Goal: Task Accomplishment & Management: Complete application form

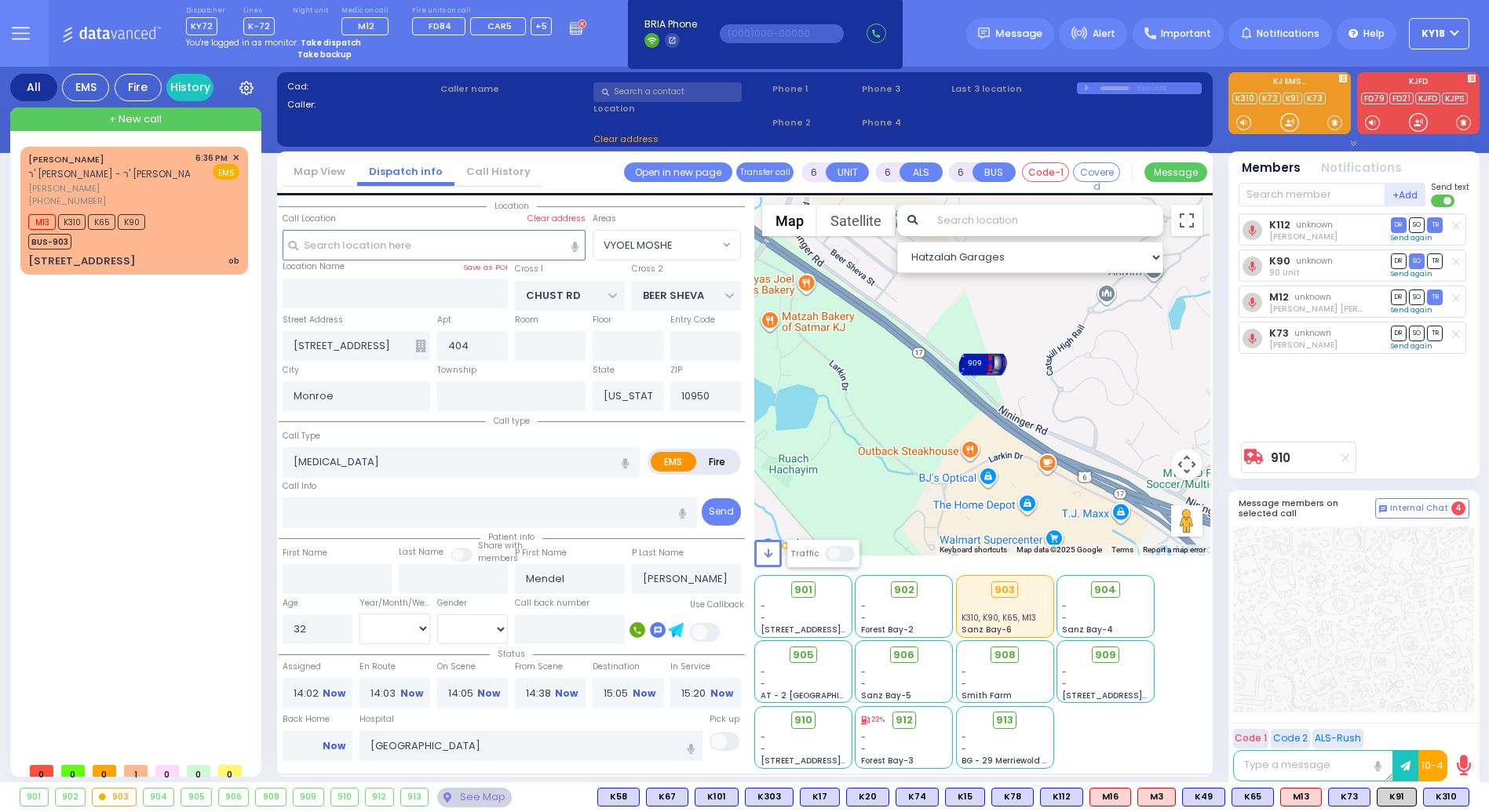
select select
click at [330, 42] on strong "Take dispatch" at bounding box center [330, 42] width 60 height 11
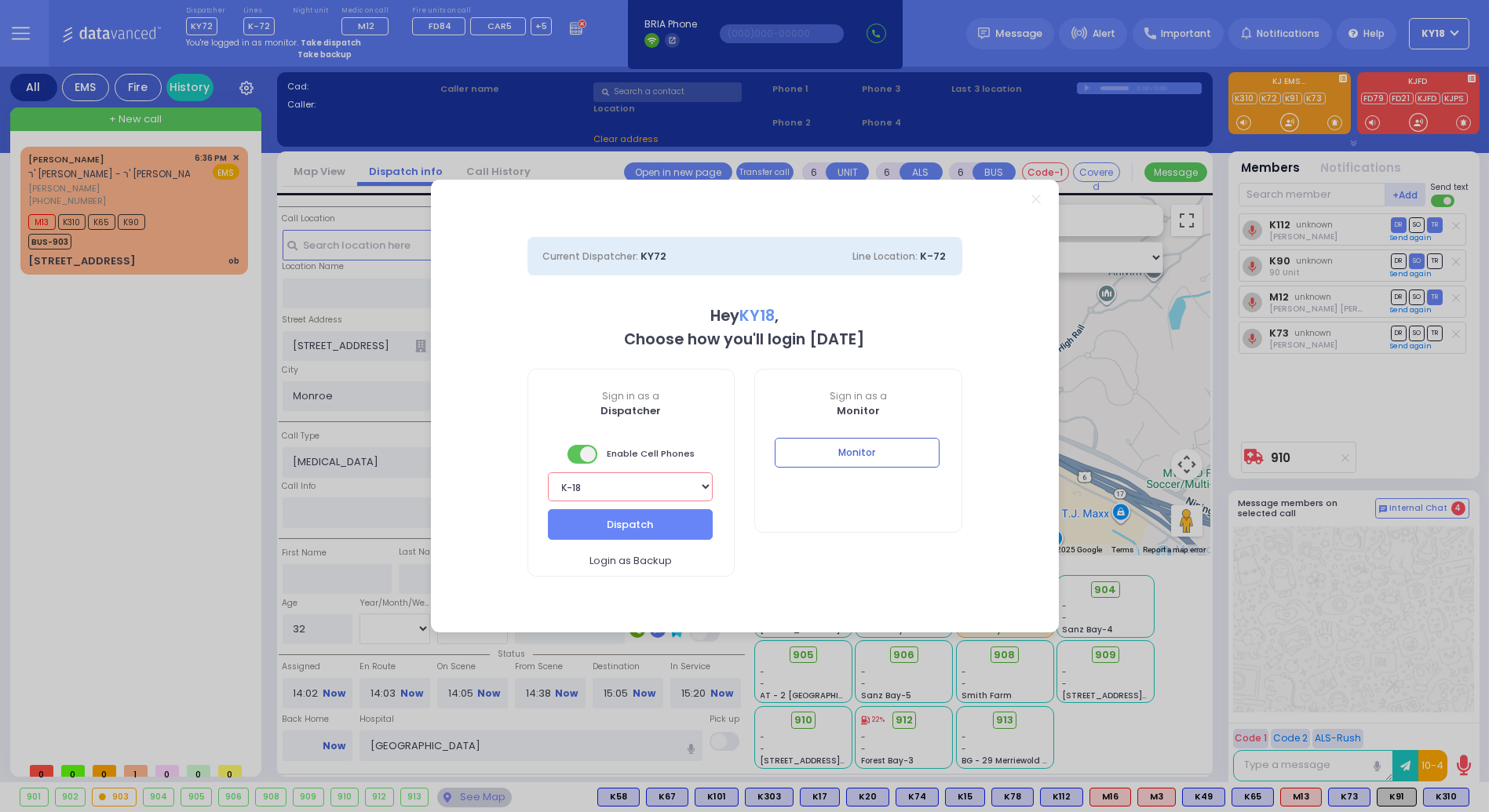
click at [670, 492] on select "Bay K-14 K-16 K-18 K-40 K-6 K-61 K-63 K-67 K-72 Medic 7 K-68 K-48 D-801 D-802 D…" at bounding box center [630, 487] width 165 height 29
select select "16"
click at [548, 473] on select "Bay K-14 K-16 K-18 K-40 K-6 K-61 K-63 K-67 K-72 Medic 7 K-68 K-48 D-801 D-802 D…" at bounding box center [630, 487] width 165 height 29
click at [634, 523] on button "Dispatch" at bounding box center [630, 524] width 165 height 30
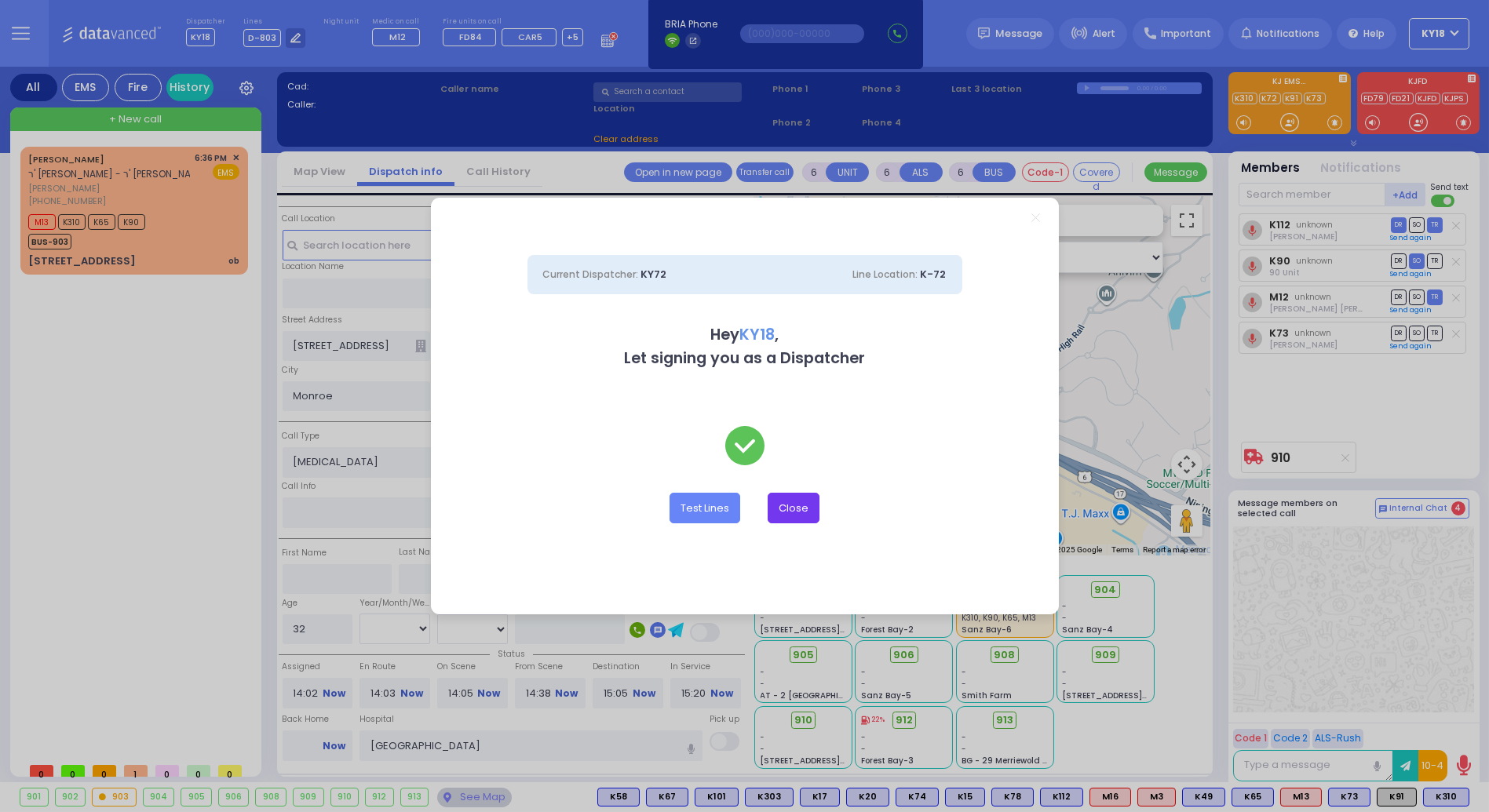
click at [796, 509] on button "Close" at bounding box center [794, 508] width 52 height 30
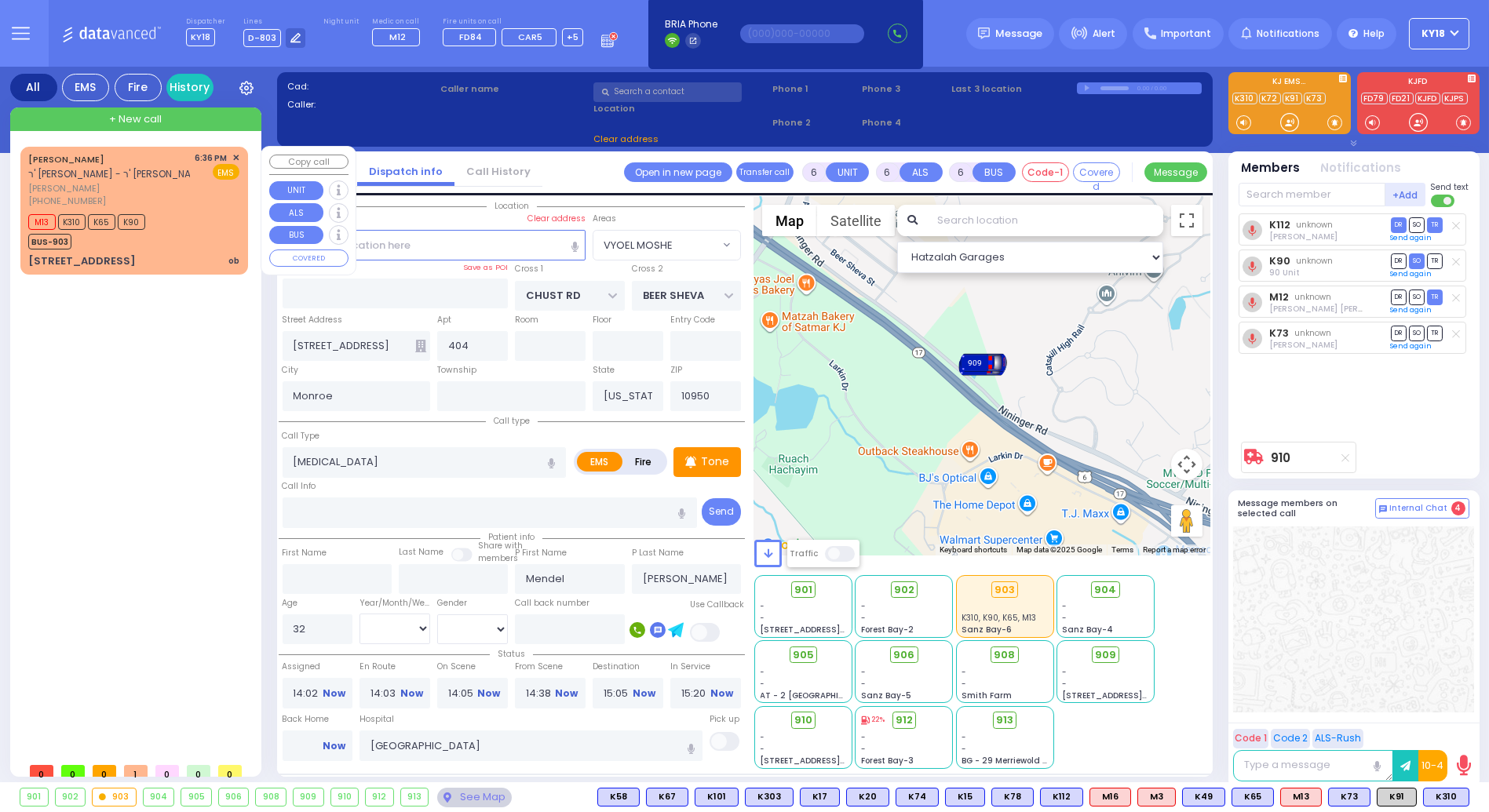
click at [186, 220] on div "M13 K310 K65 K90 BUS-903" at bounding box center [133, 230] width 211 height 39
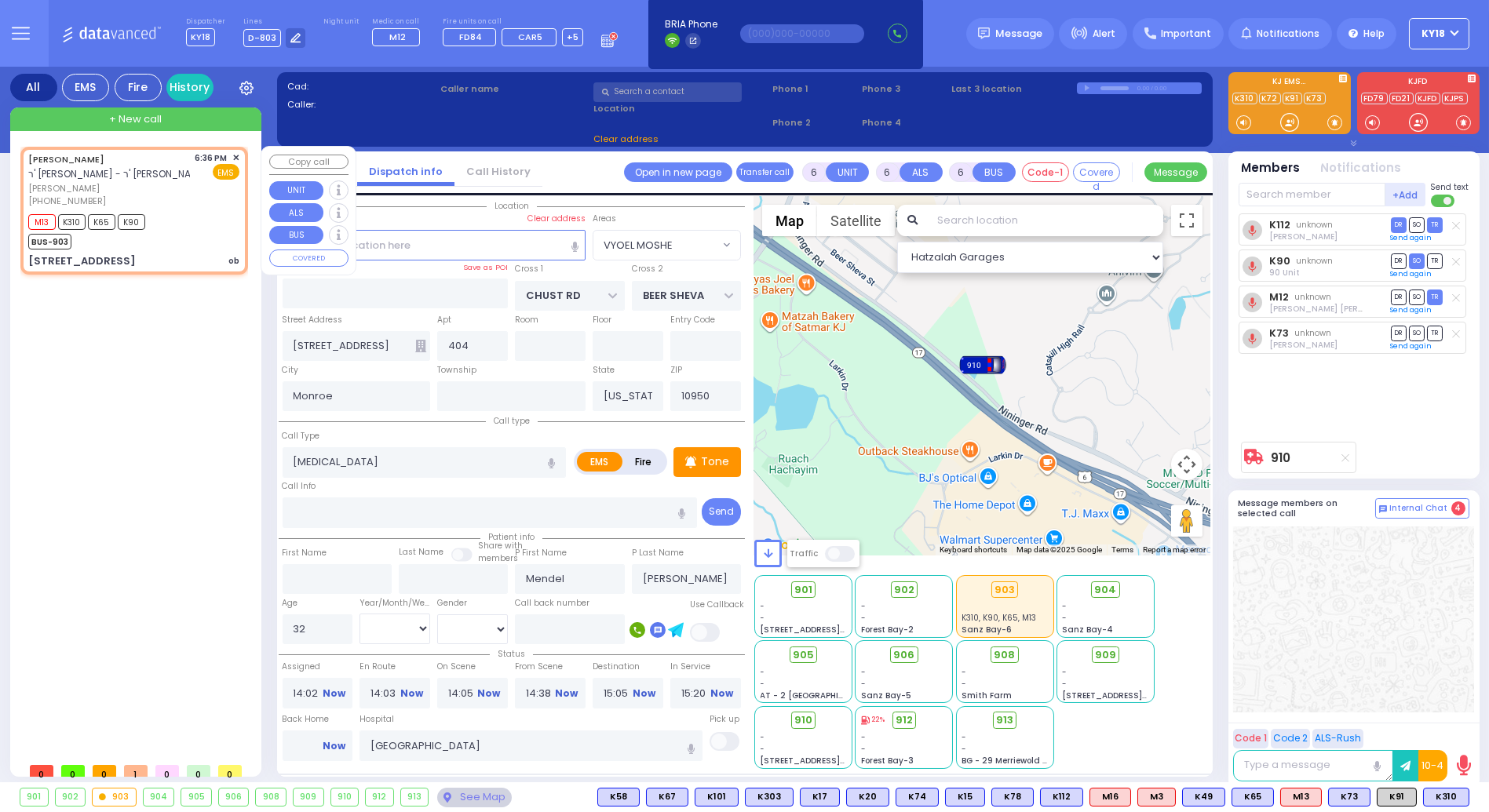
type input "2"
type input "1"
select select
type input "ob"
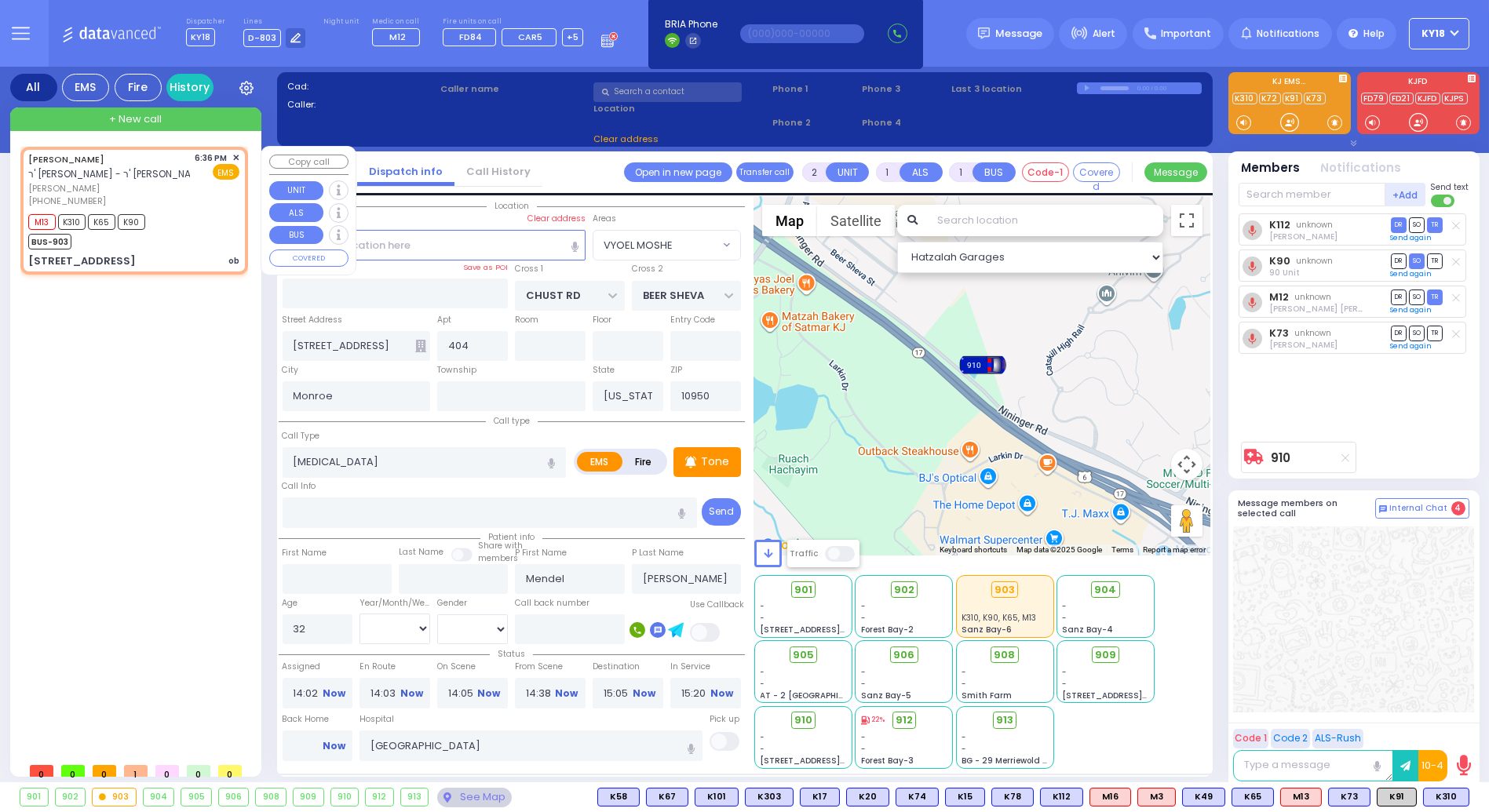
radio input "true"
type input "[PERSON_NAME]"
select select
type input "18:36"
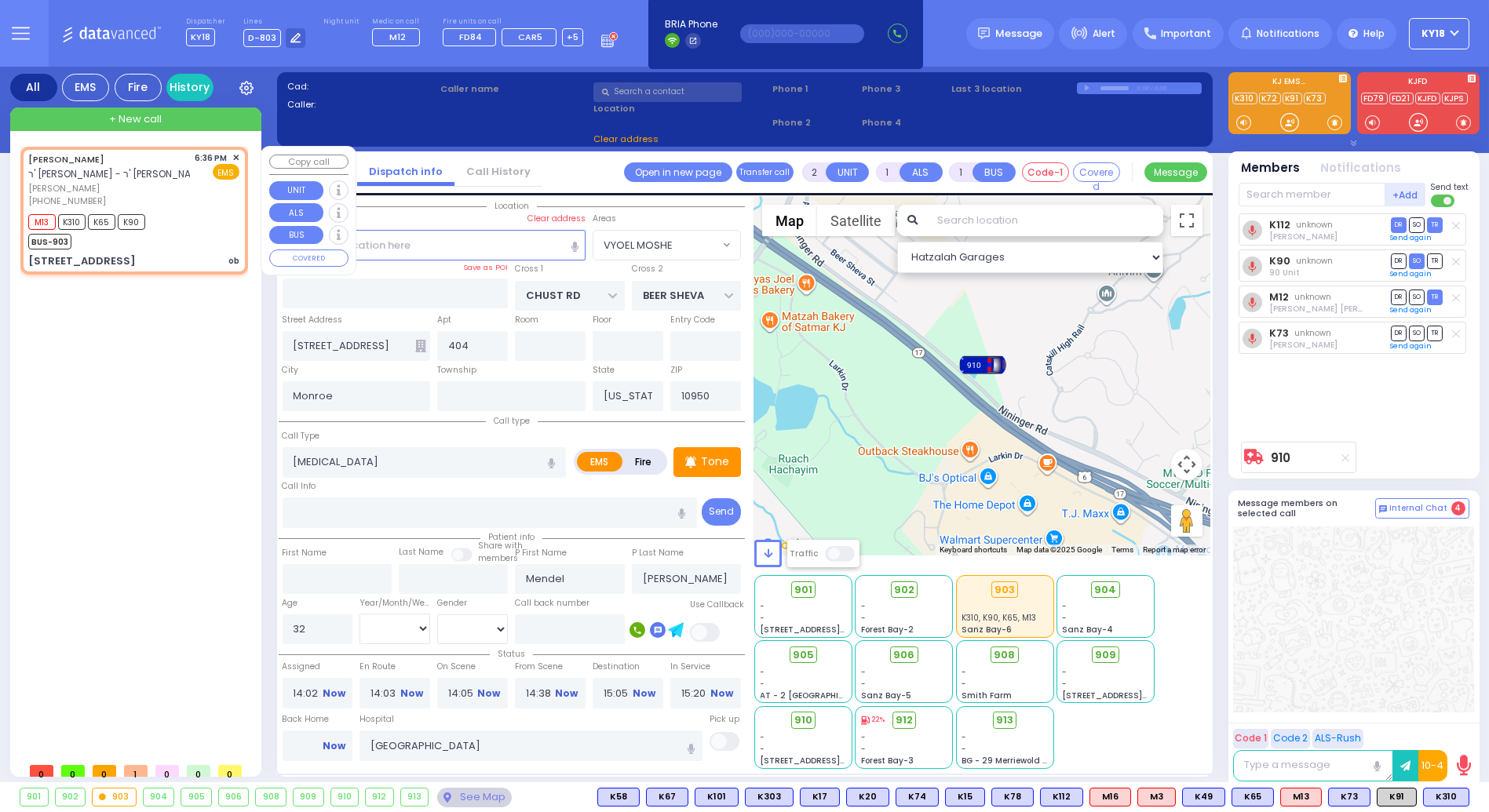
type input "18:39"
select select "Hatzalah Garages"
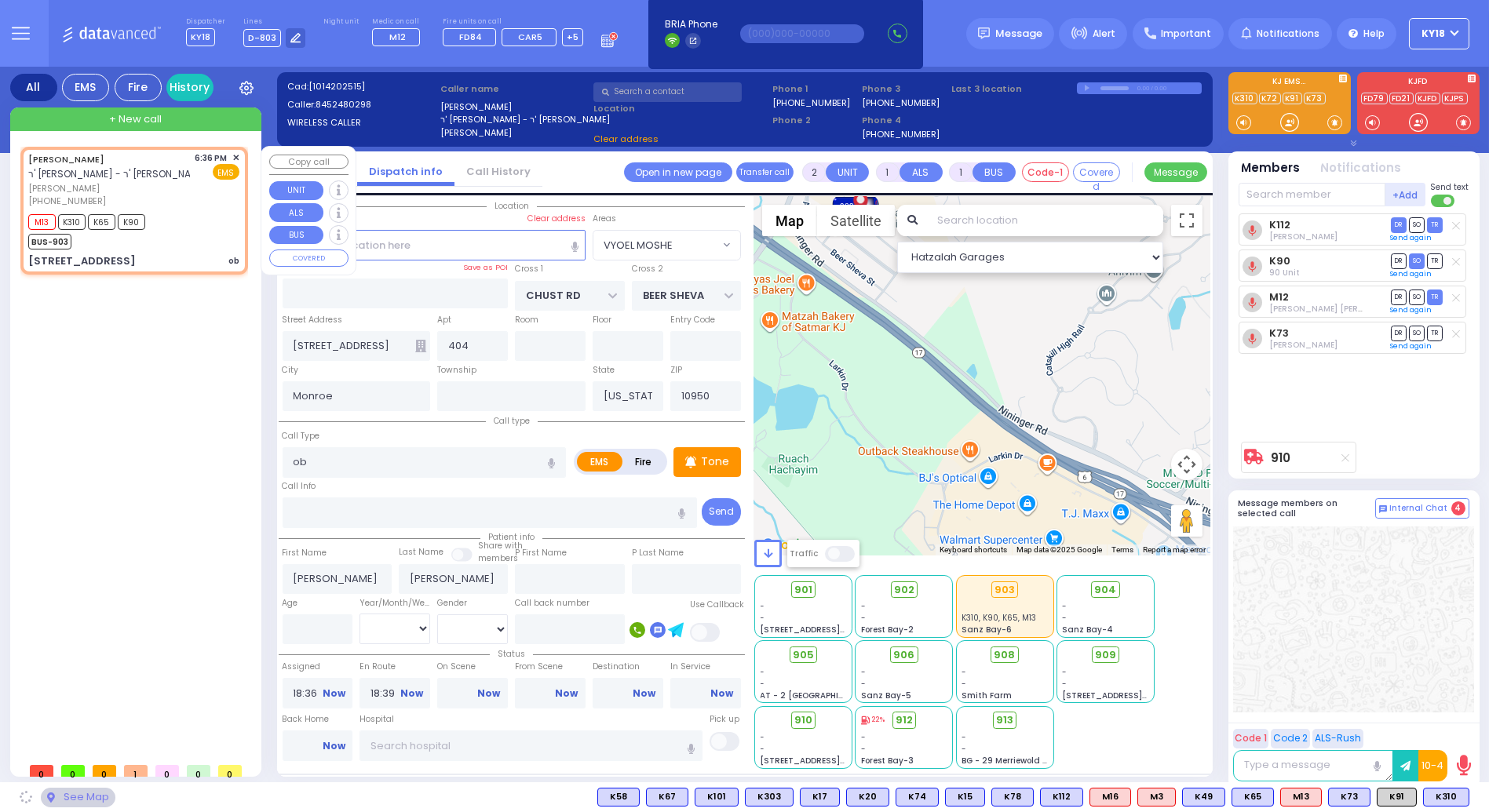
type input "[PERSON_NAME][GEOGRAPHIC_DATA]"
type input "PILNUA RD"
type input "1 MAGLENITZ ST"
type input "202"
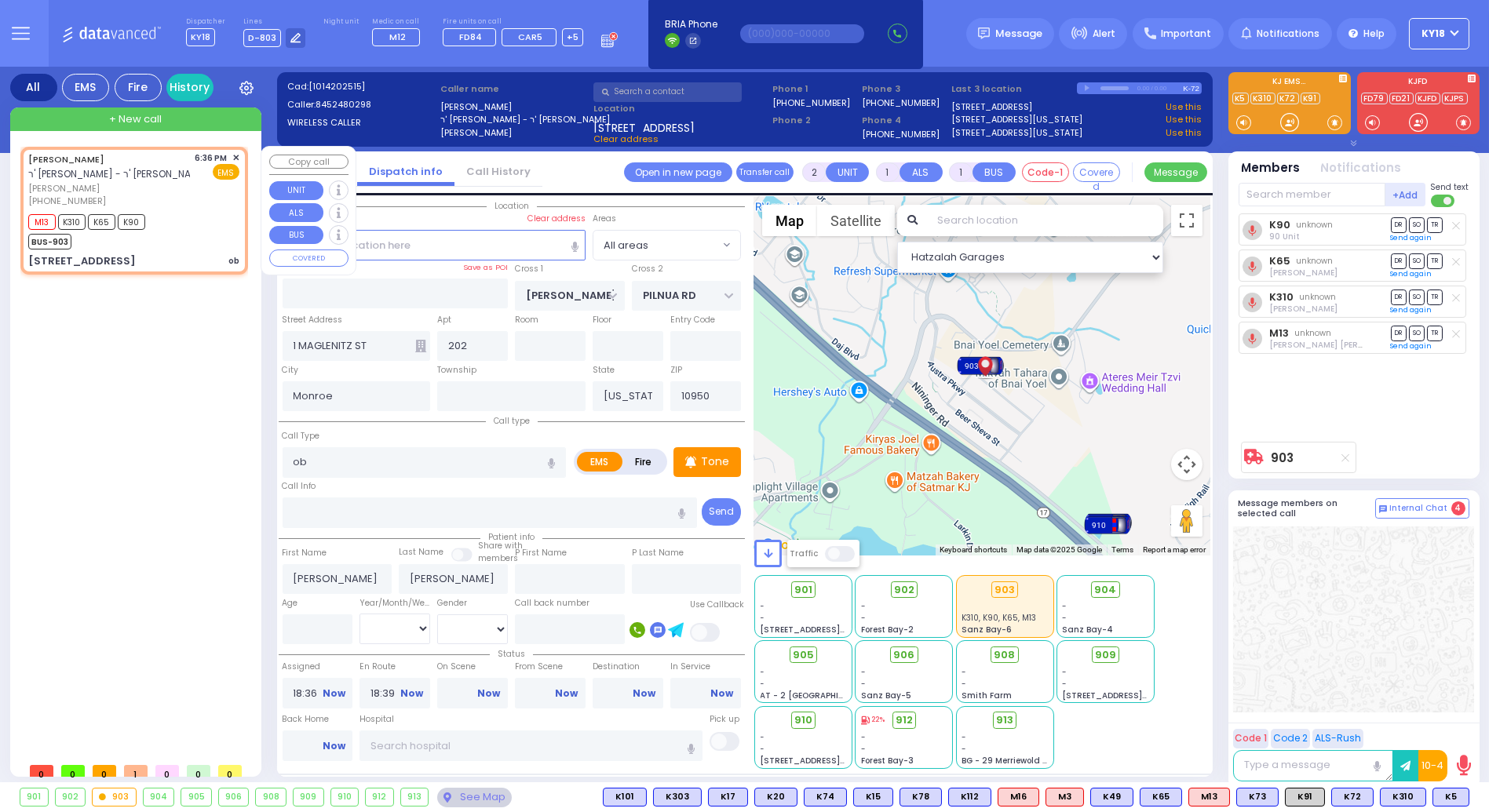
type input "6"
select select
radio input "true"
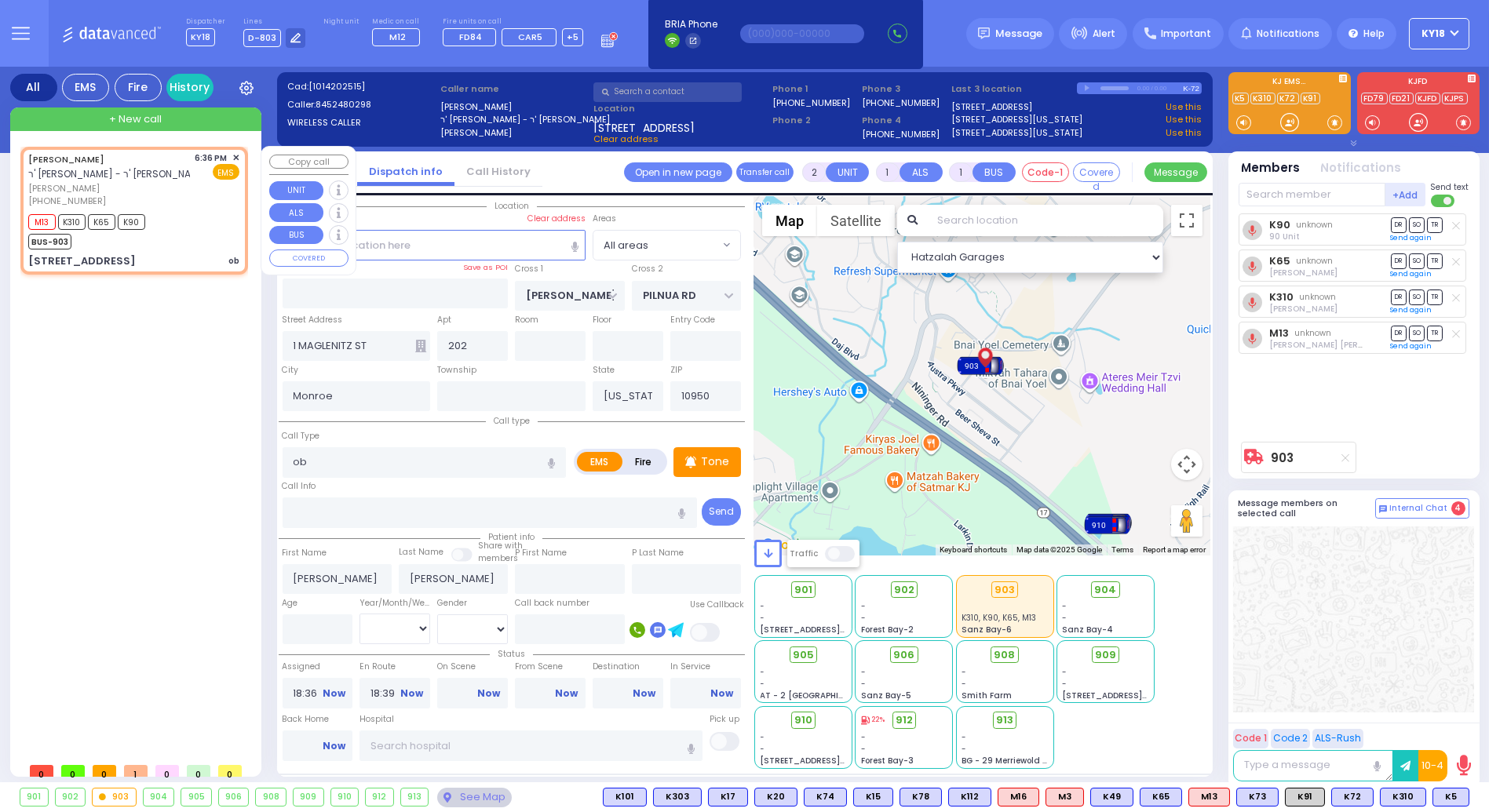
type input "Unknown"
select select "Year"
select select "Hatzalah Garages"
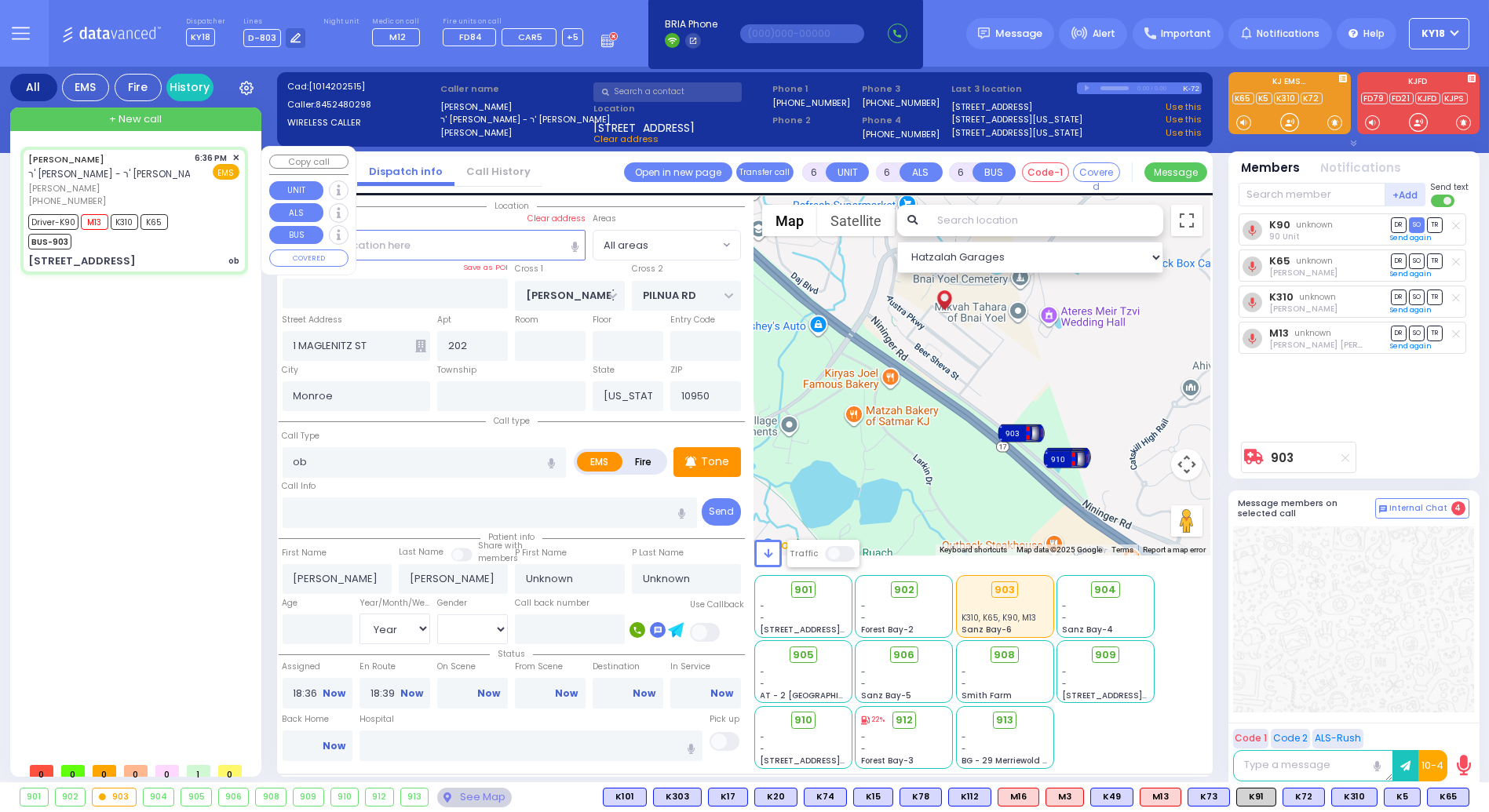
select select
radio input "true"
select select "Year"
type input "18:42"
type input "18:53"
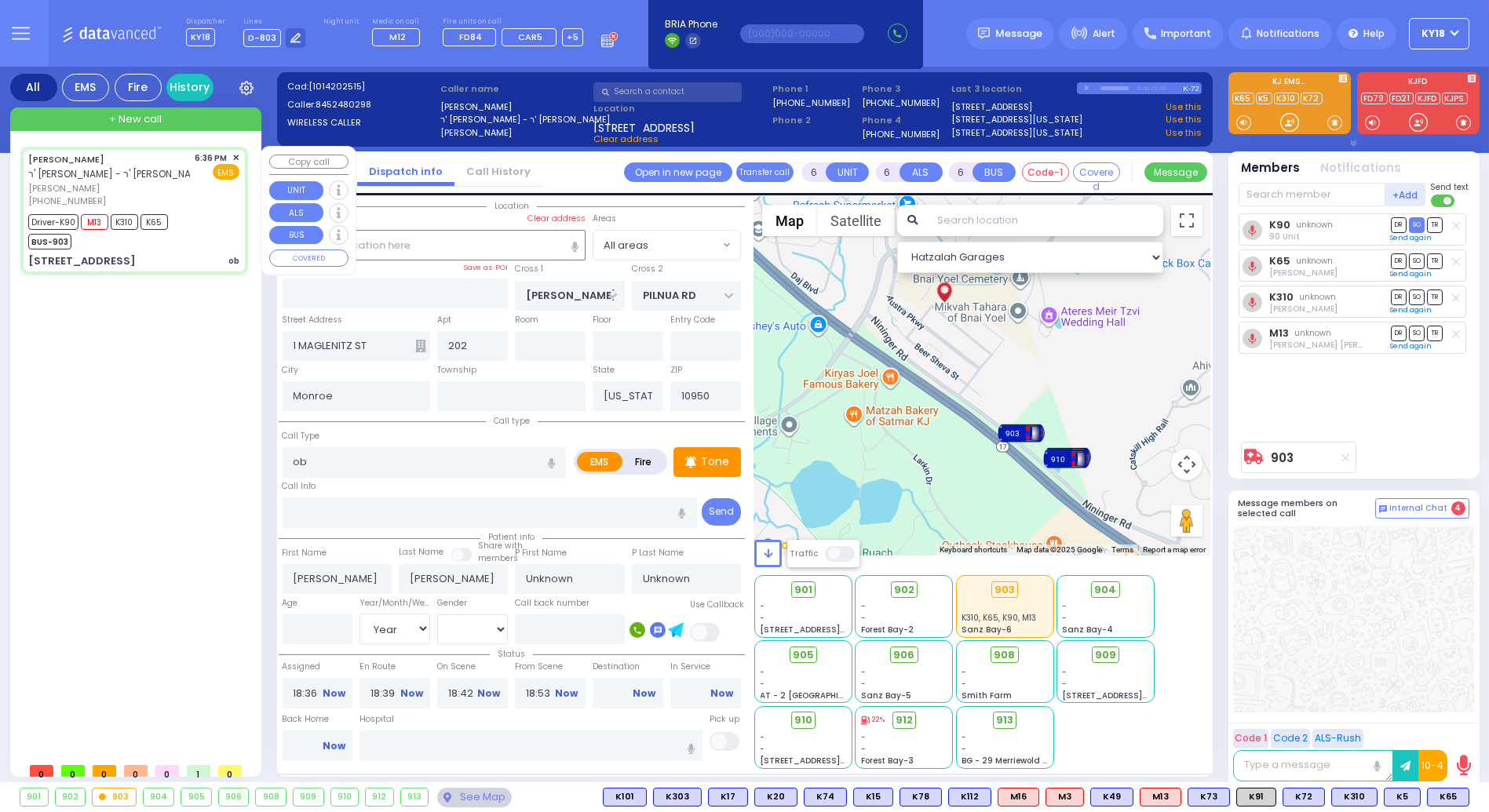
select select "Hatzalah Garages"
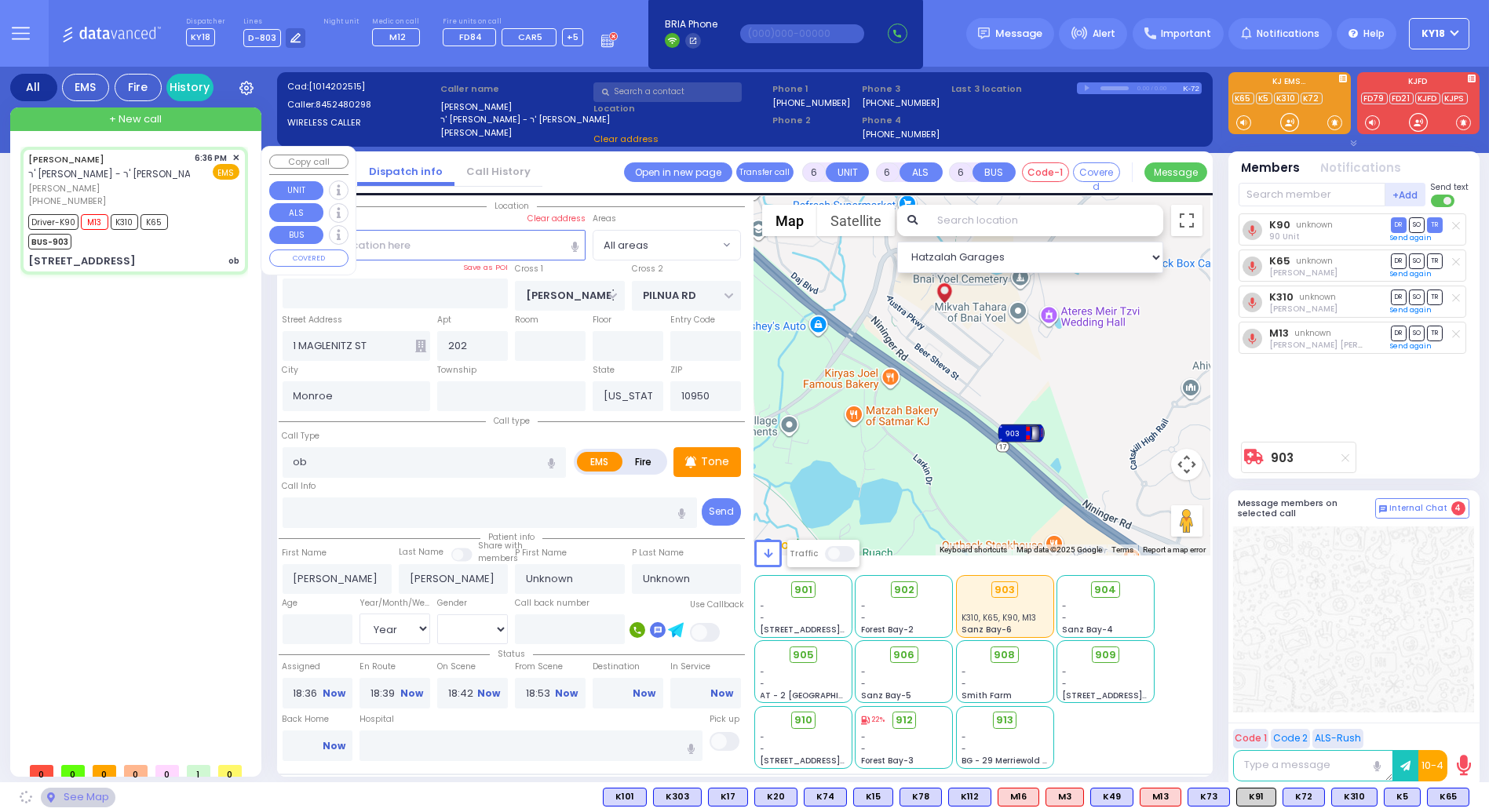
select select
radio input "true"
select select "Year"
select select "Hatzalah Garages"
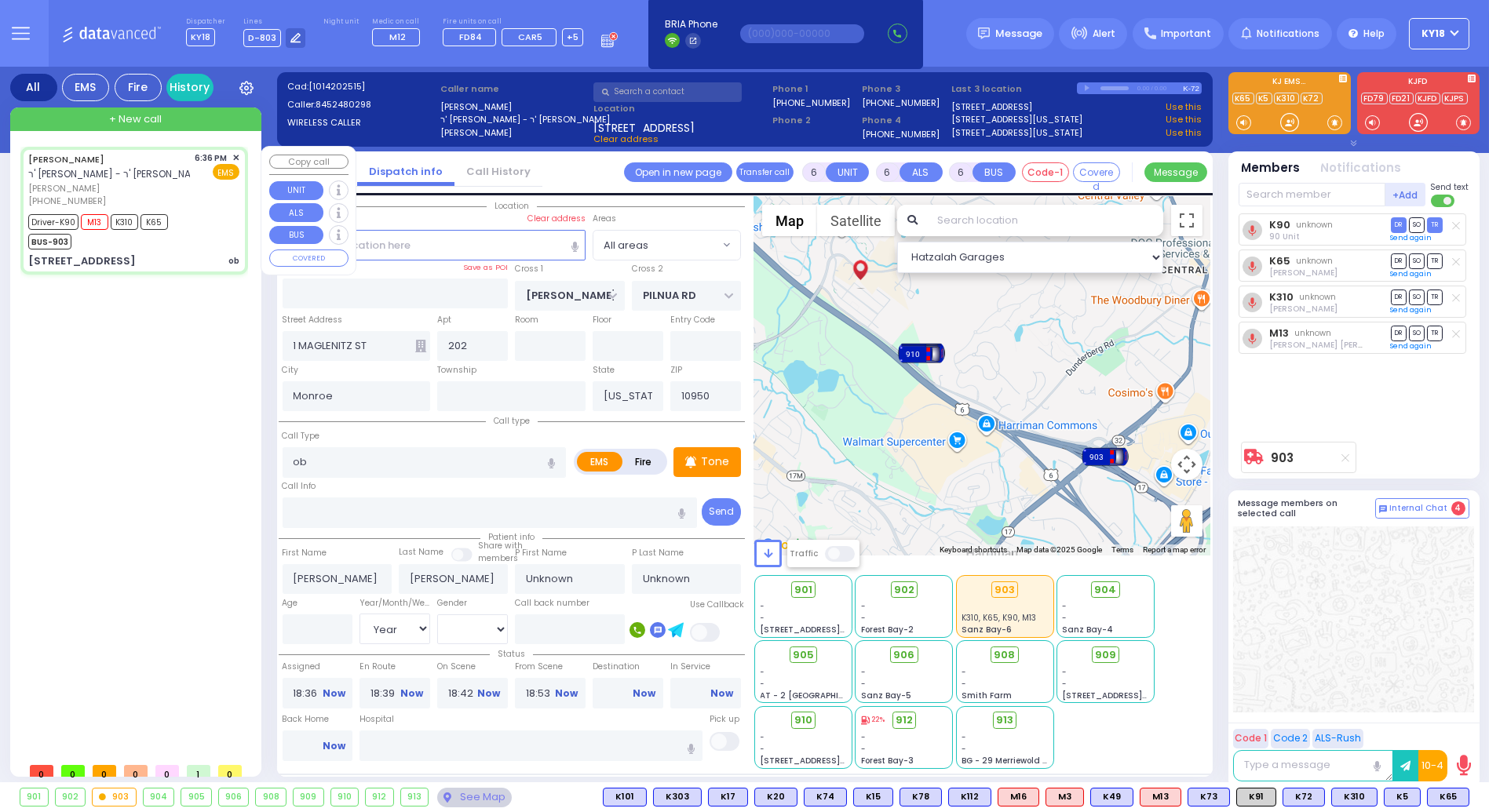
select select
radio input "true"
type input "[PERSON_NAME]"
type input "Levy"
type input "26"
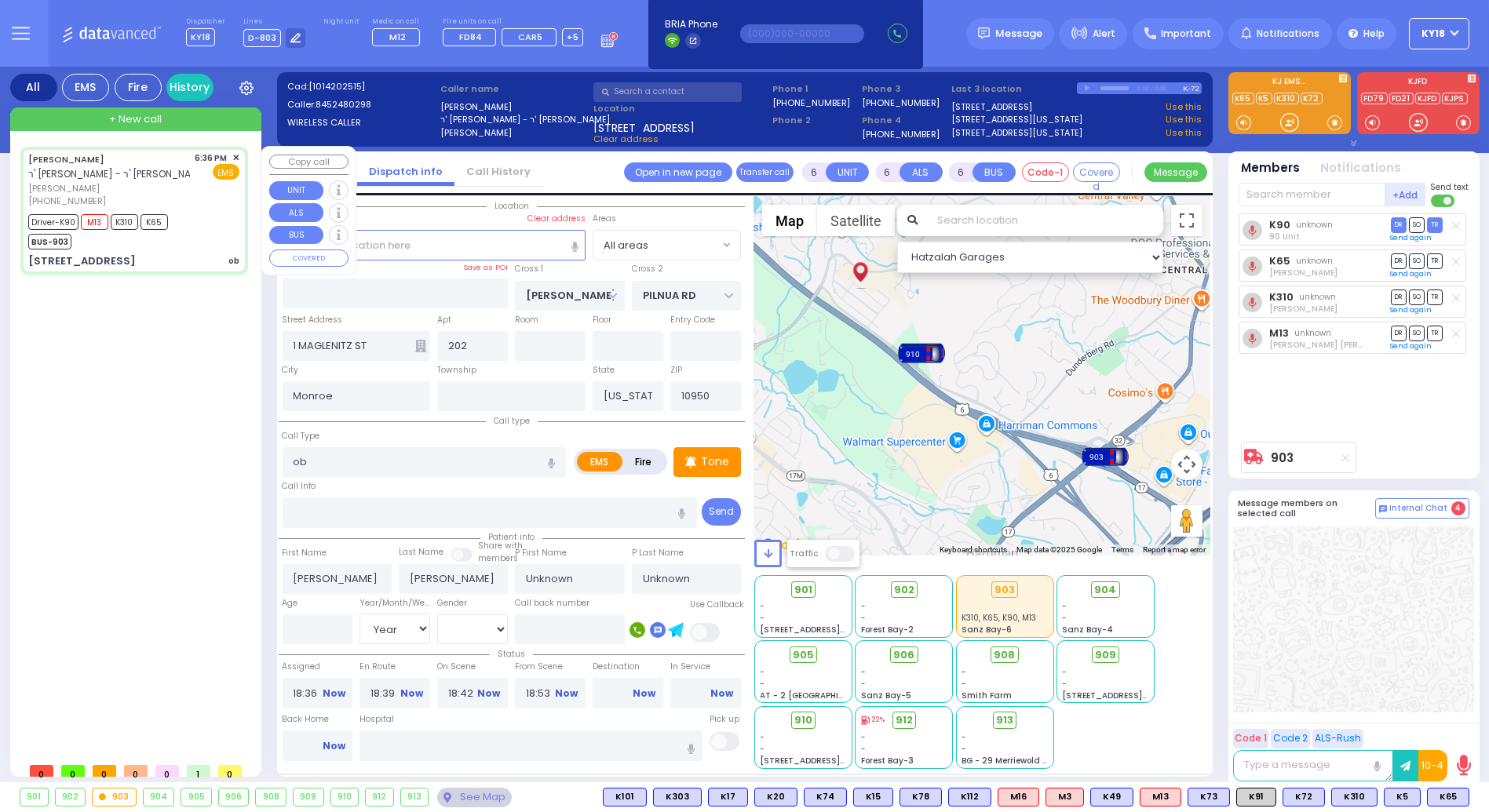
select select "Year"
select select "[DEMOGRAPHIC_DATA]"
select select "Hatzalah Garages"
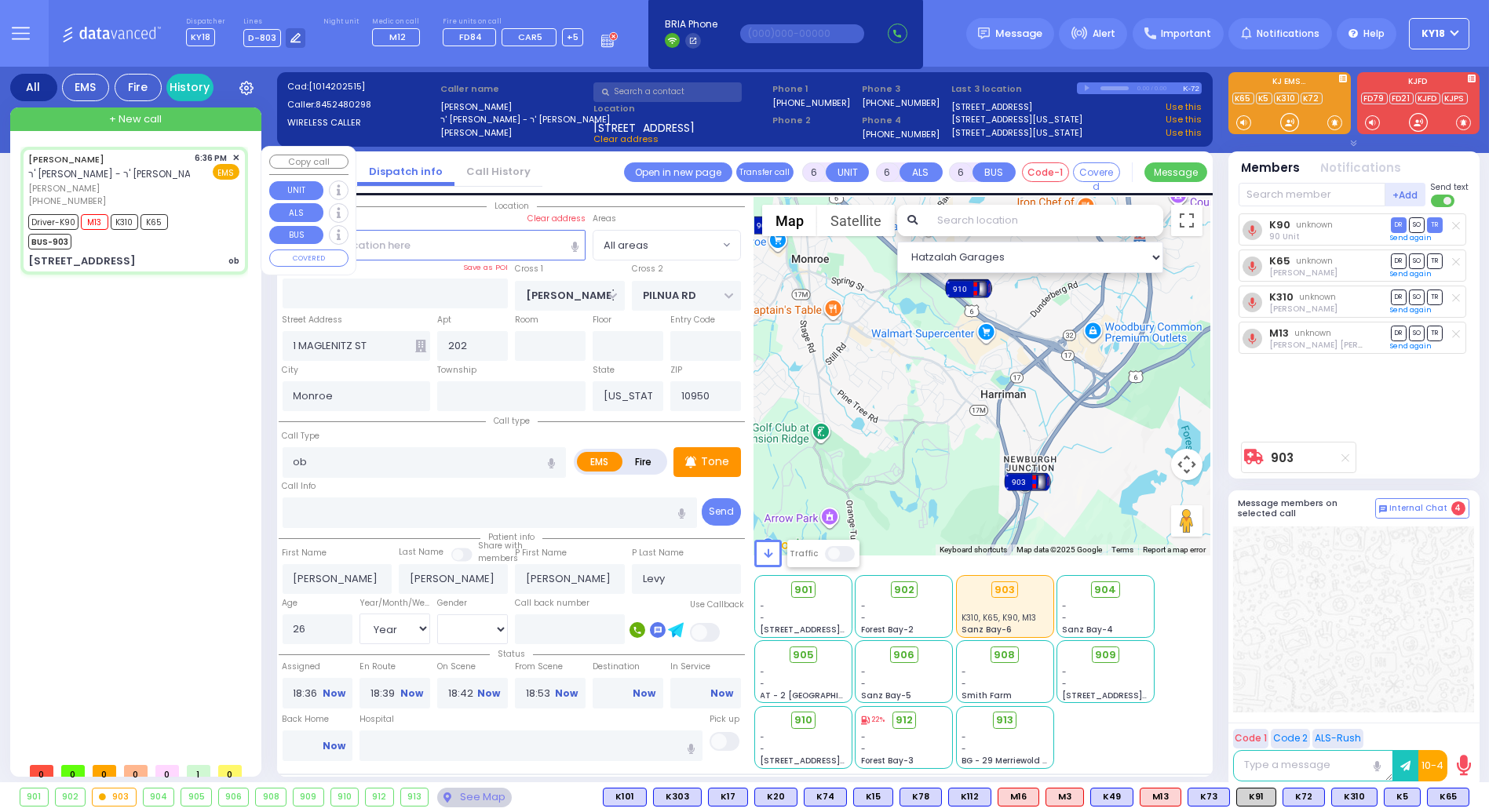
select select
radio input "true"
select select "Year"
select select "[DEMOGRAPHIC_DATA]"
select select "Hatzalah Garages"
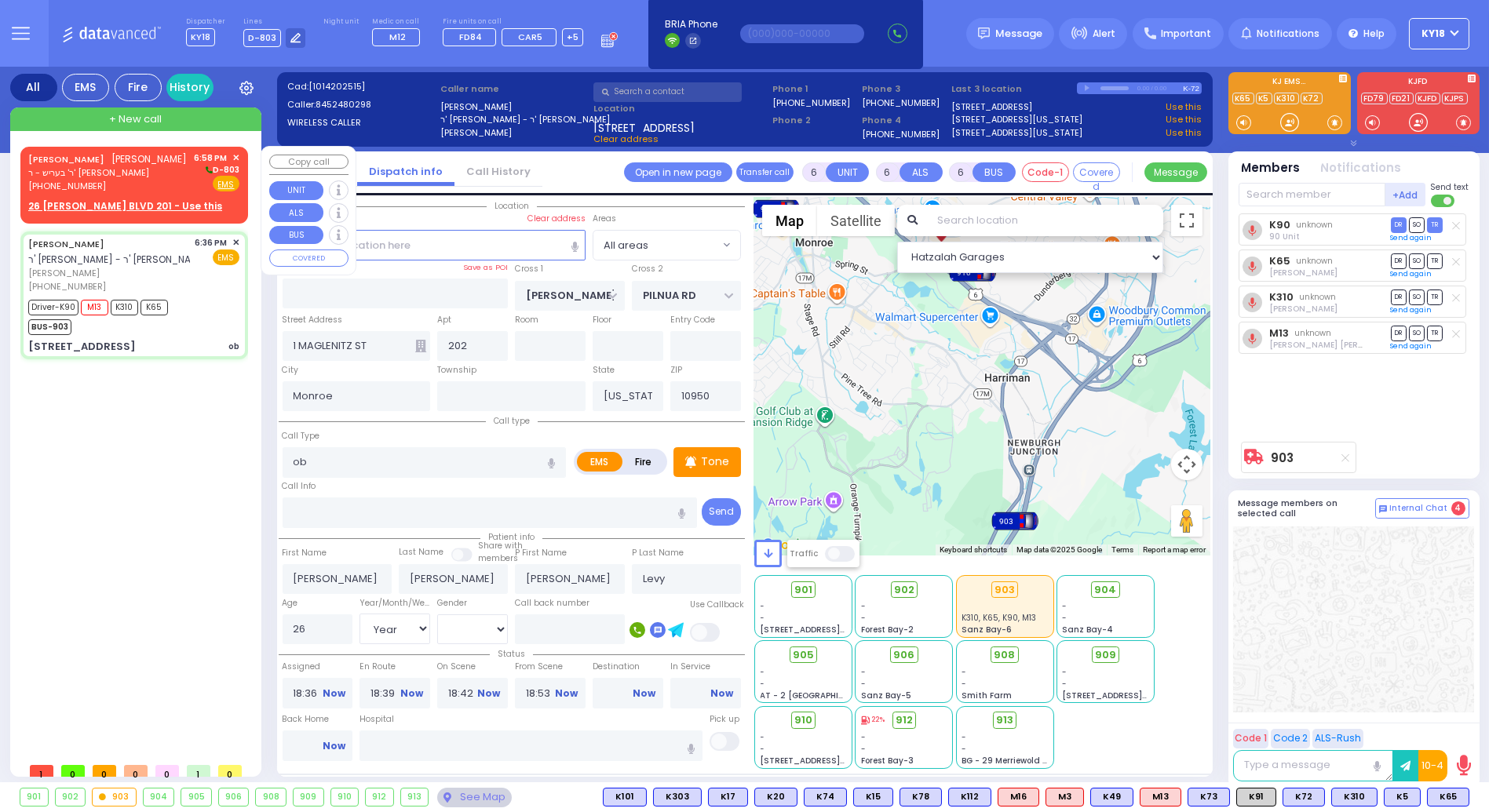
click at [89, 175] on span "ר' בעריש - ר' [PERSON_NAME]" at bounding box center [108, 172] width 159 height 13
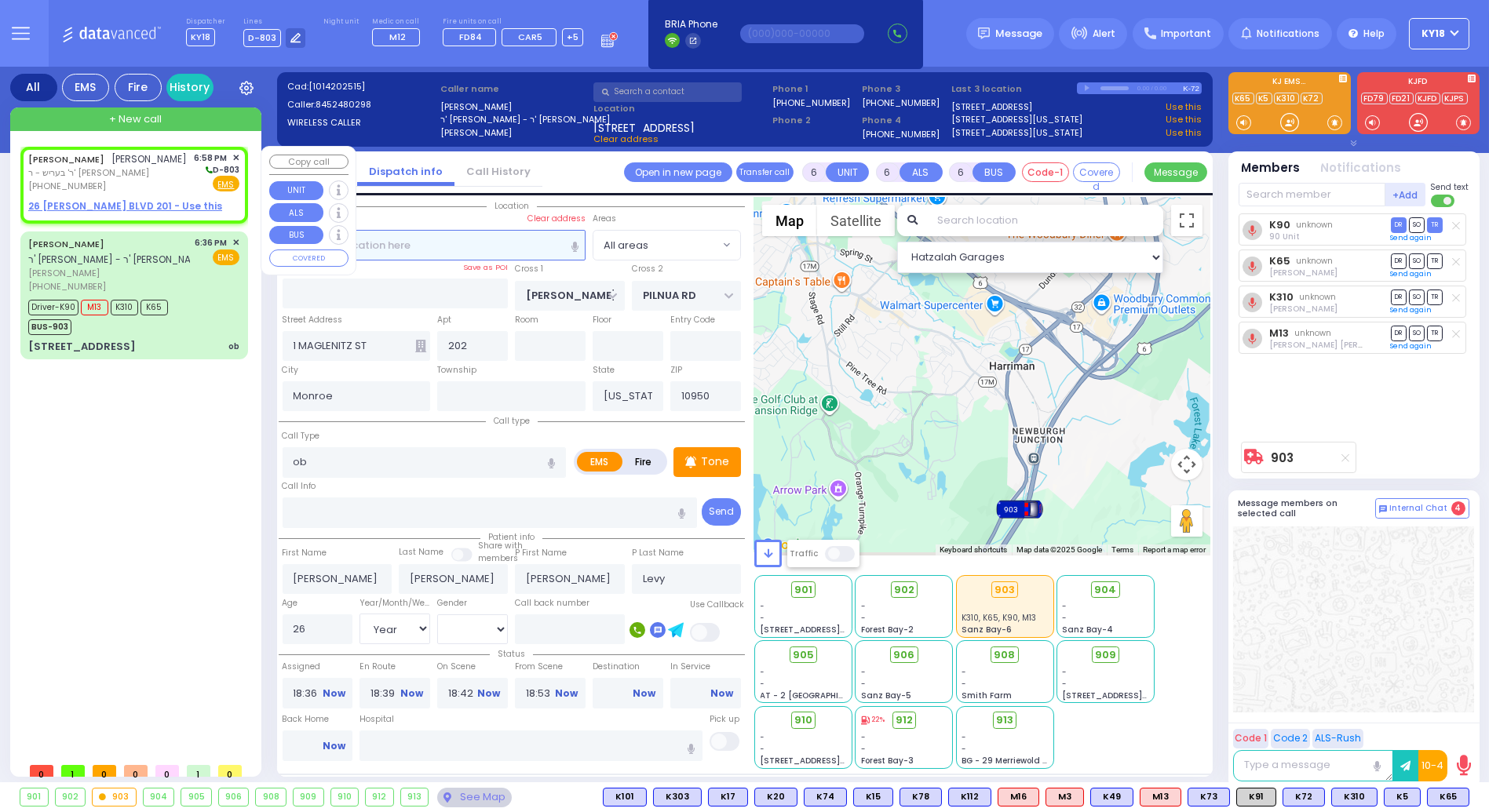
type input "2"
type input "1"
select select
radio input "true"
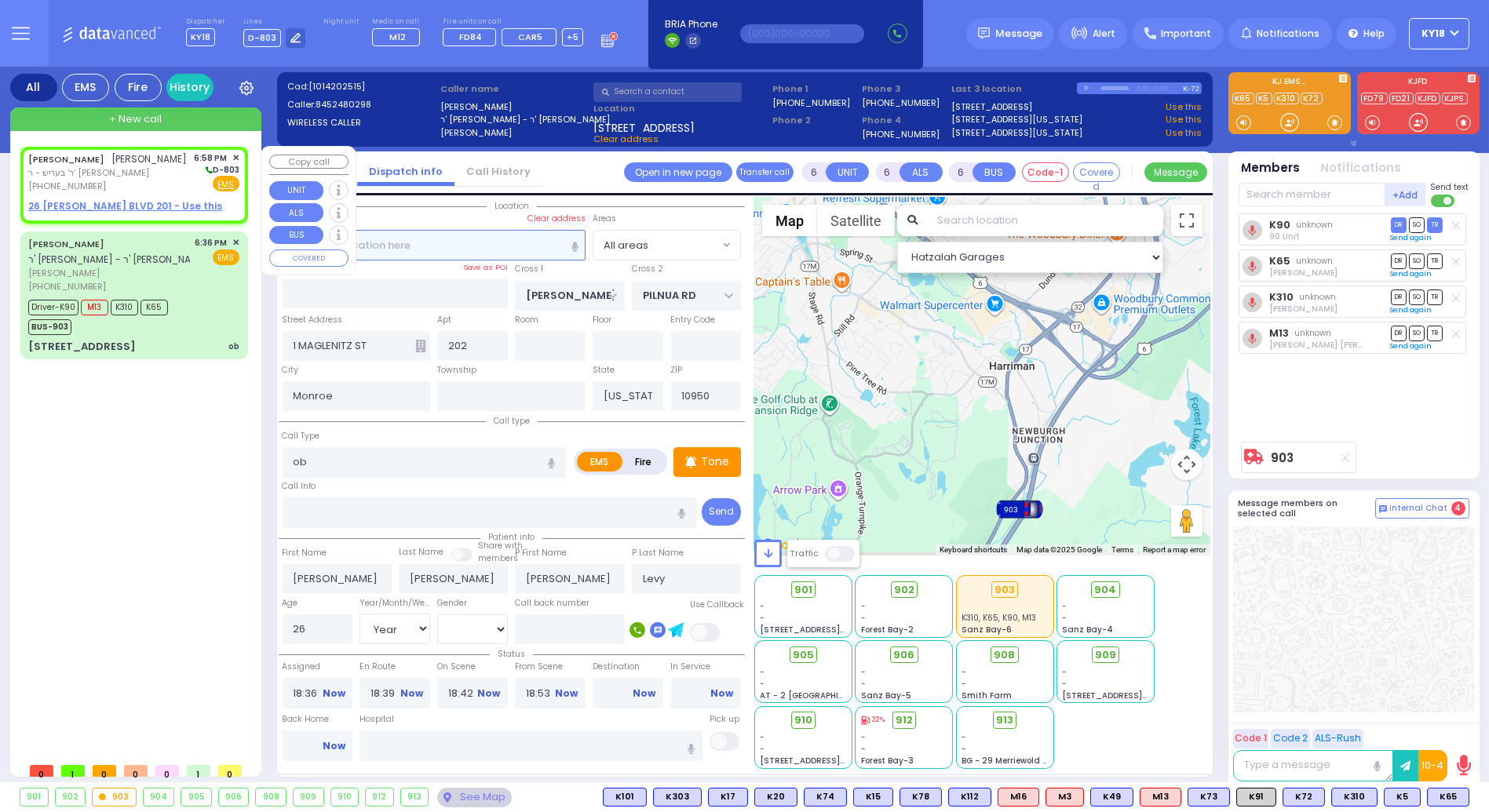
type input "[PERSON_NAME]"
select select
type input "18:58"
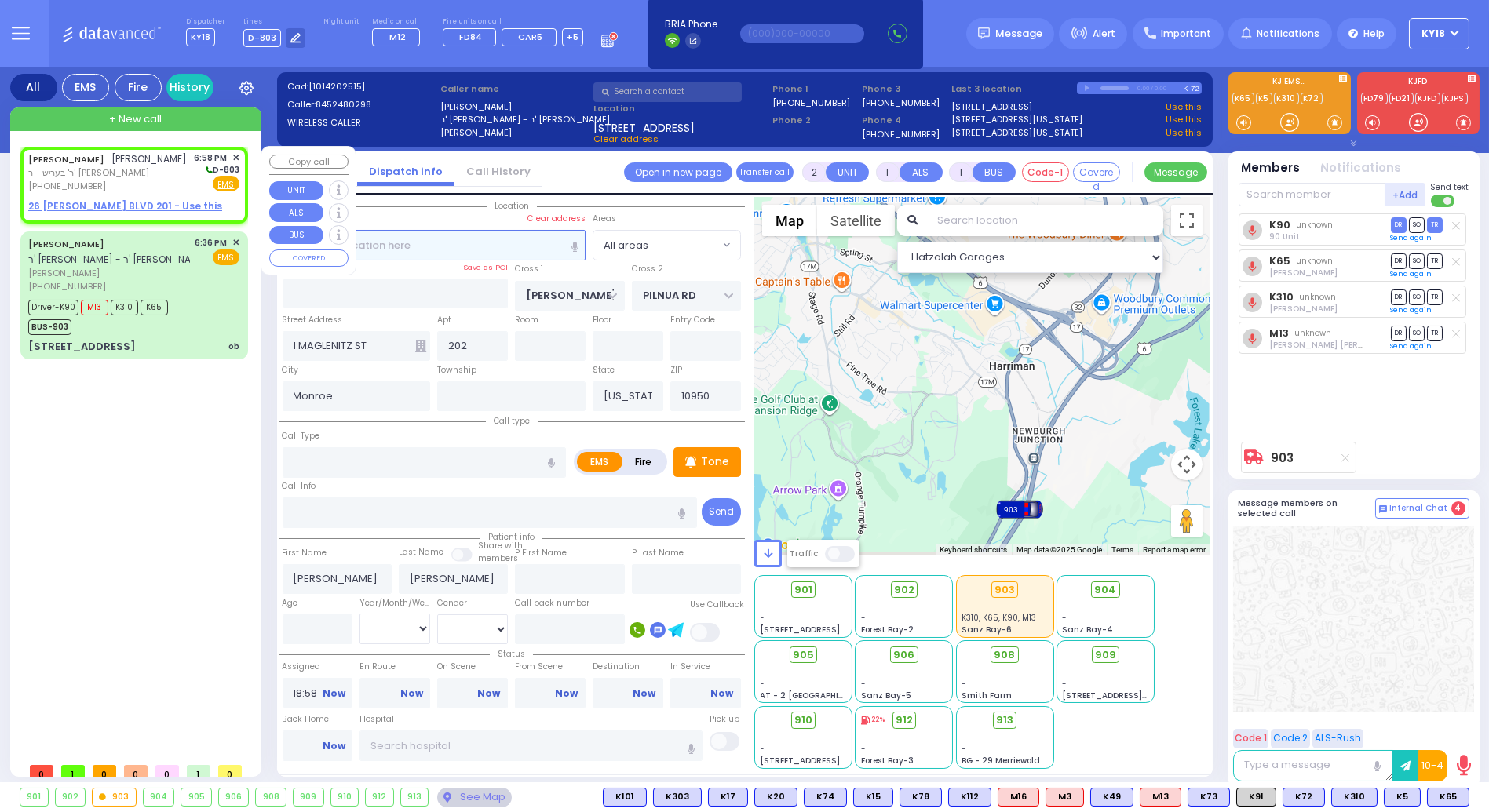
select select "Hatzalah Garages"
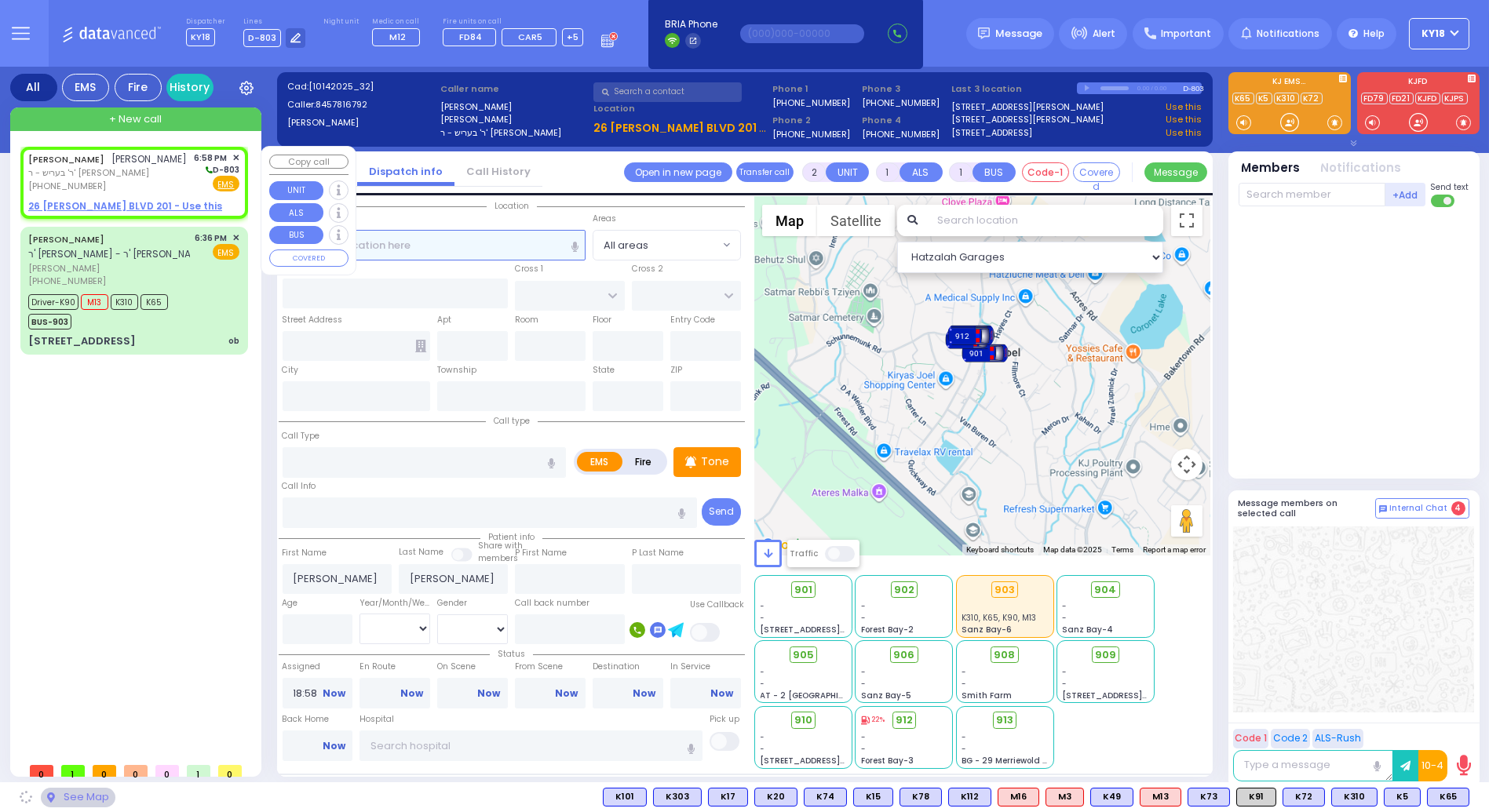
select select
radio input "true"
select select
select select "Hatzalah Garages"
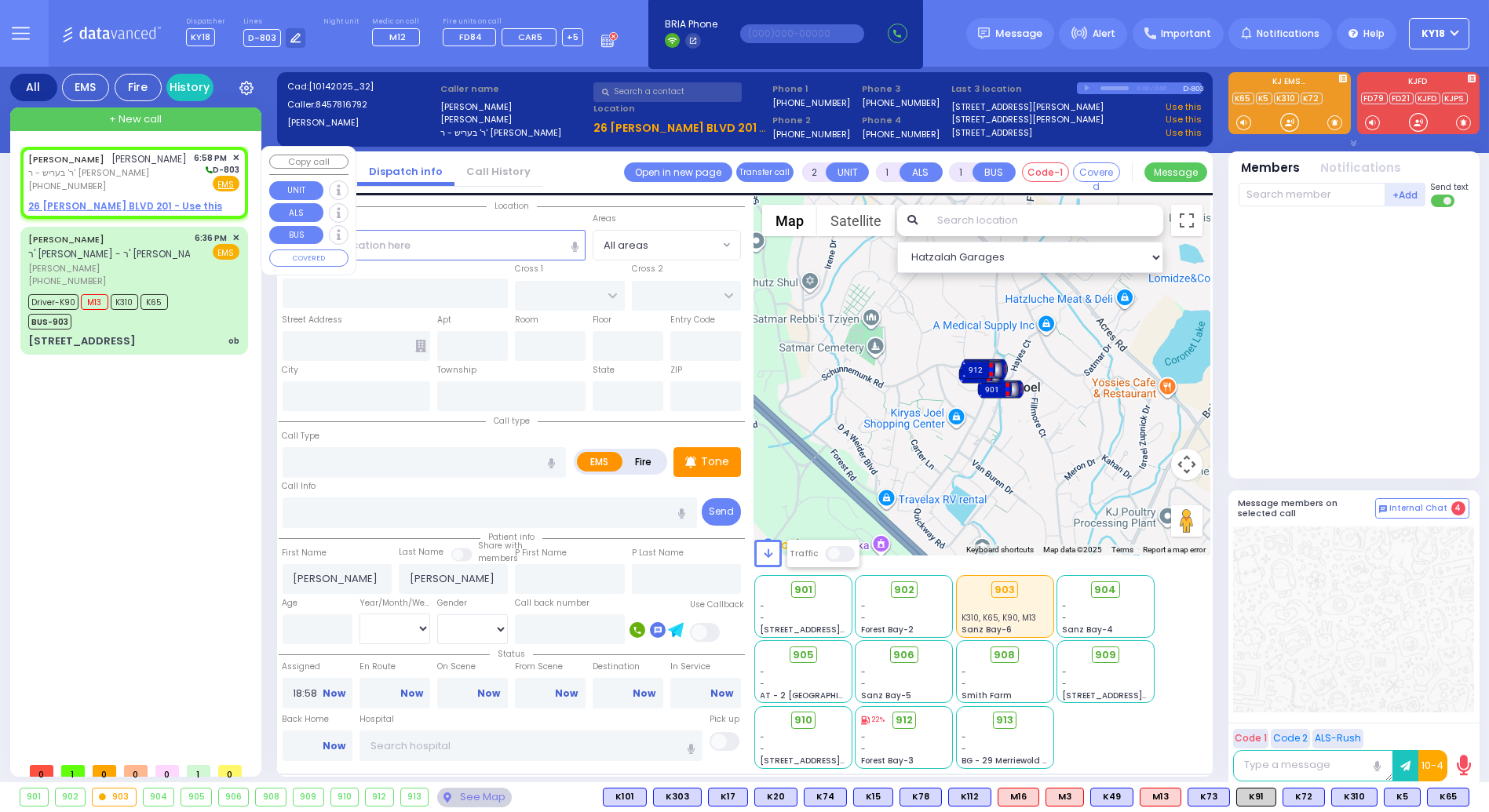
click at [126, 203] on u "26 [PERSON_NAME] BLVD 201 - Use this" at bounding box center [125, 206] width 194 height 13
select select
radio input "true"
select select
select select "Hatzalah Garages"
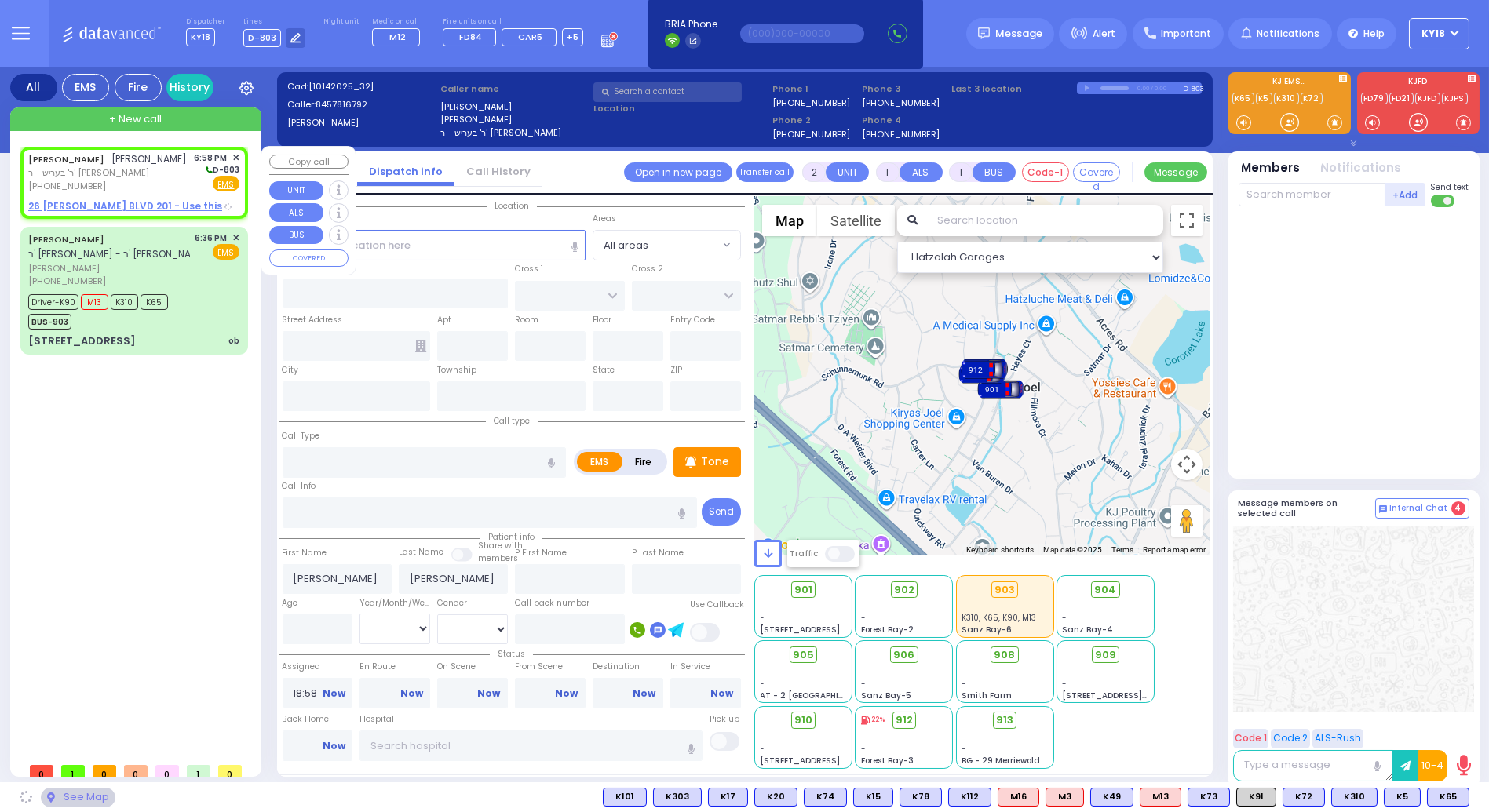
type input "KAHAN DR"
type input "MERON DR"
type input "26 [PERSON_NAME] BLVD"
type input "201"
type input "[PERSON_NAME]"
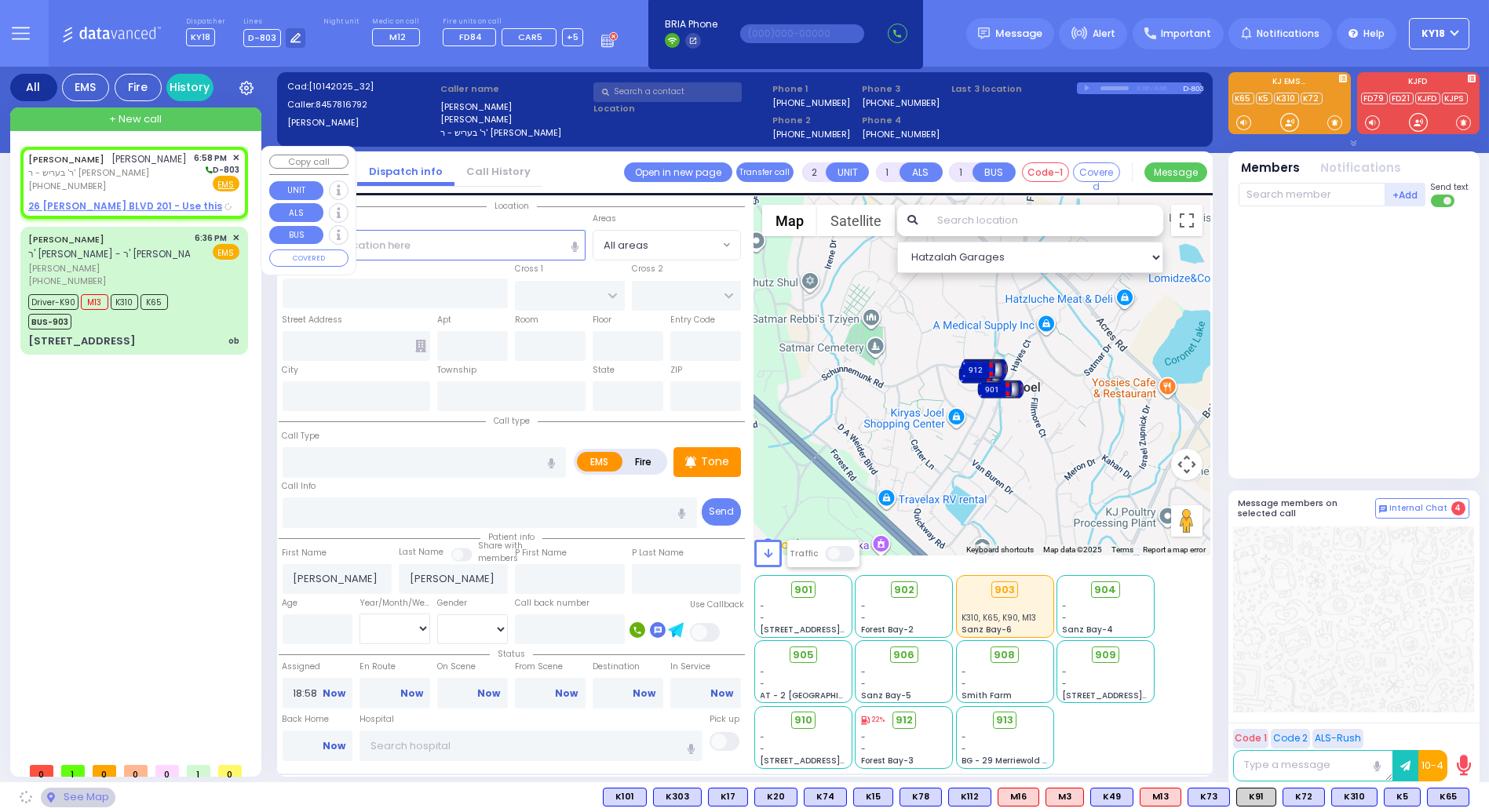
type input "[US_STATE]"
type input "10950"
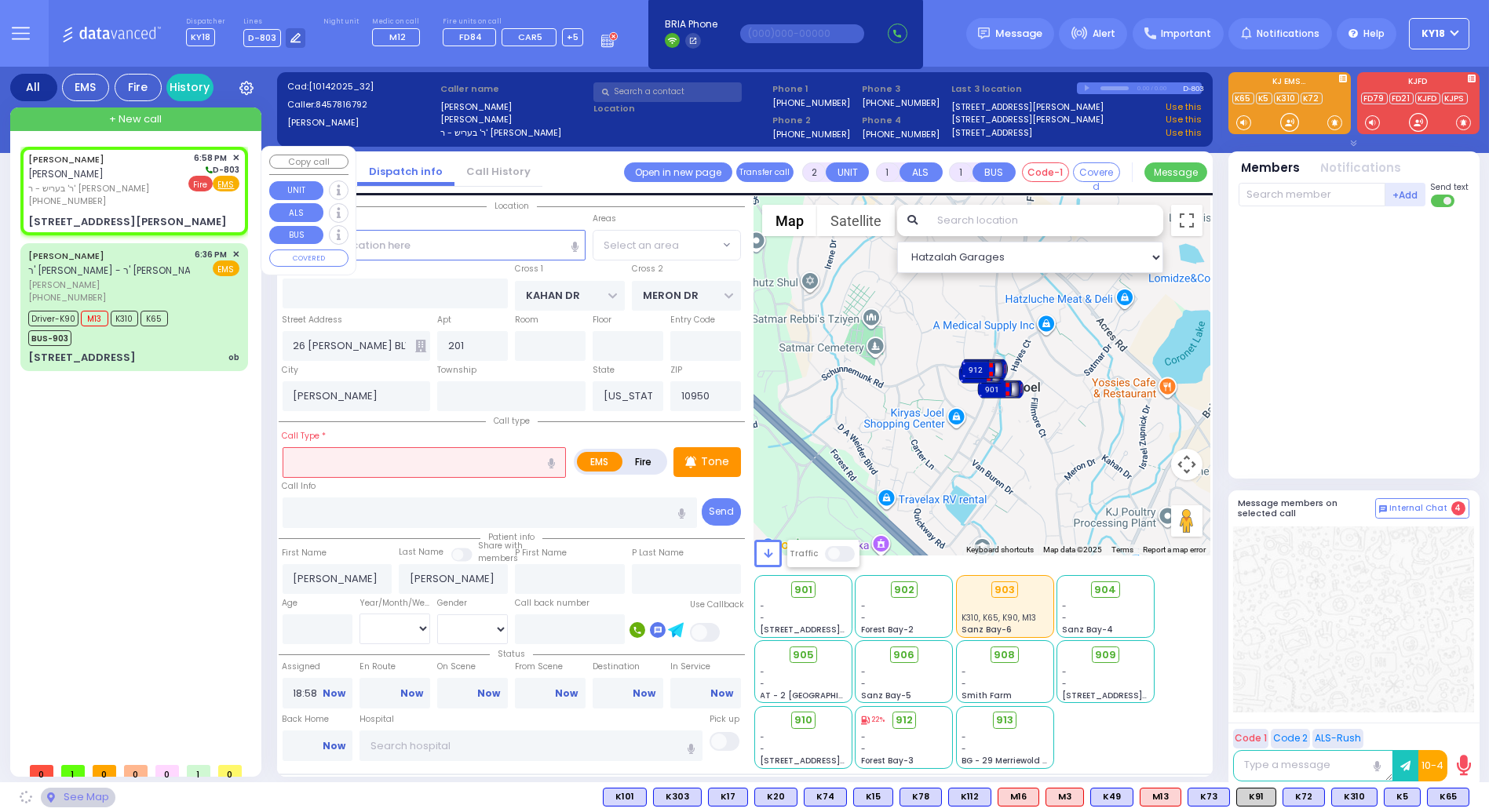
radio input "true"
select select
select select "Hatzalah Garages"
select select "SECTION 4"
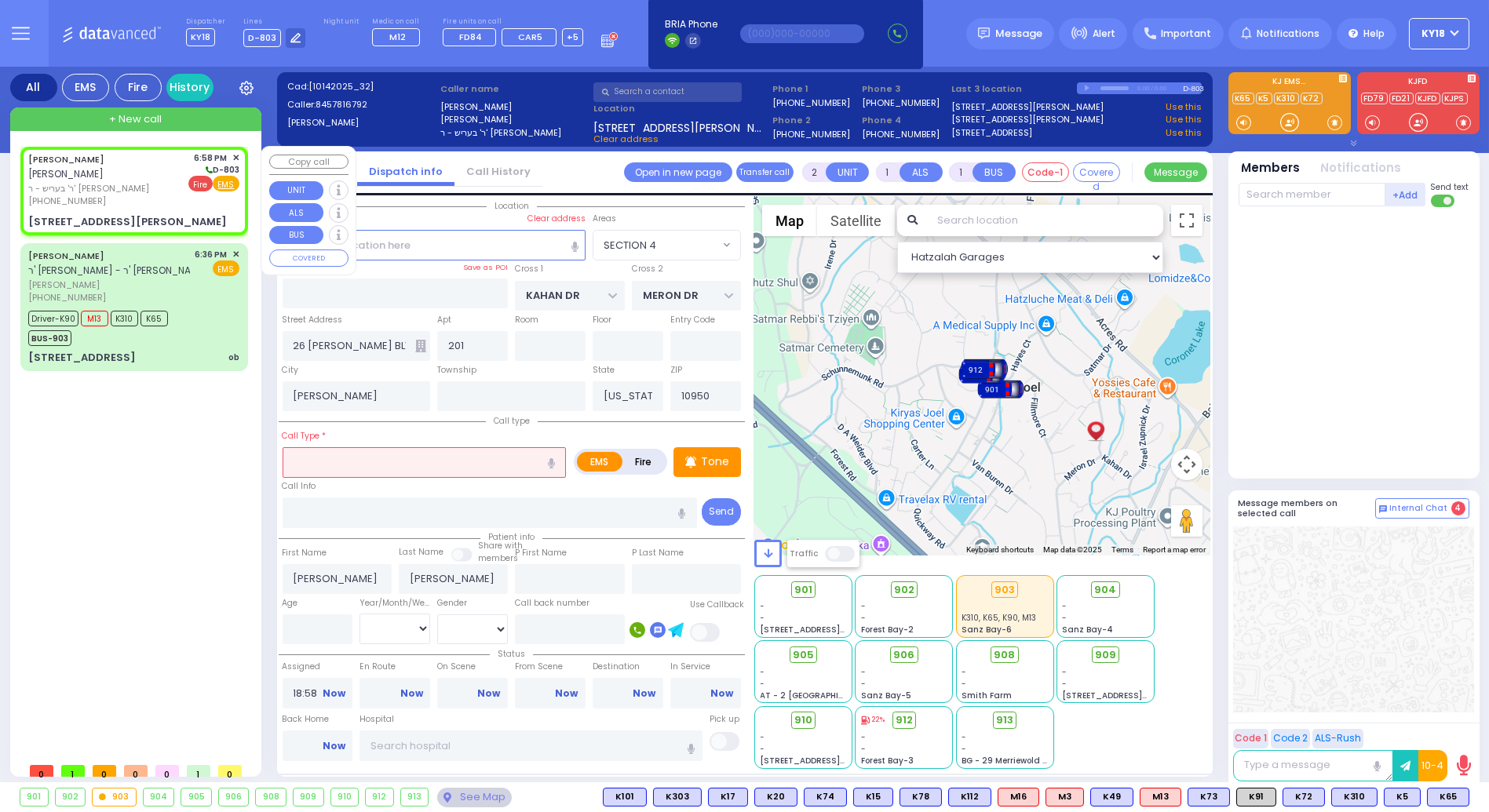
click at [195, 180] on span "Fire" at bounding box center [201, 184] width 25 height 16
select select
radio input "false"
radio input "true"
select select
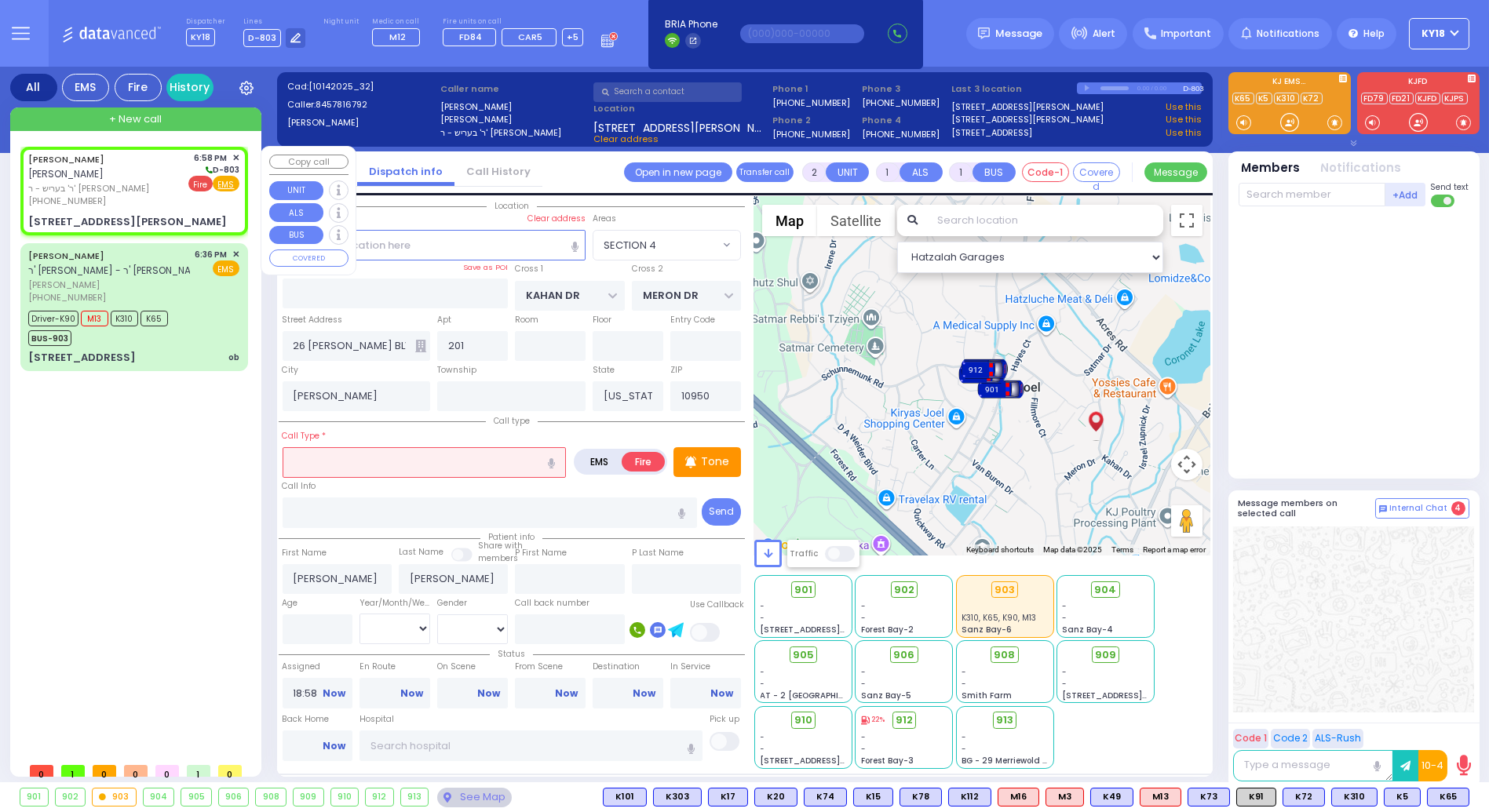
select select "Hatzalah Garages"
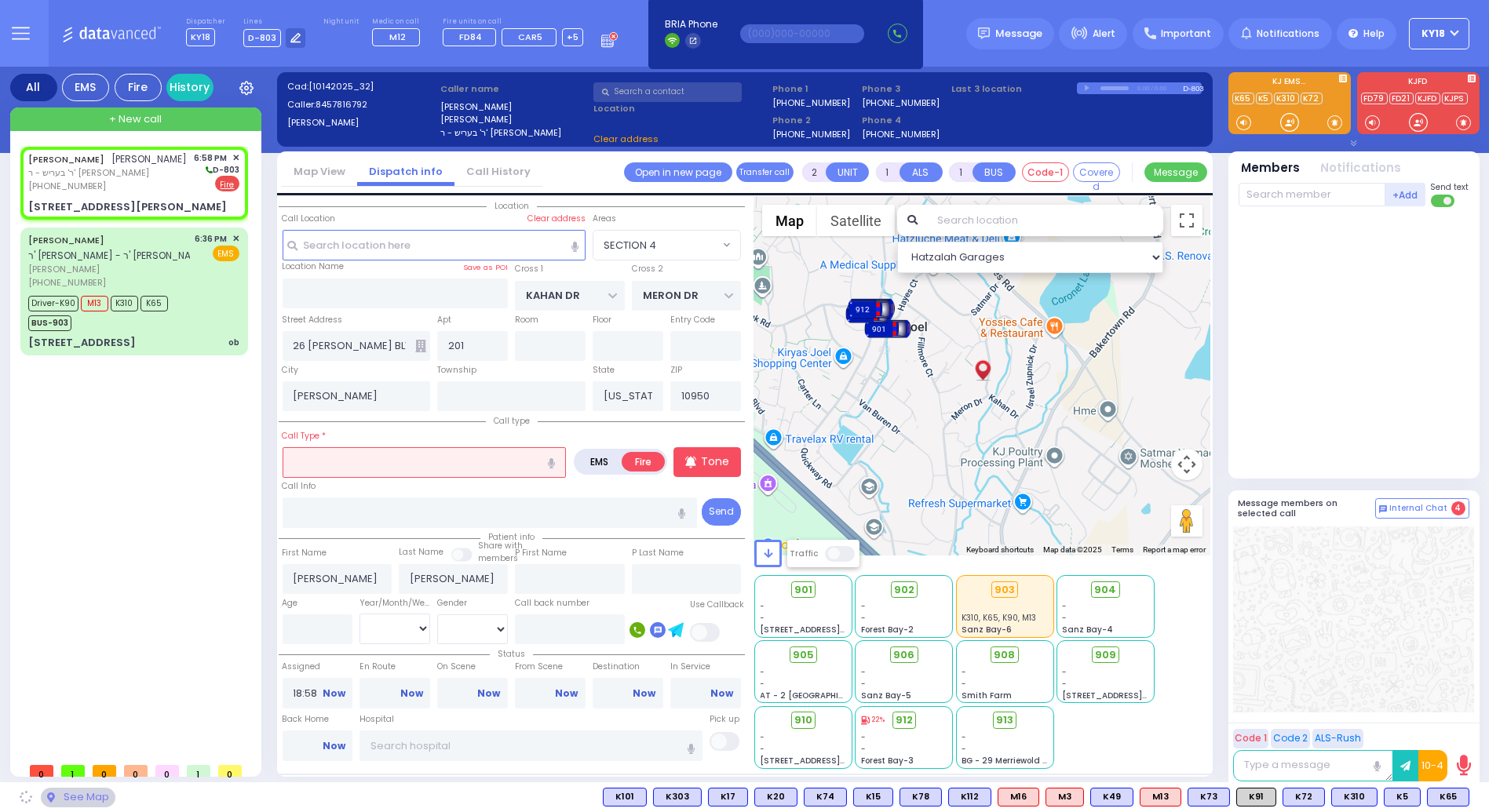
select select "SECTION 4"
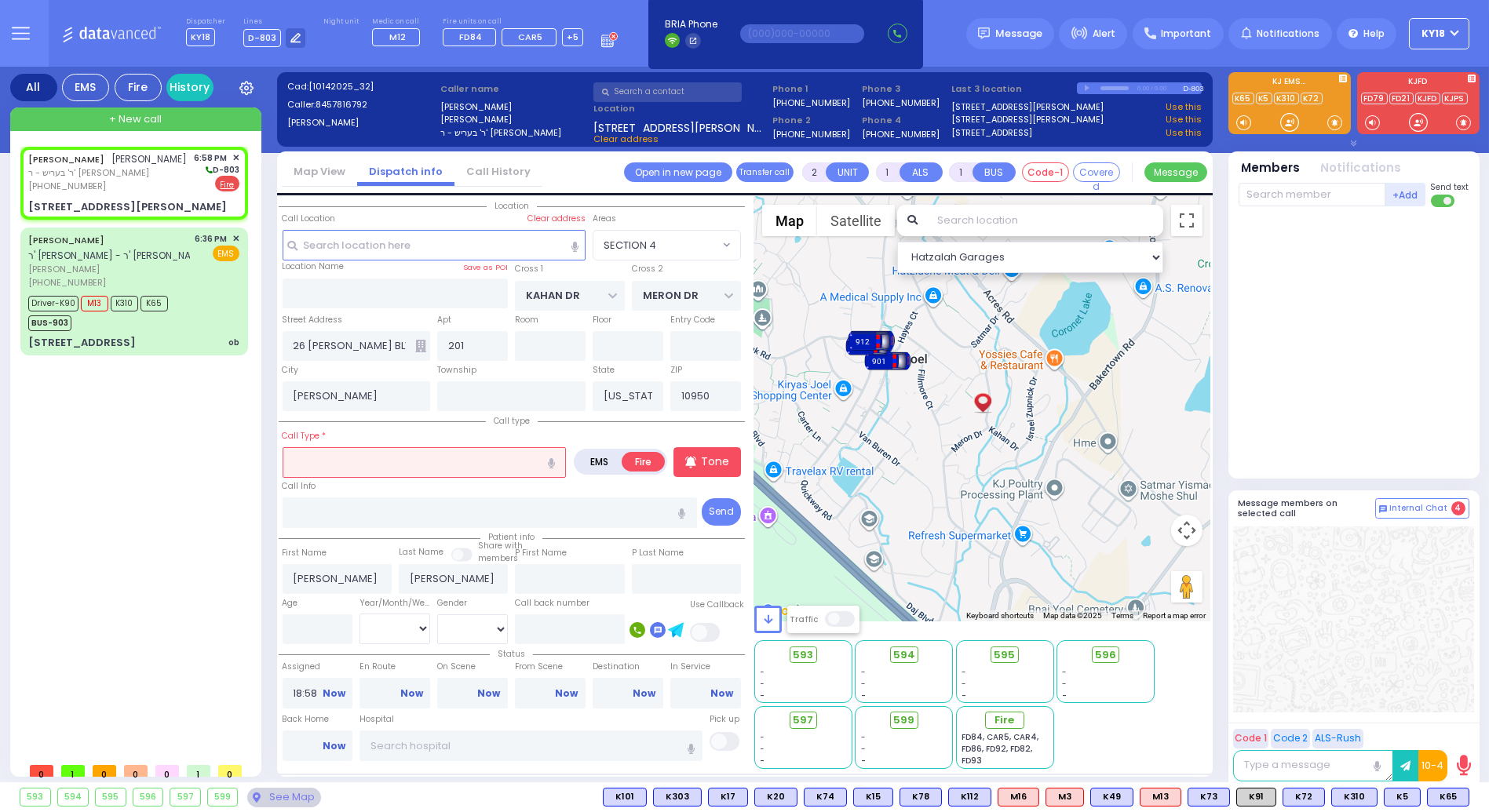
click at [332, 467] on input "text" at bounding box center [425, 462] width 285 height 30
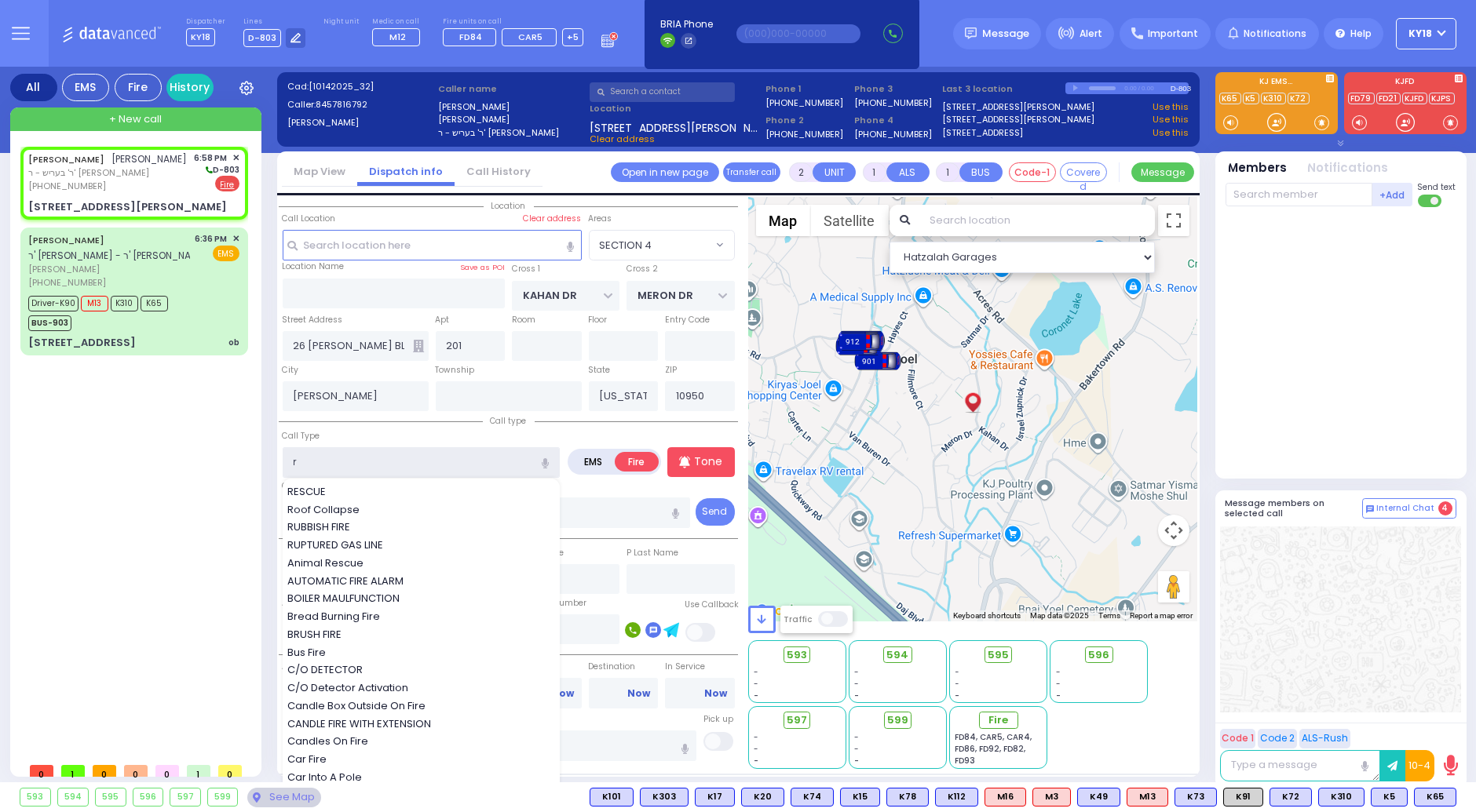
type input "ru"
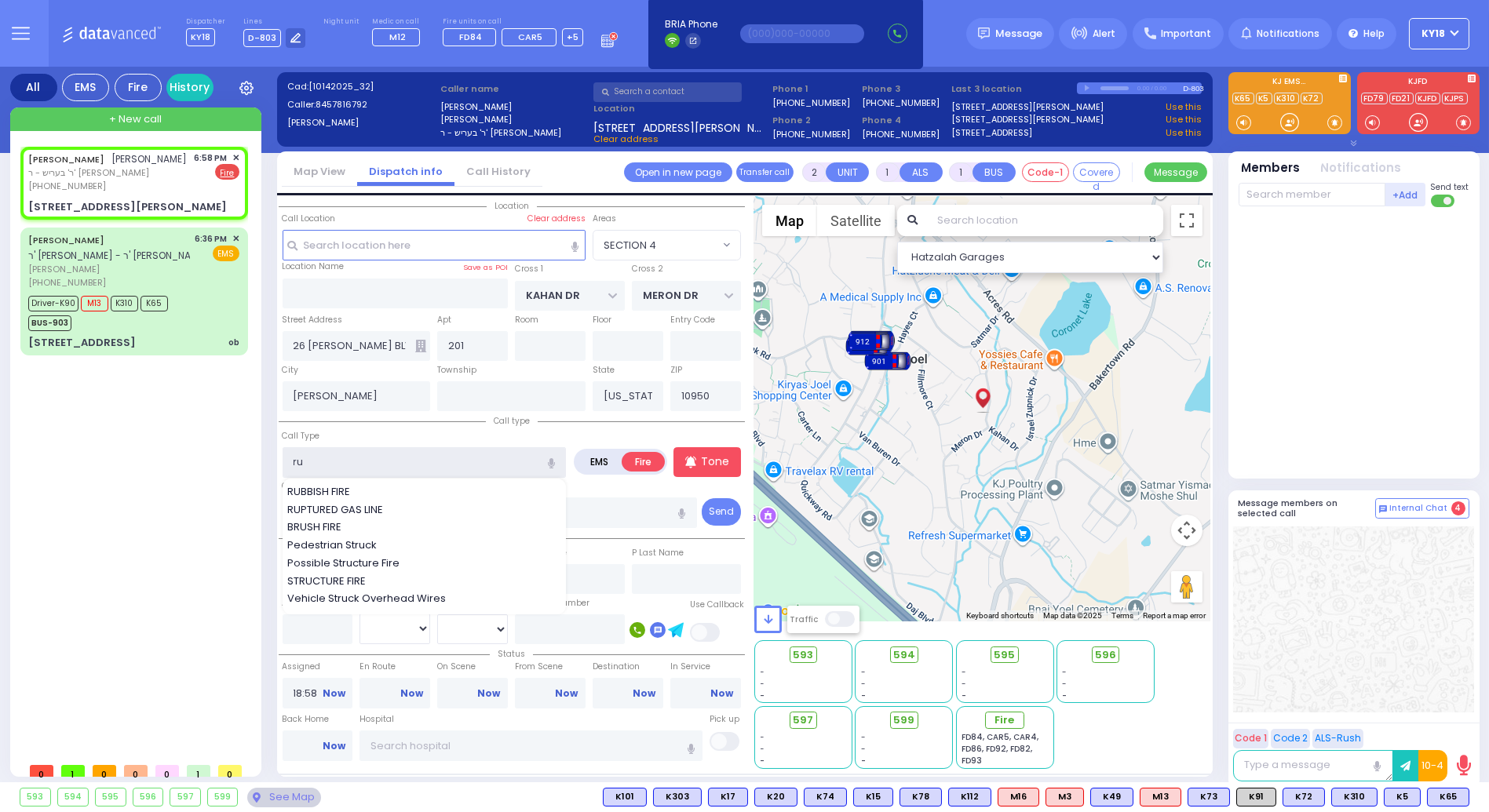
select select
radio input "true"
select select
select select "Hatzalah Garages"
select select
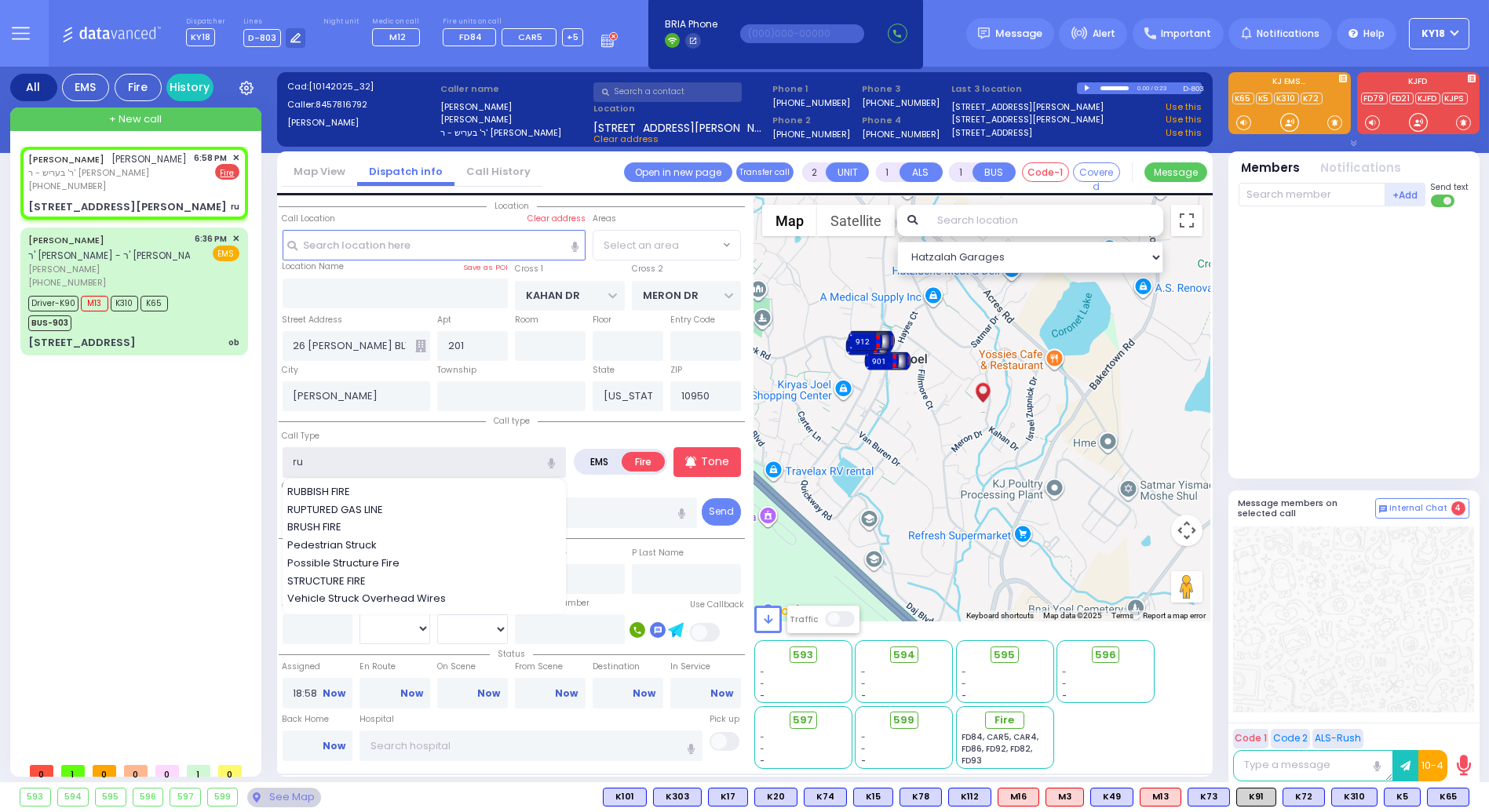
radio input "true"
select select
select select "SECTION 4"
select select "Hatzalah Garages"
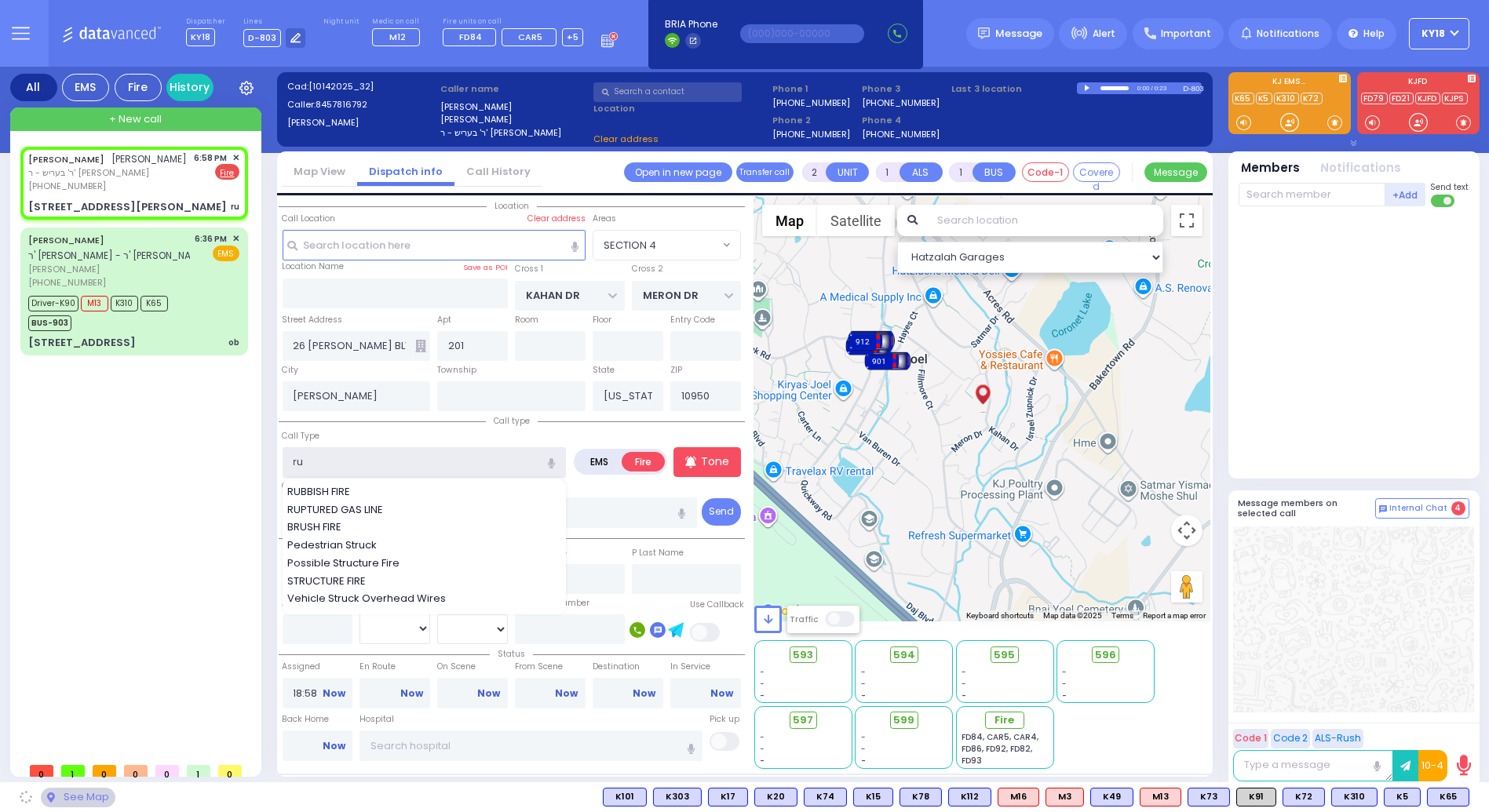
select select "SECTION 4"
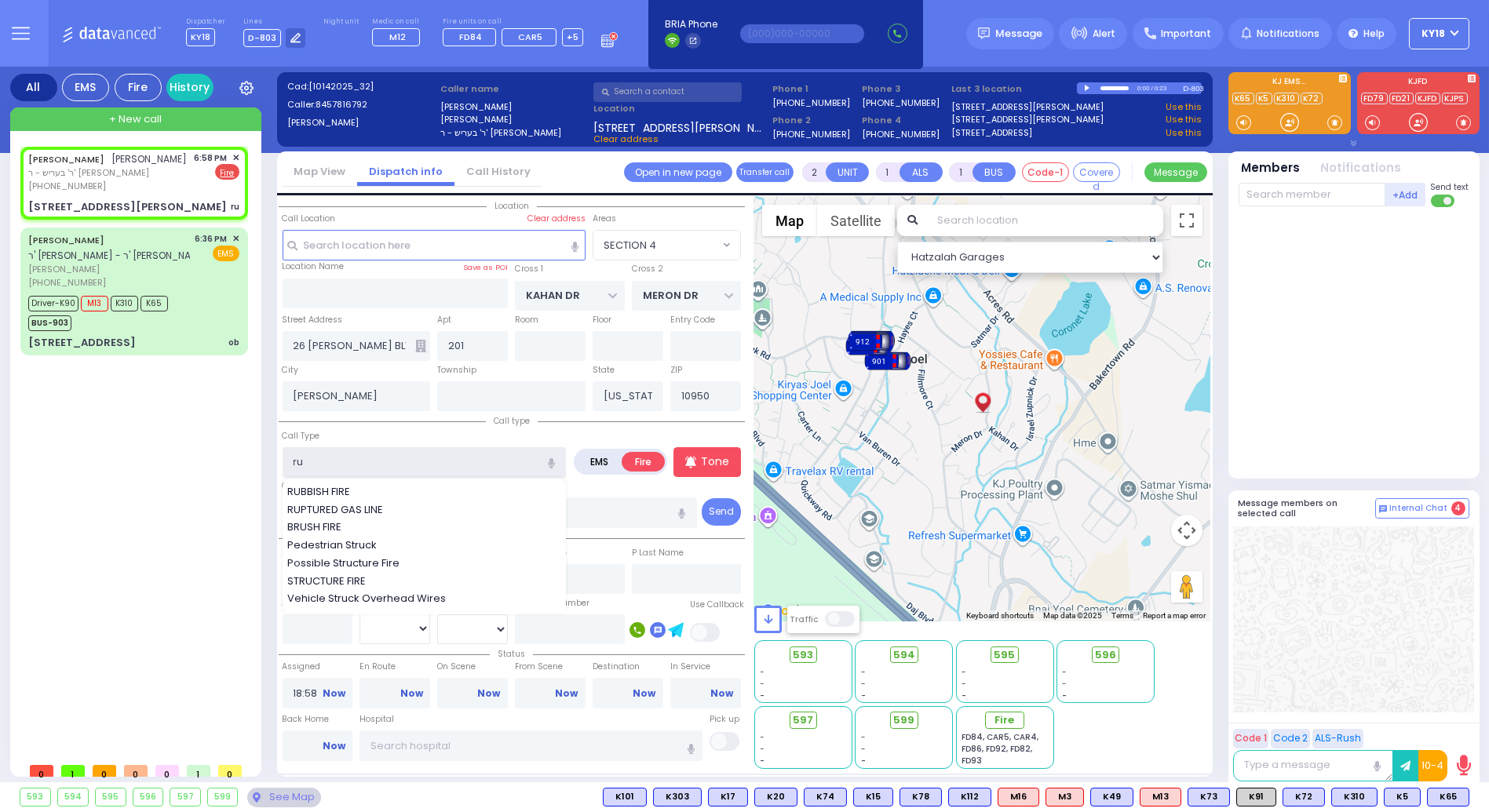
drag, startPoint x: 330, startPoint y: 460, endPoint x: 270, endPoint y: 456, distance: 60.1
click at [270, 456] on div "All EMS Fire History Settings" at bounding box center [745, 427] width 1470 height 722
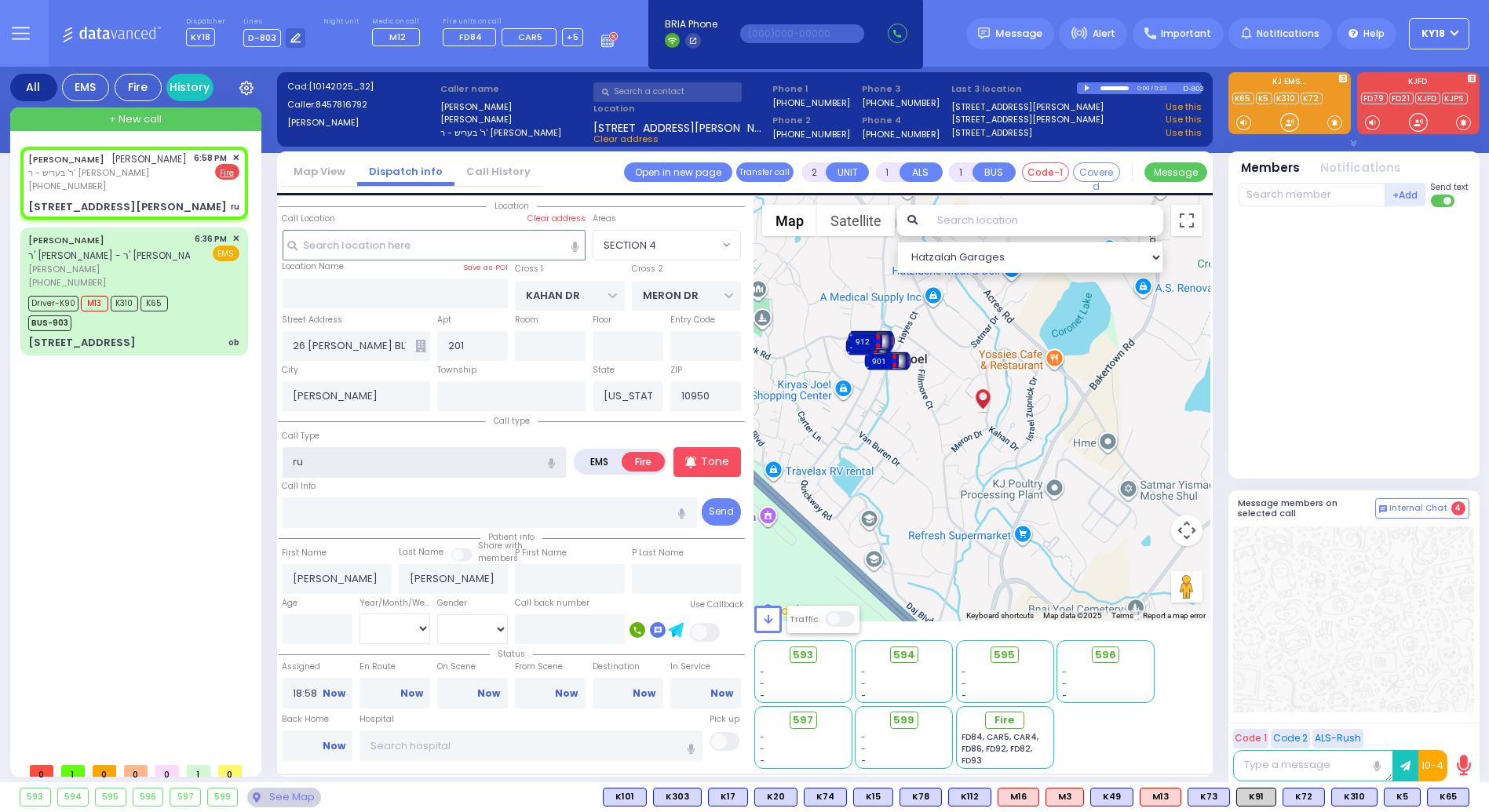
select select
radio input "true"
select select
select select "Hatzalah Garages"
type input "ru"
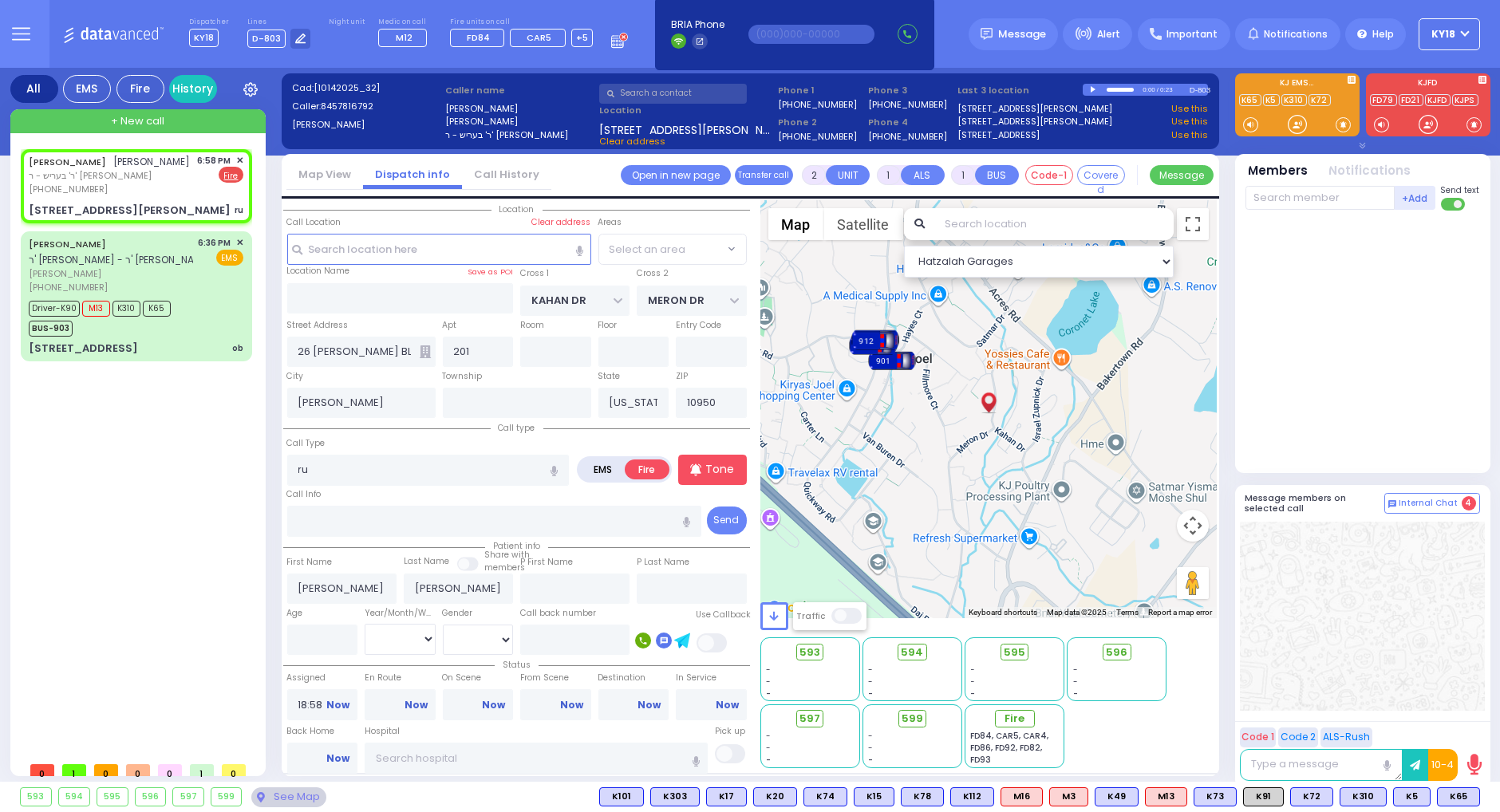
select select "SECTION 4"
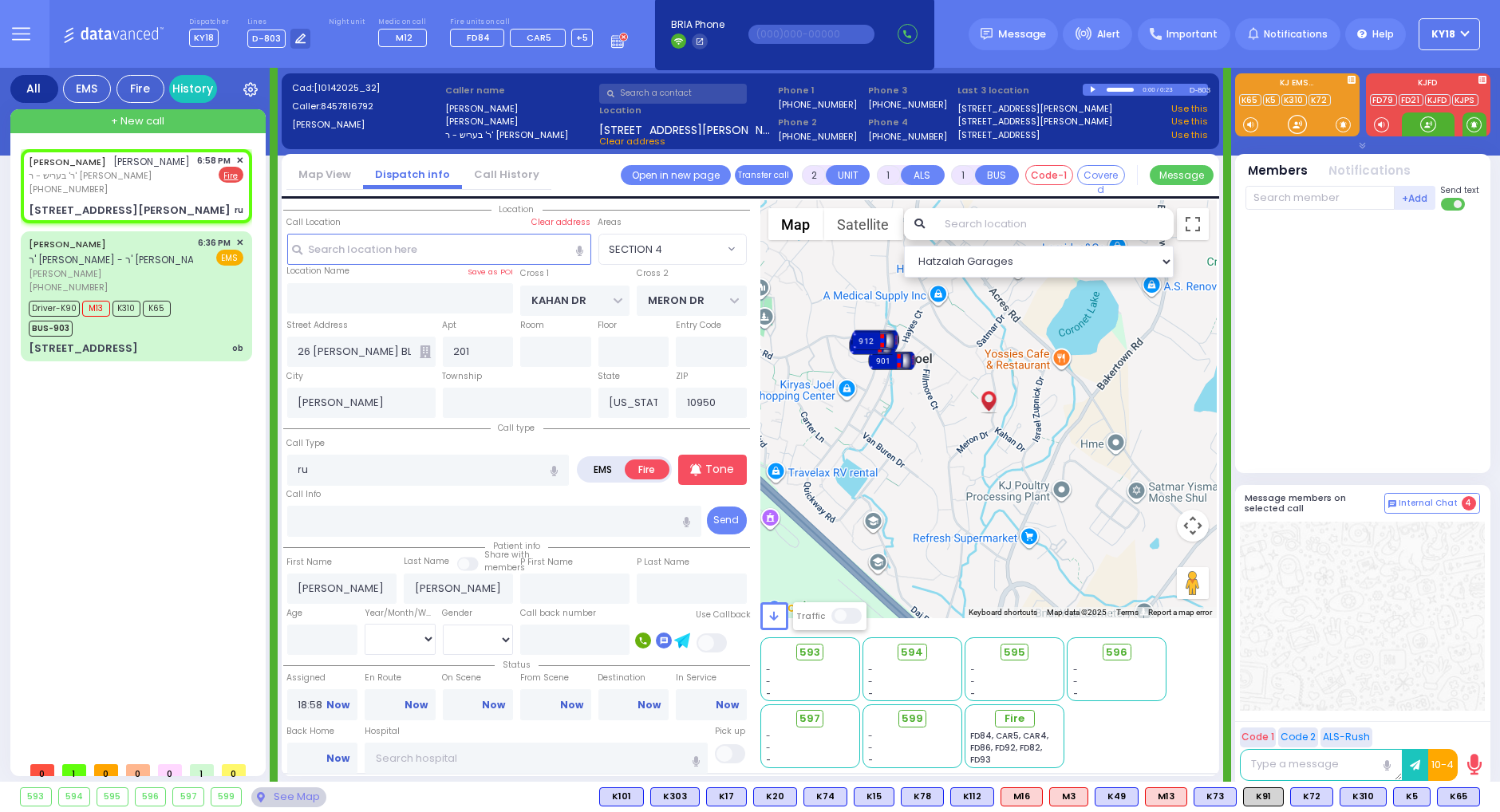
click at [1474, 125] on span at bounding box center [1473, 125] width 15 height 16
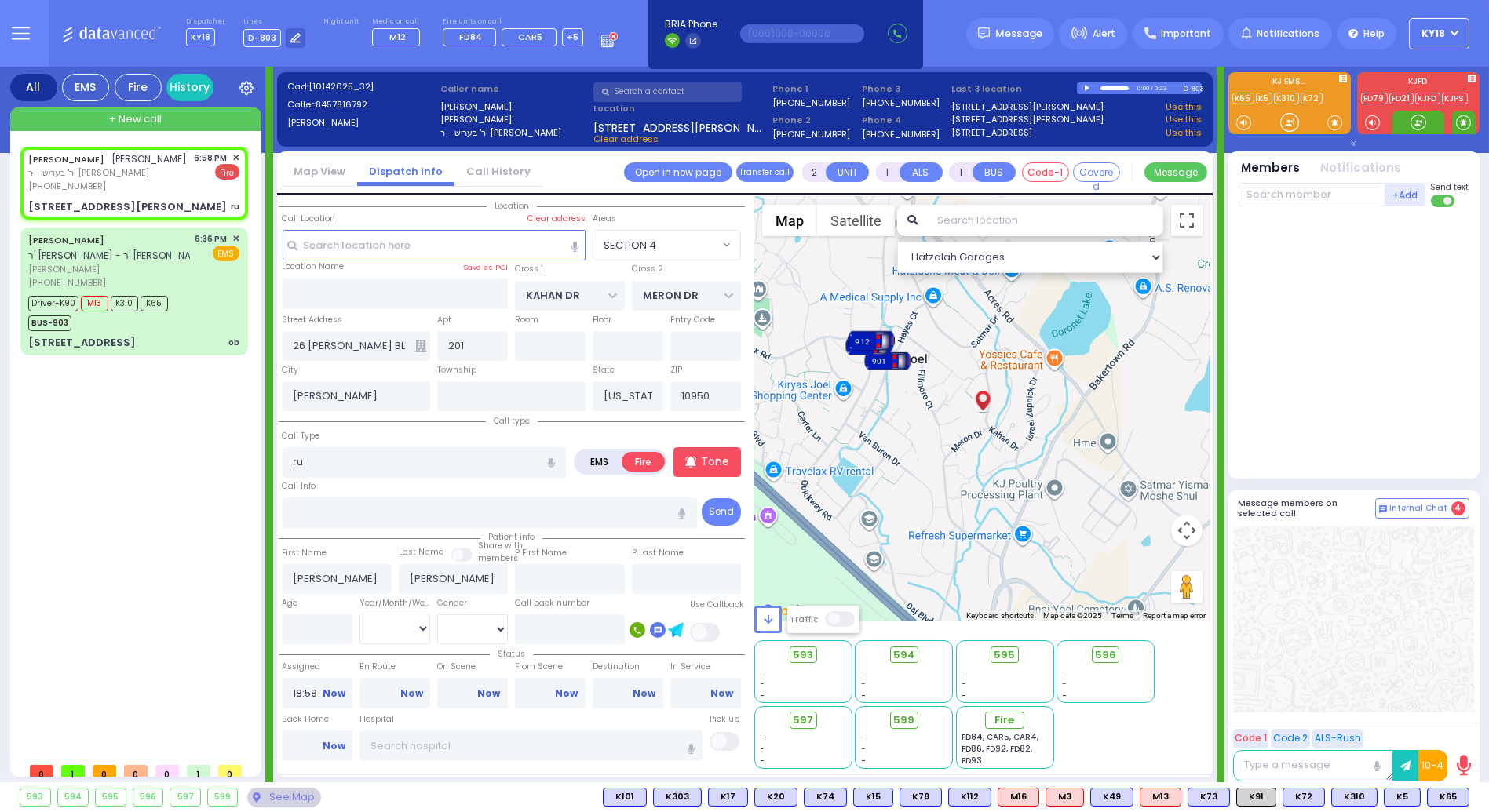
select select
radio input "true"
select select
select select "Hatzalah Garages"
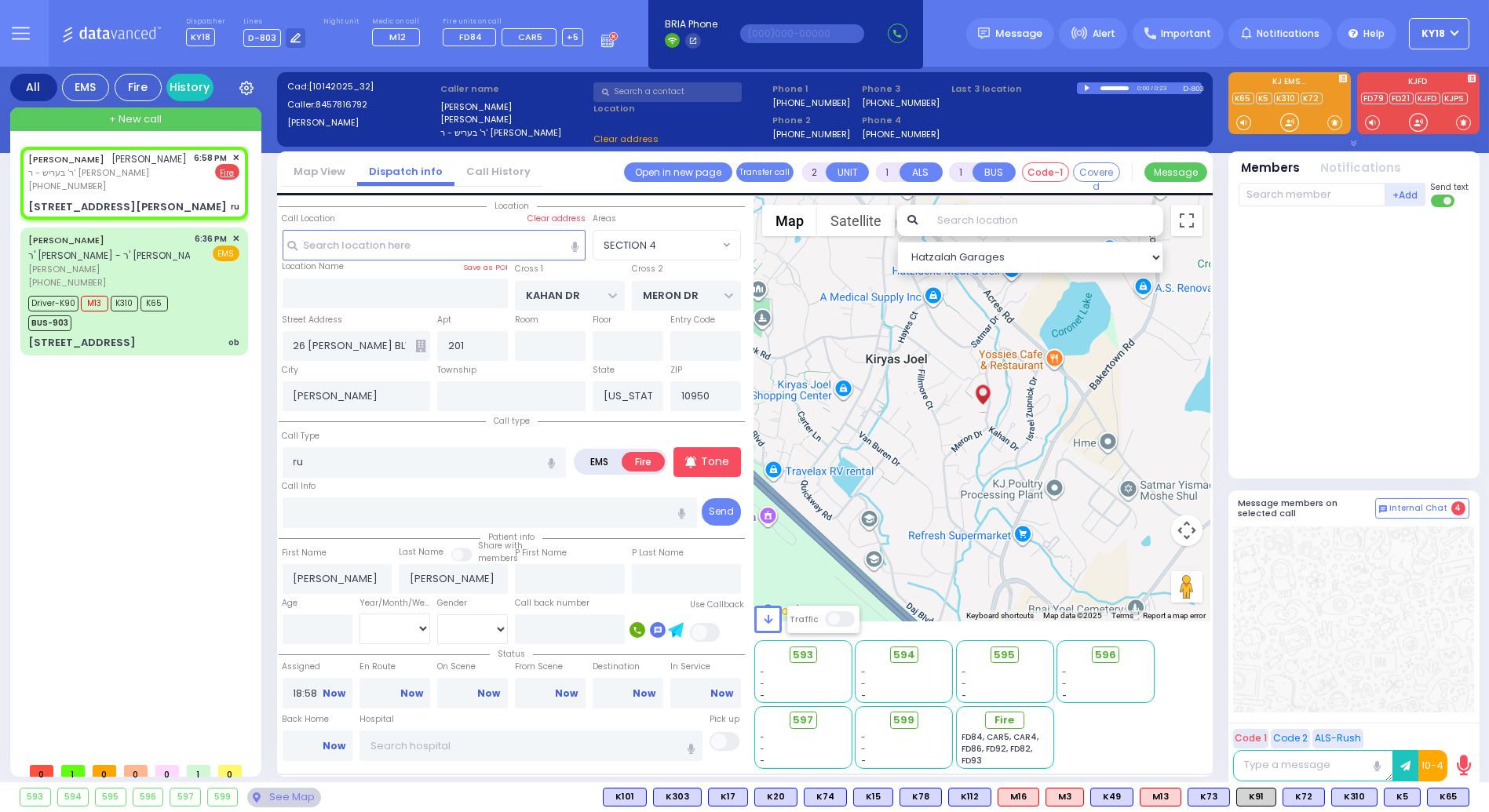
select select "SECTION 4"
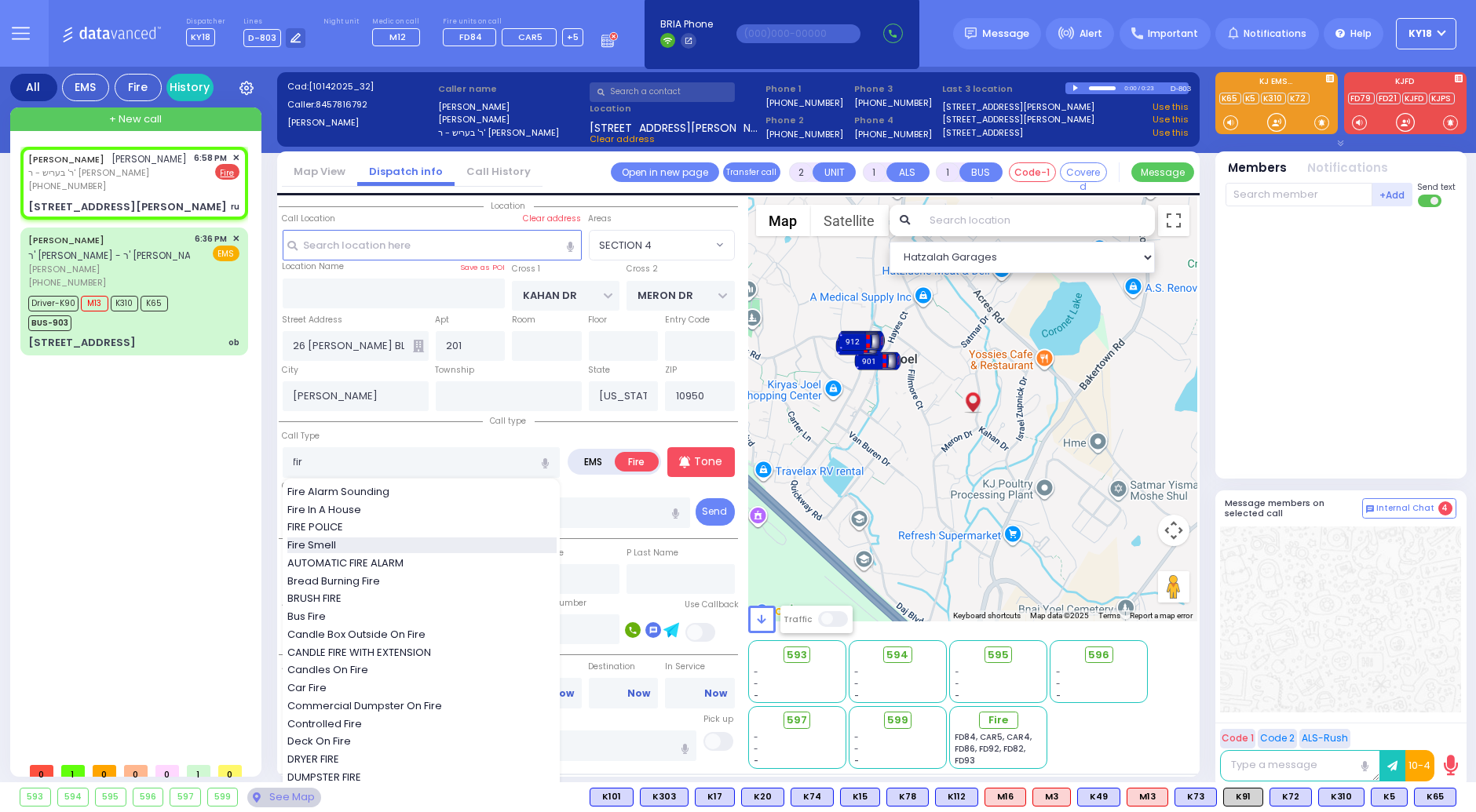
click at [363, 543] on div "Fire Smell" at bounding box center [422, 545] width 270 height 16
type input "Fire Smell"
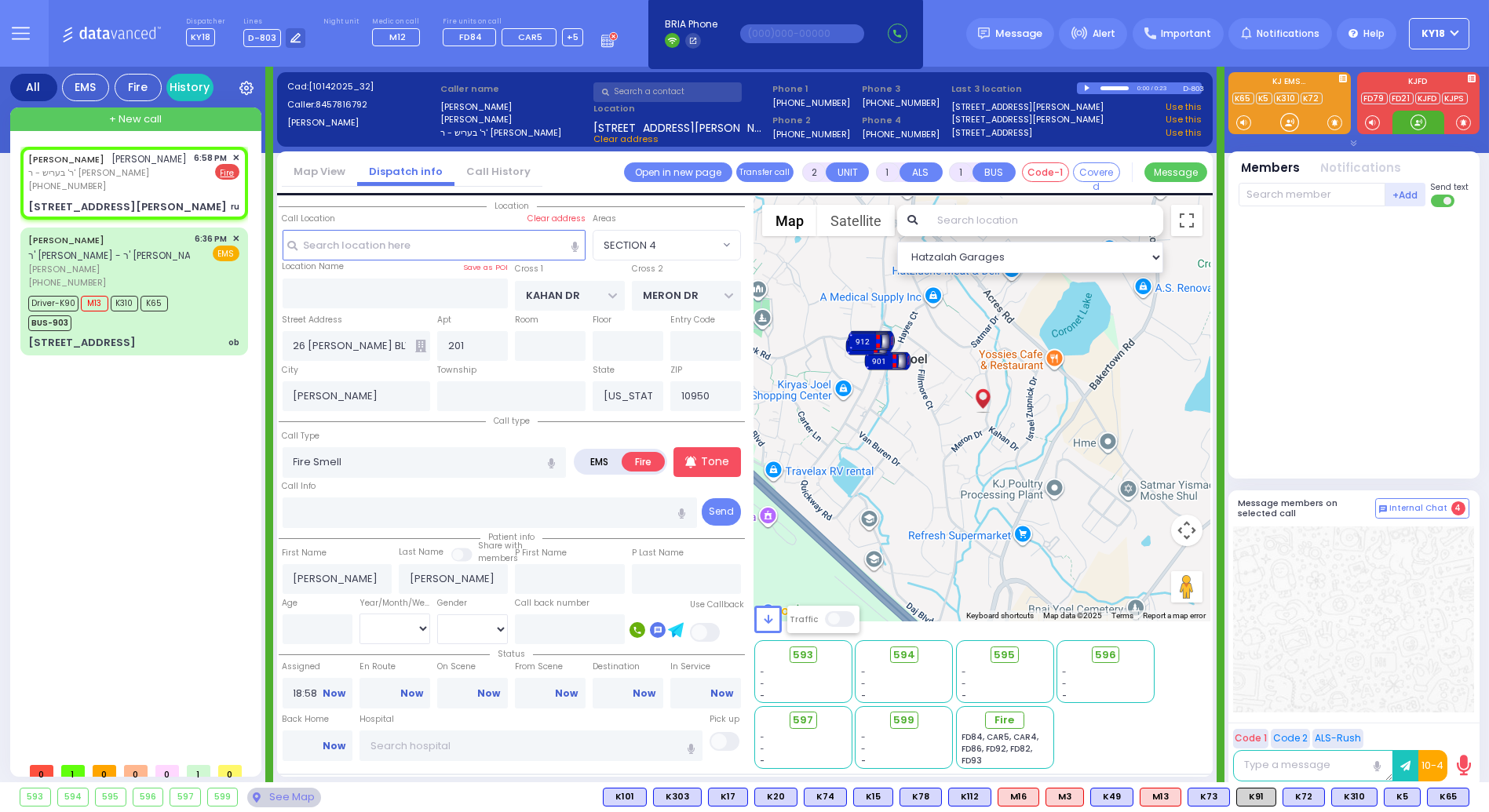
click at [1414, 124] on div at bounding box center [1418, 123] width 16 height 16
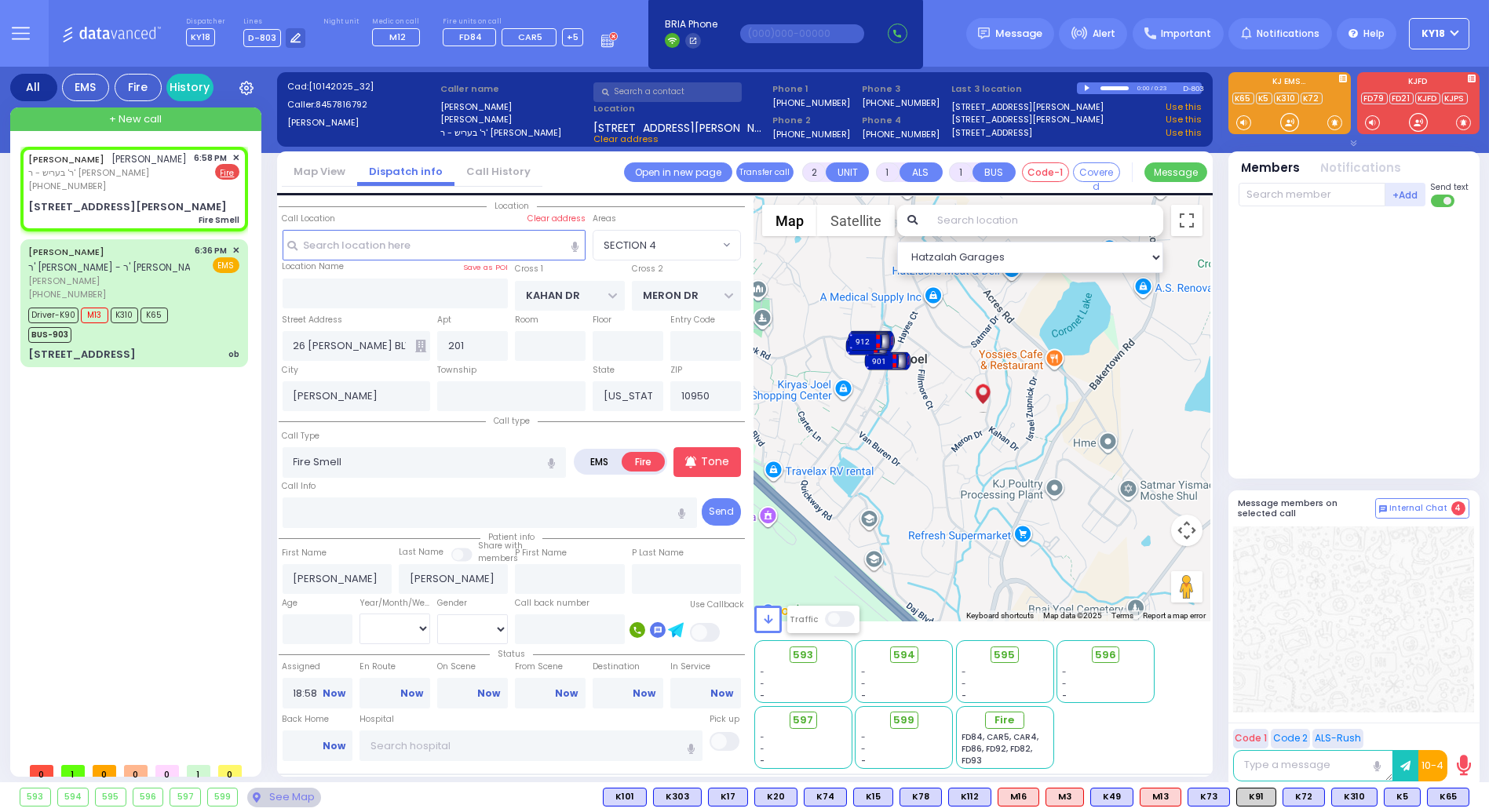
select select
radio input "true"
select select
select select "Hatzalah Garages"
select select "SECTION 4"
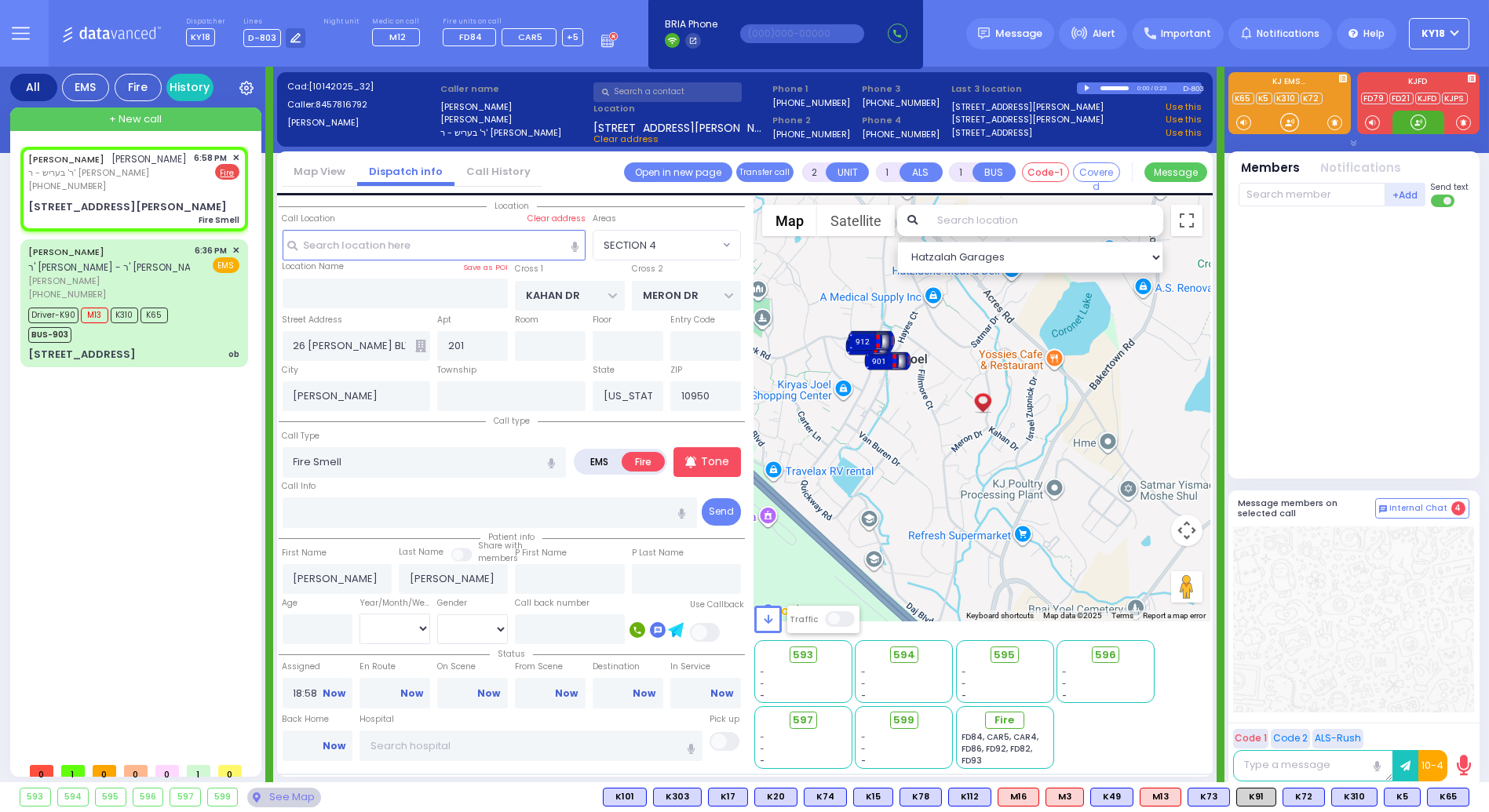
click at [1419, 126] on div at bounding box center [1418, 123] width 16 height 16
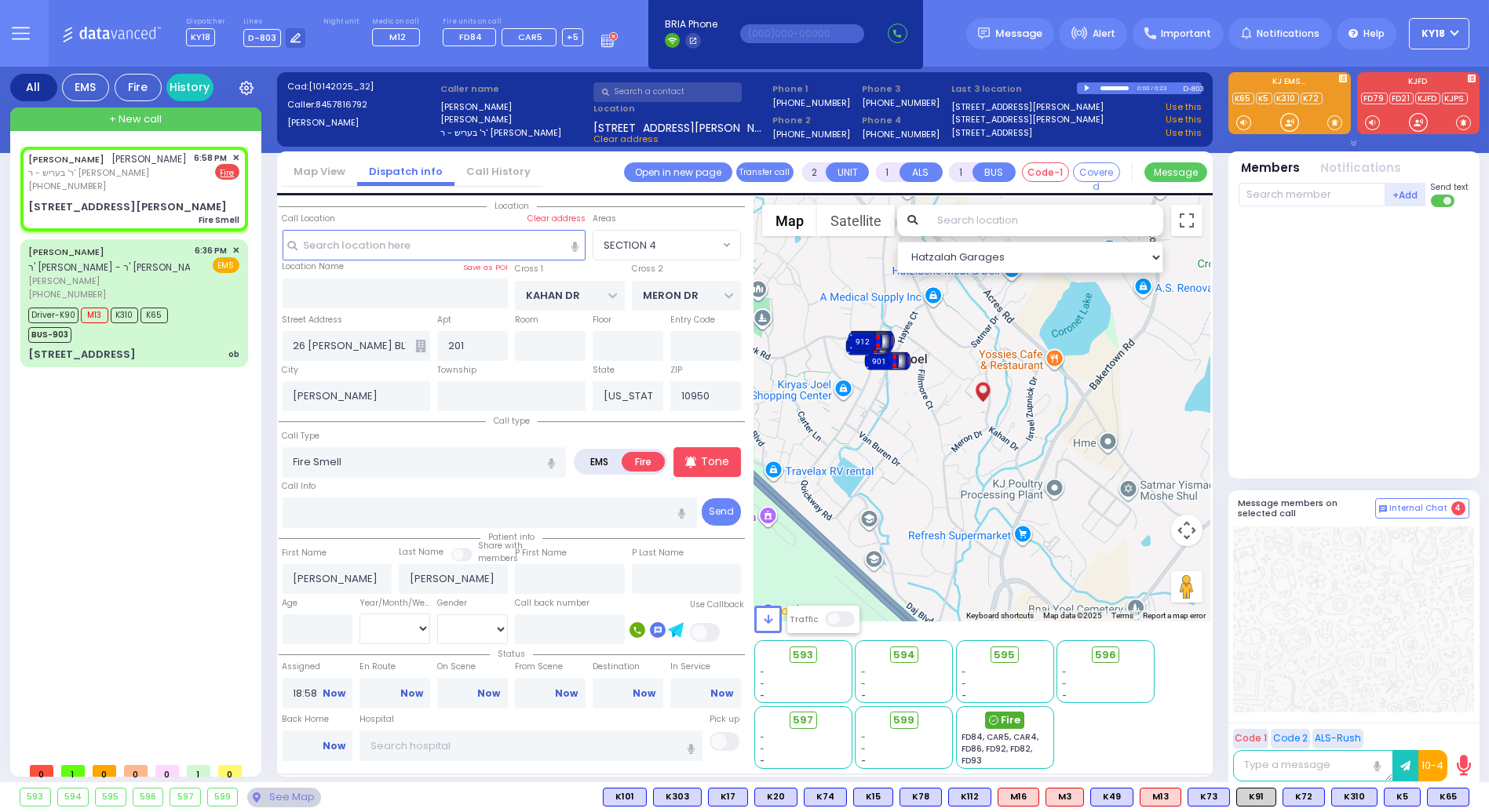
click at [1005, 723] on span "Fire" at bounding box center [1010, 720] width 19 height 16
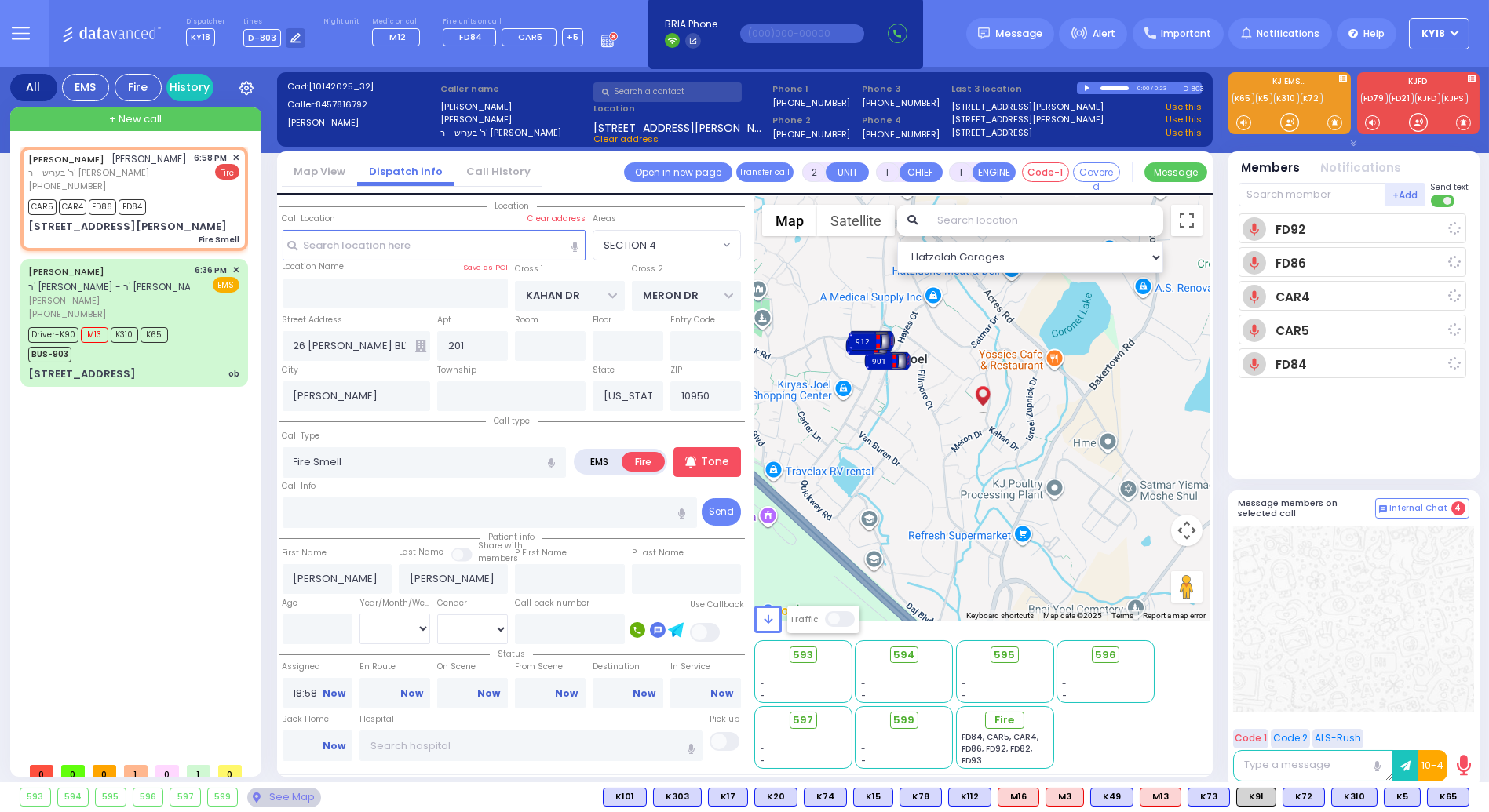
select select
radio input "true"
select select
type input "18:59"
select select "Hatzalah Garages"
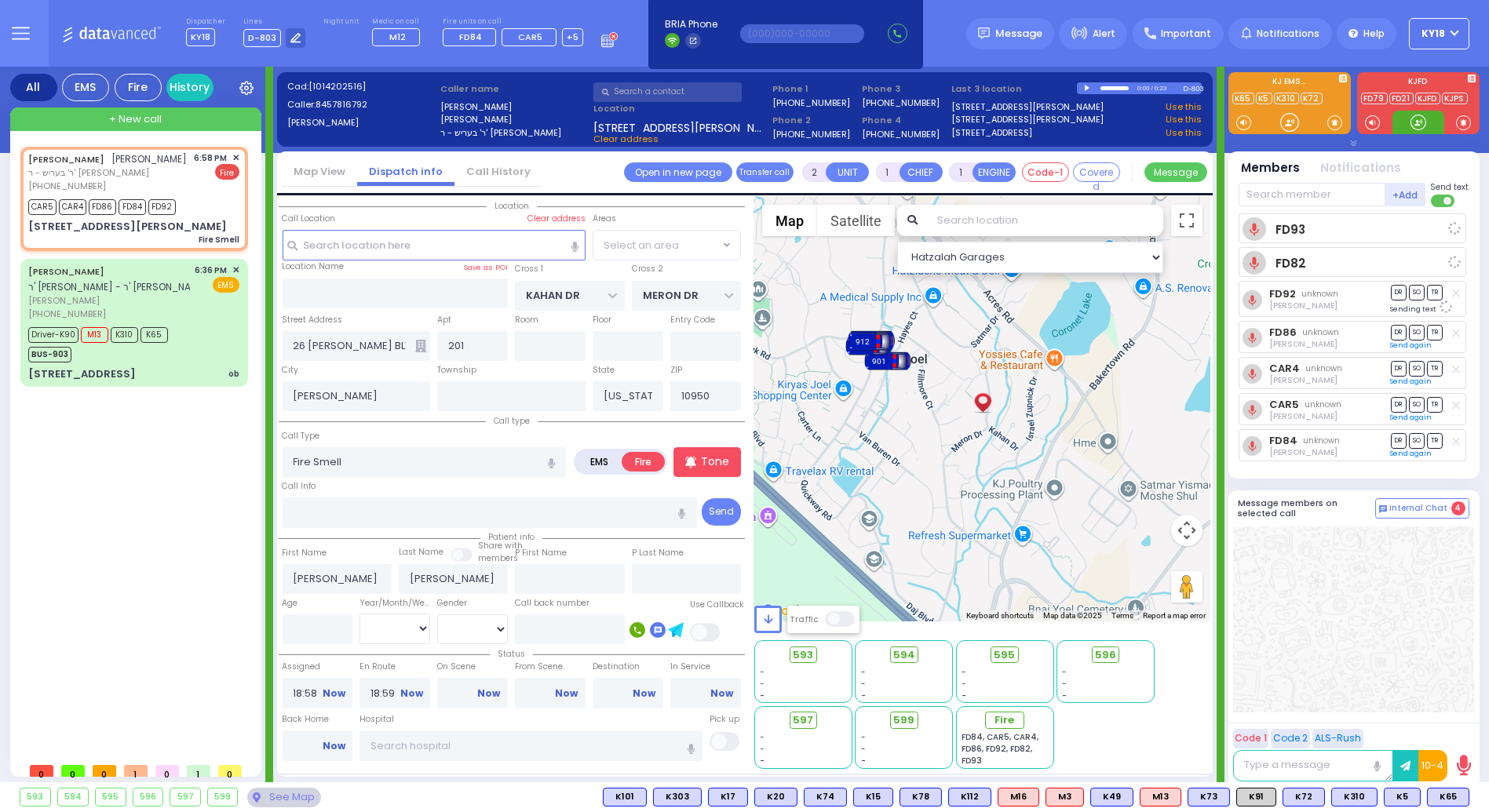
select select
radio input "true"
select select
select select "Hatzalah Garages"
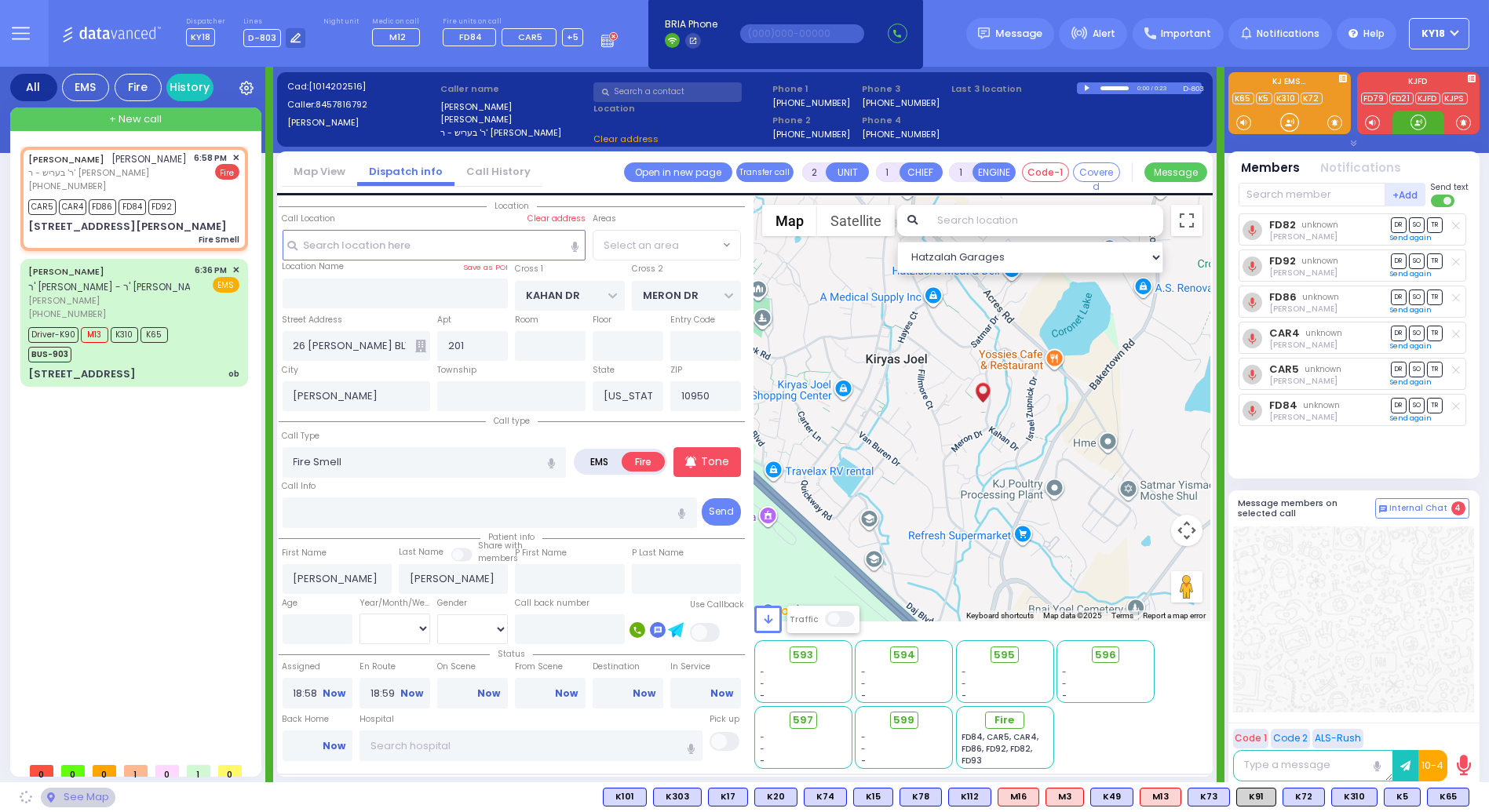
select select "SECTION 4"
select select
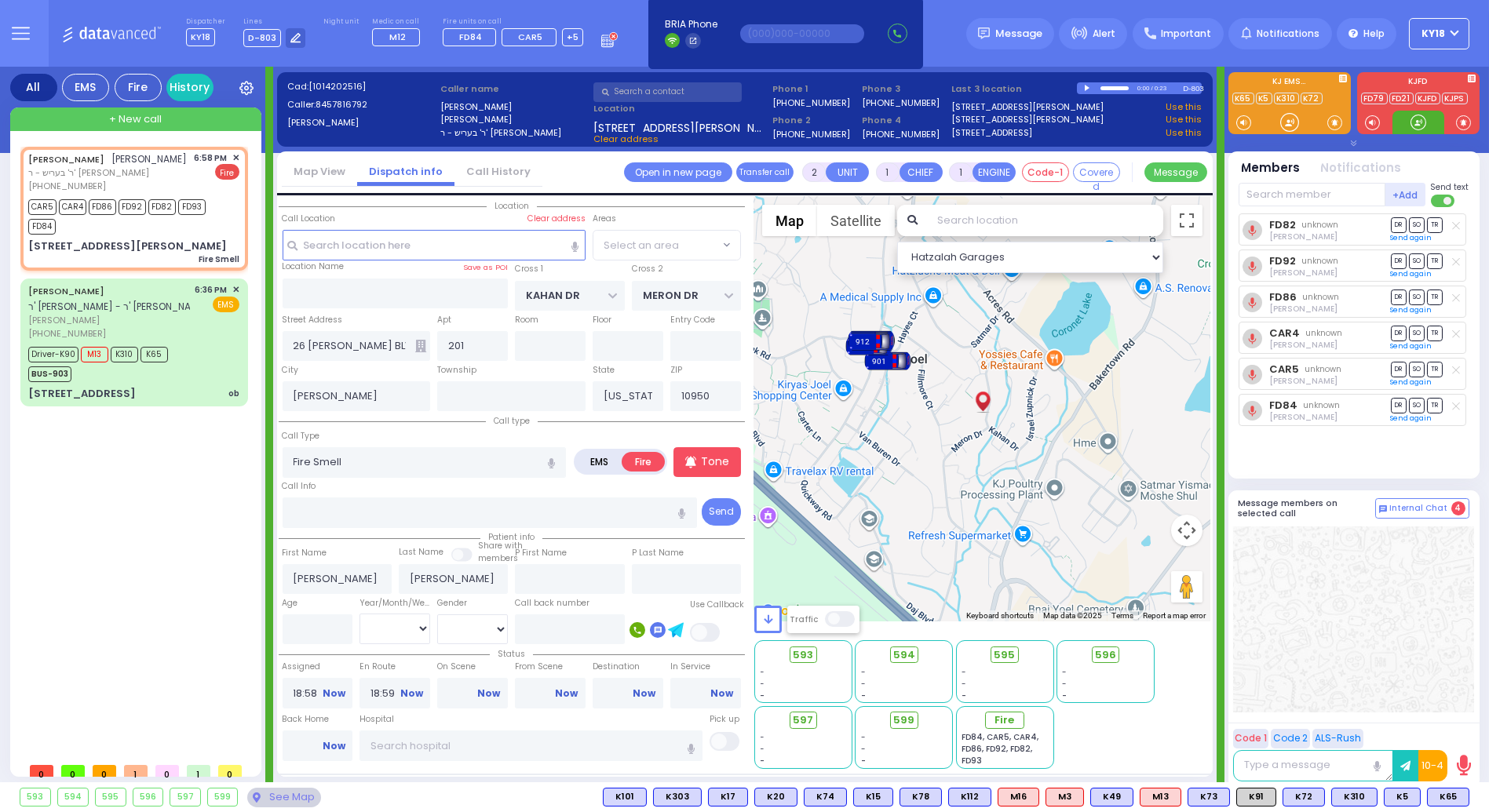
click at [1418, 125] on div at bounding box center [1418, 123] width 16 height 16
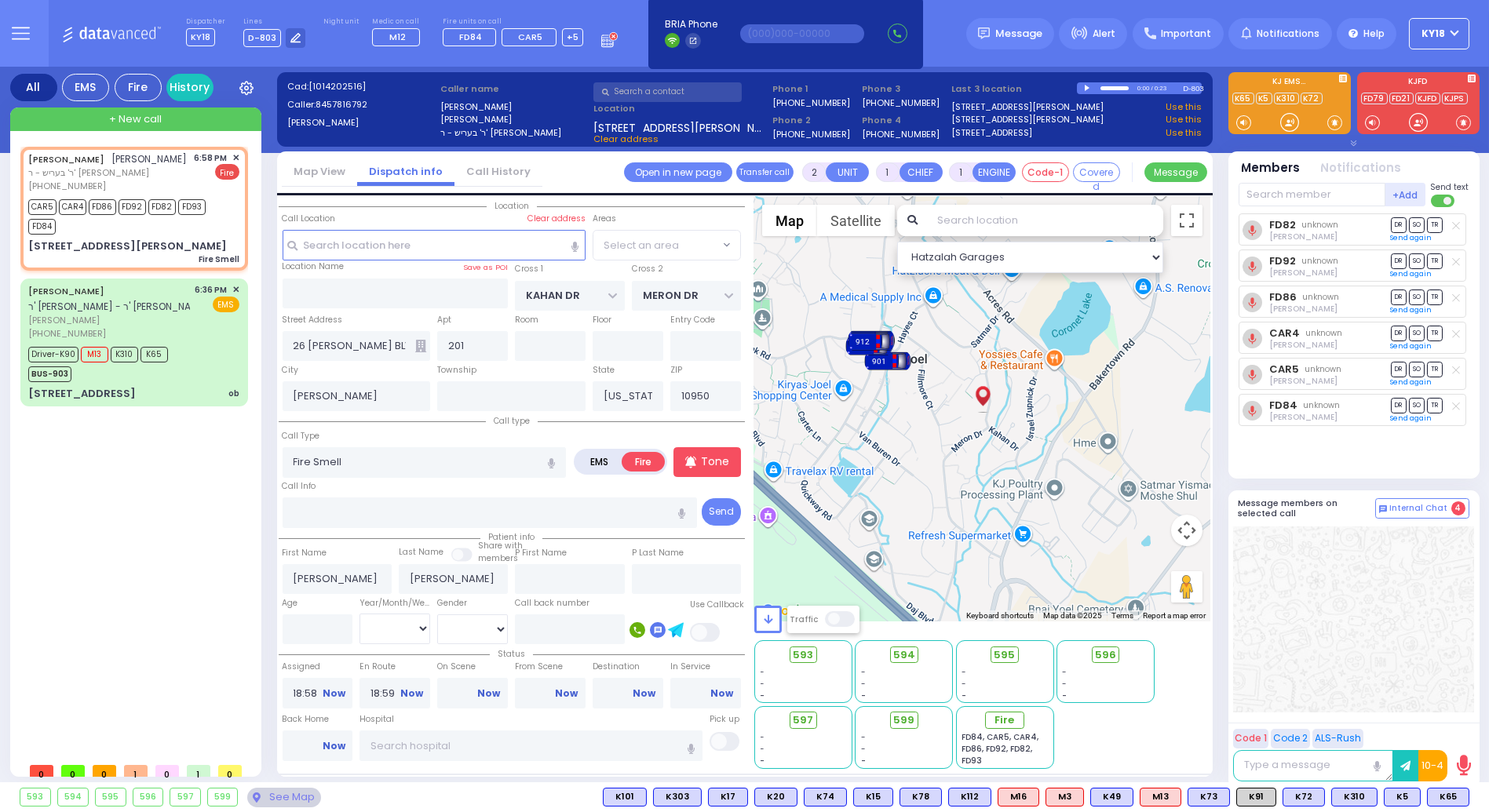
radio input "true"
select select
select select "Hatzalah Garages"
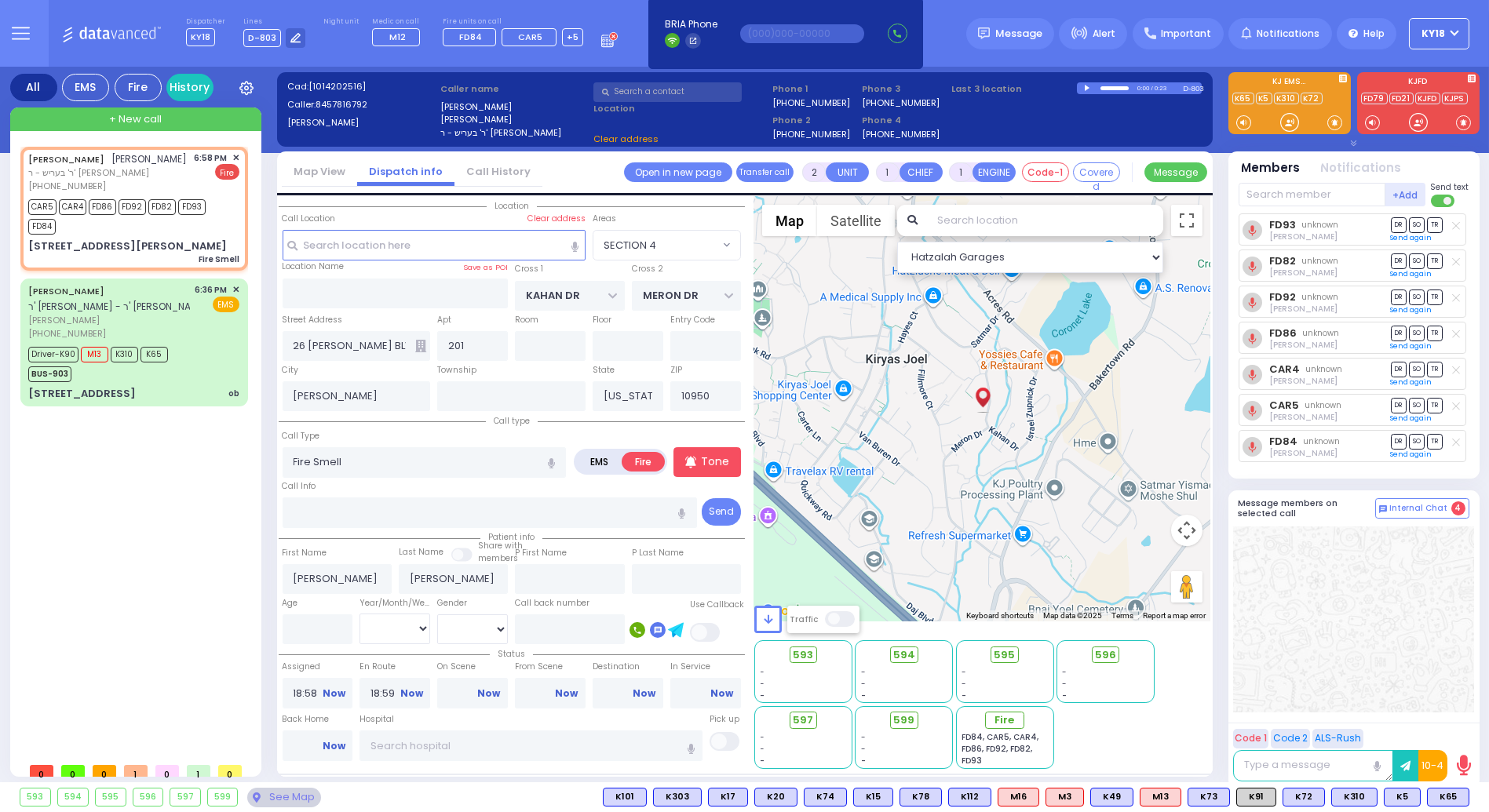
select select
radio input "true"
select select
select select "Hatzalah Garages"
select select "SECTION 4"
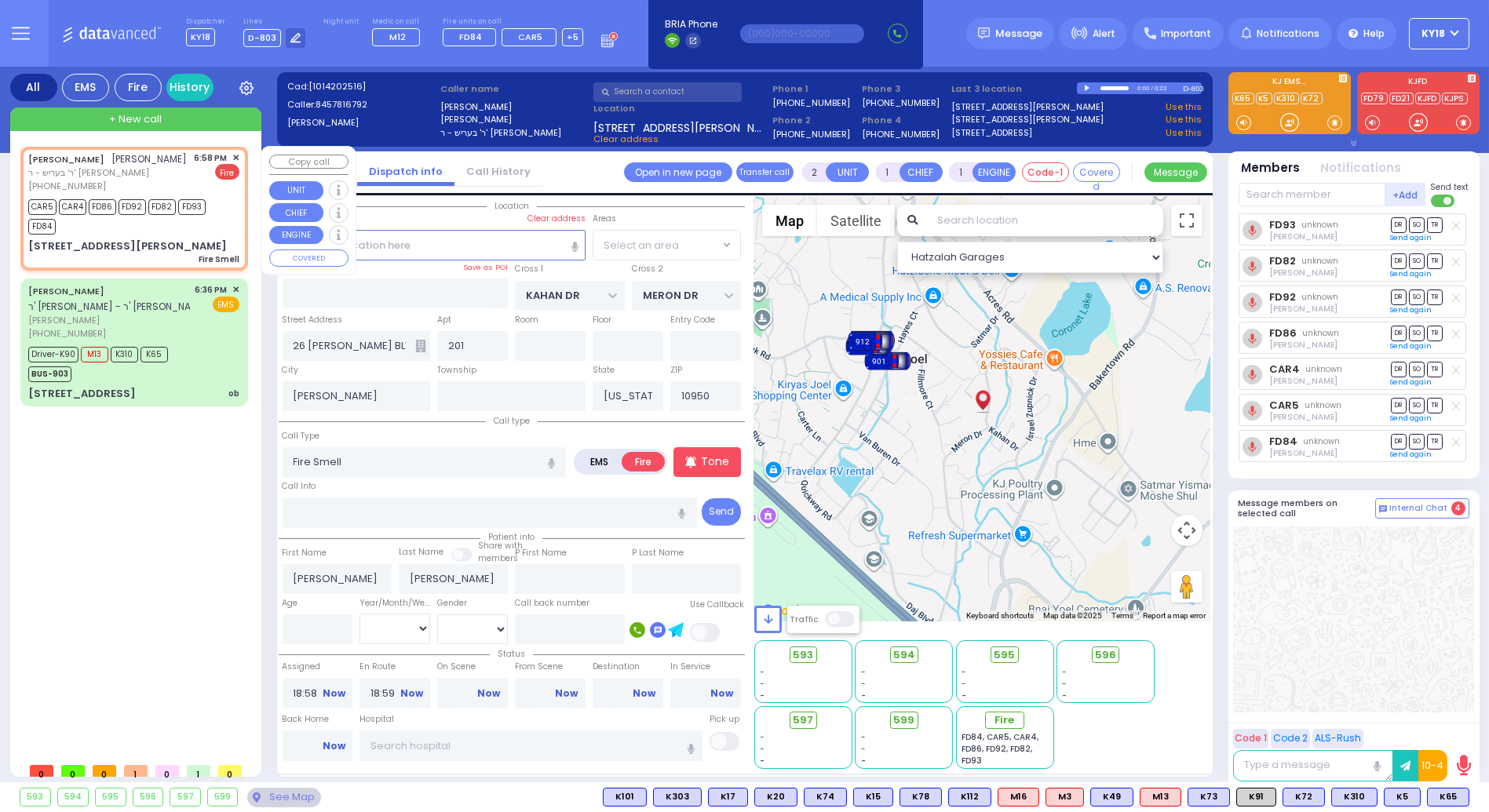
select select "SECTION 4"
select select
radio input "true"
select select
select select "Hatzalah Garages"
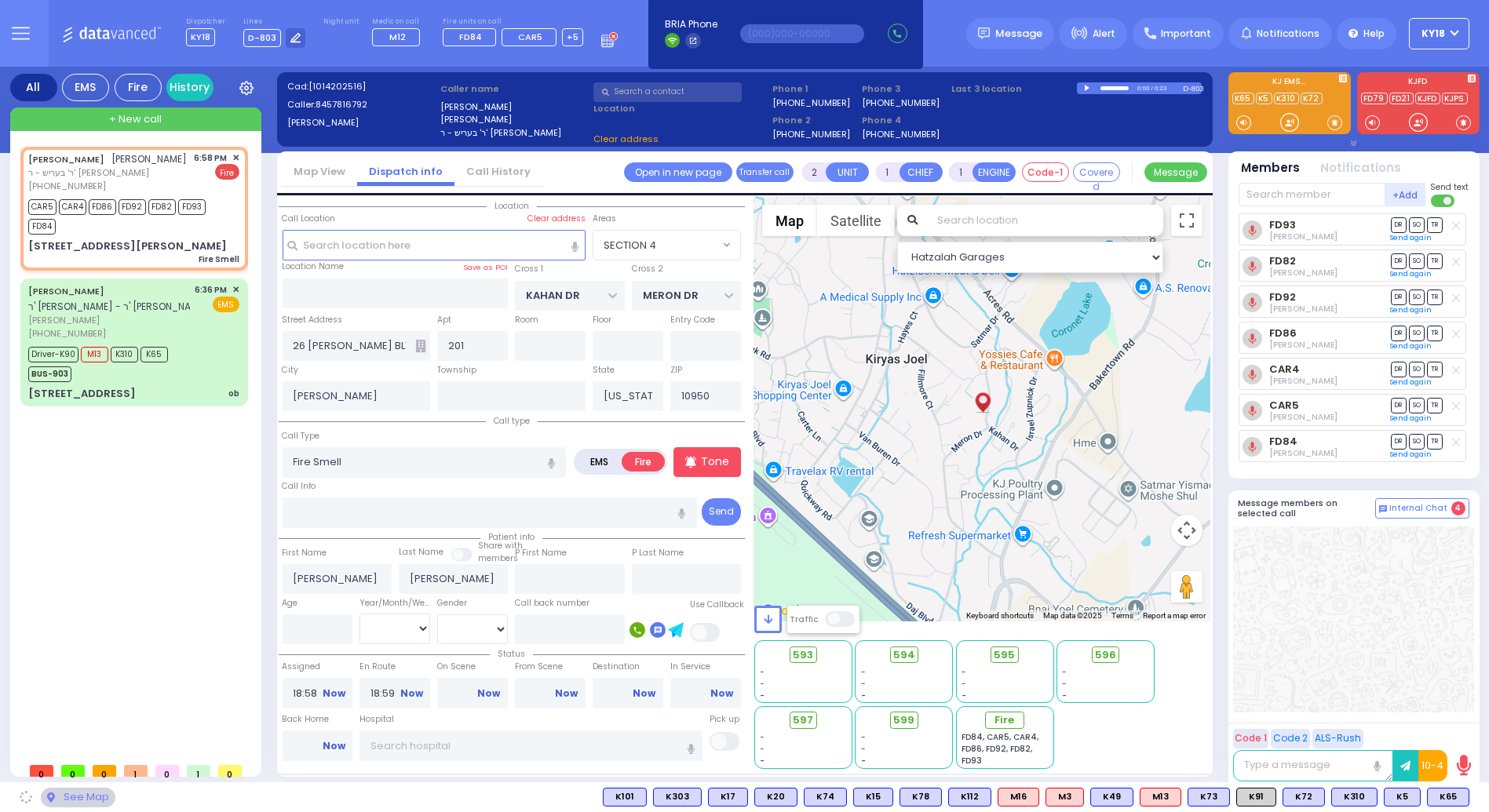
select select
radio input "true"
select select
radio input "true"
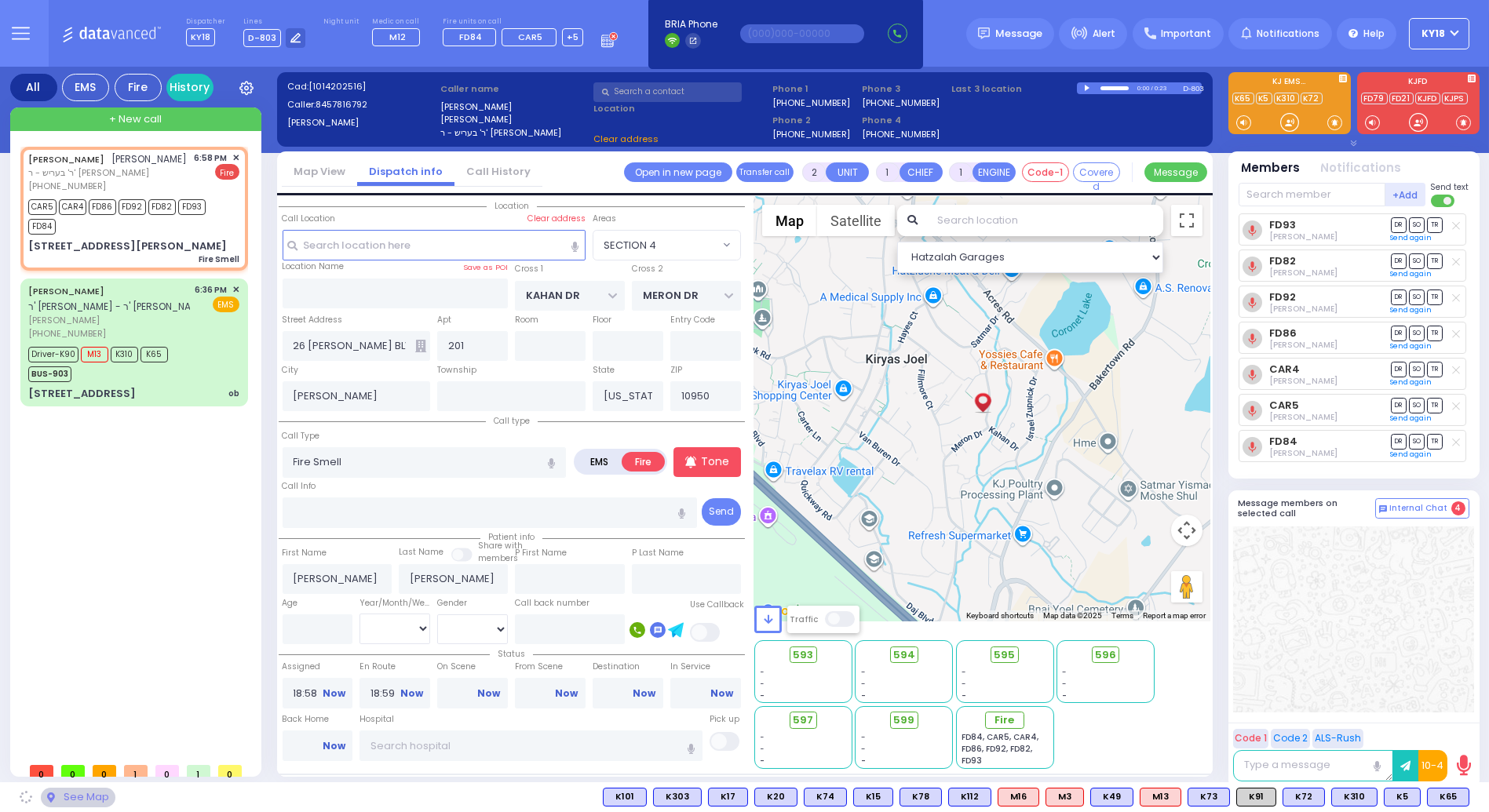
select select
select select "Hatzalah Garages"
select select "SECTION 4"
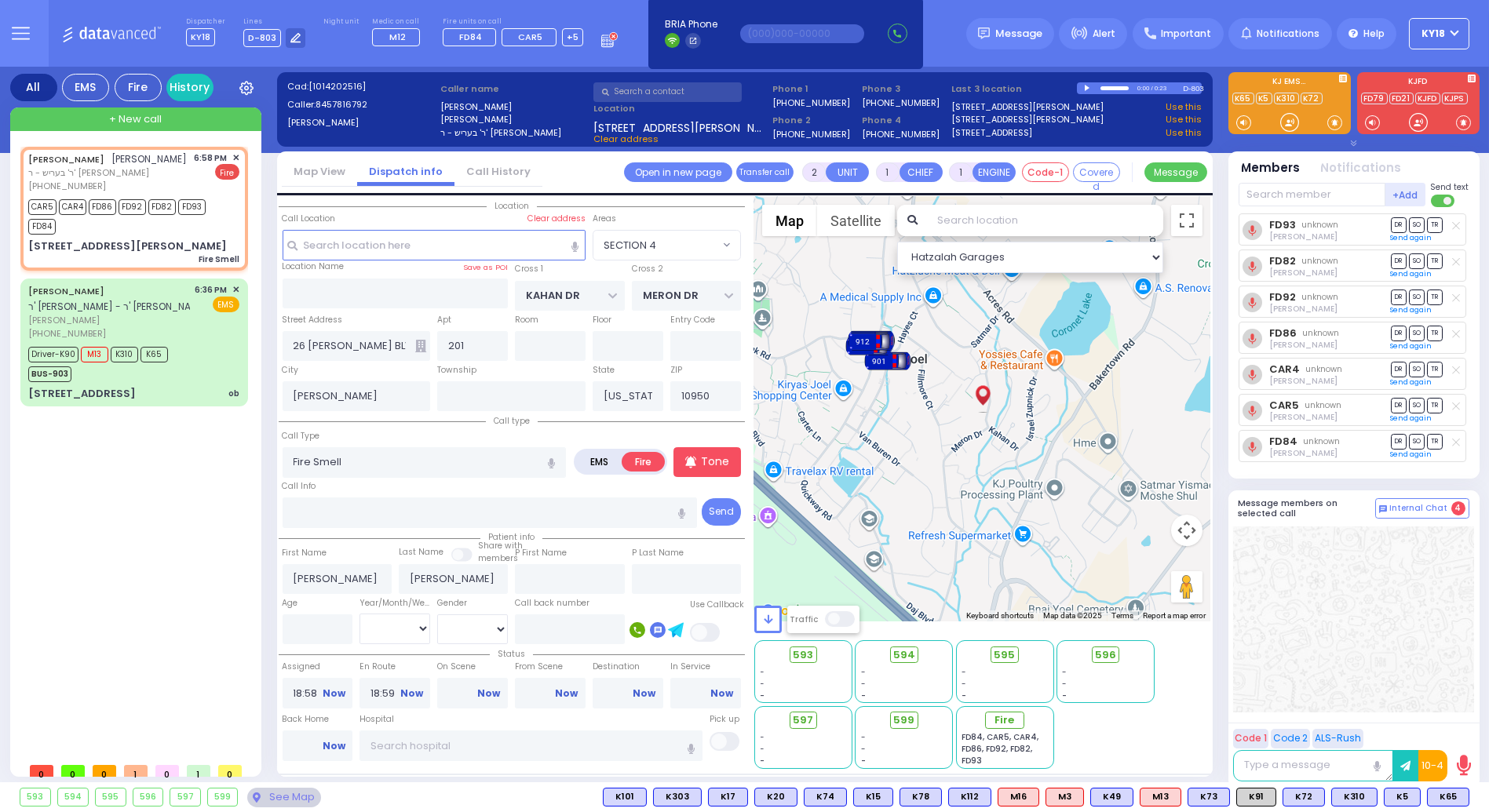
select select
radio input "true"
select select
select select "Hatzalah Garages"
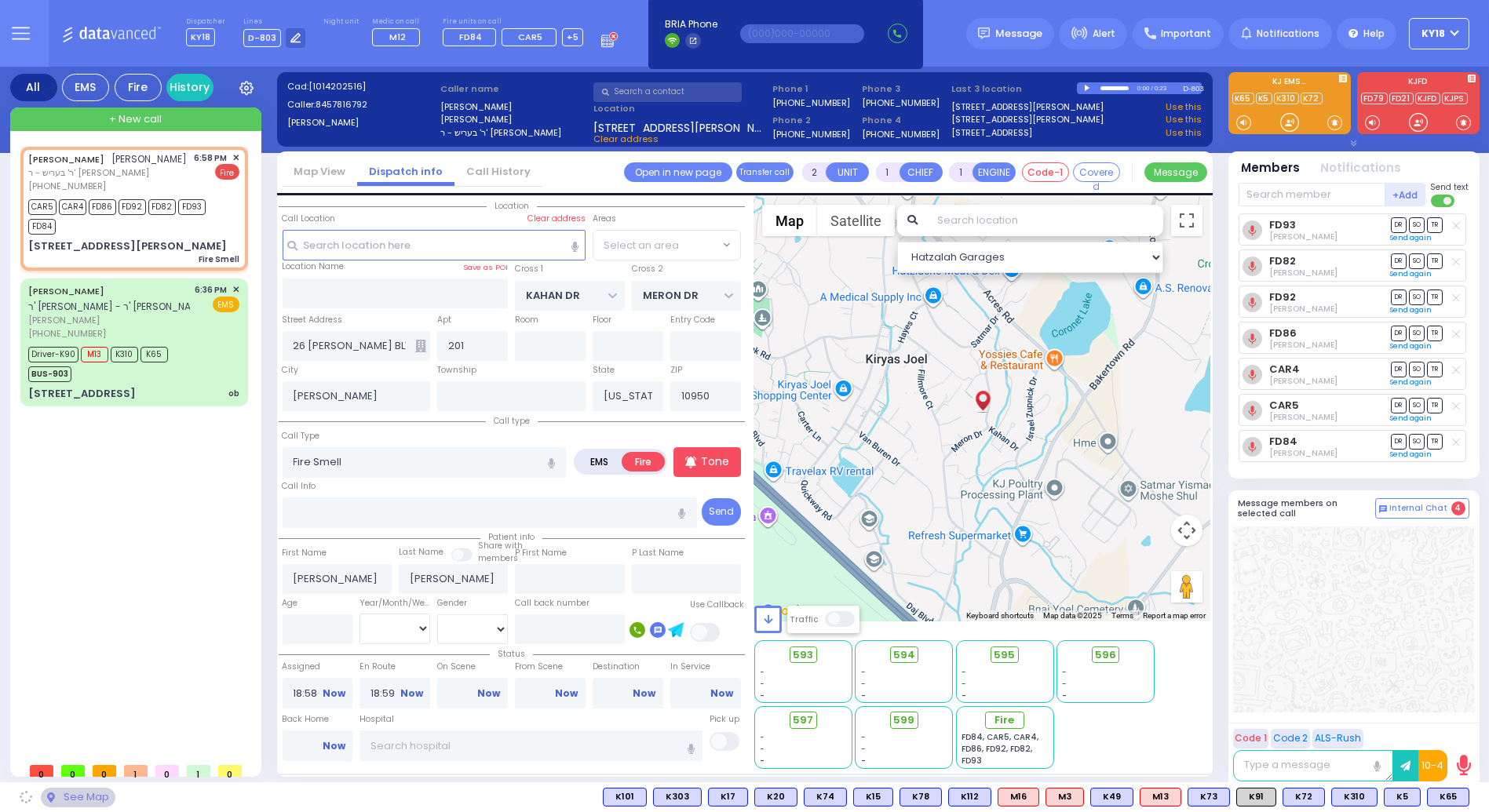
select select "SECTION 4"
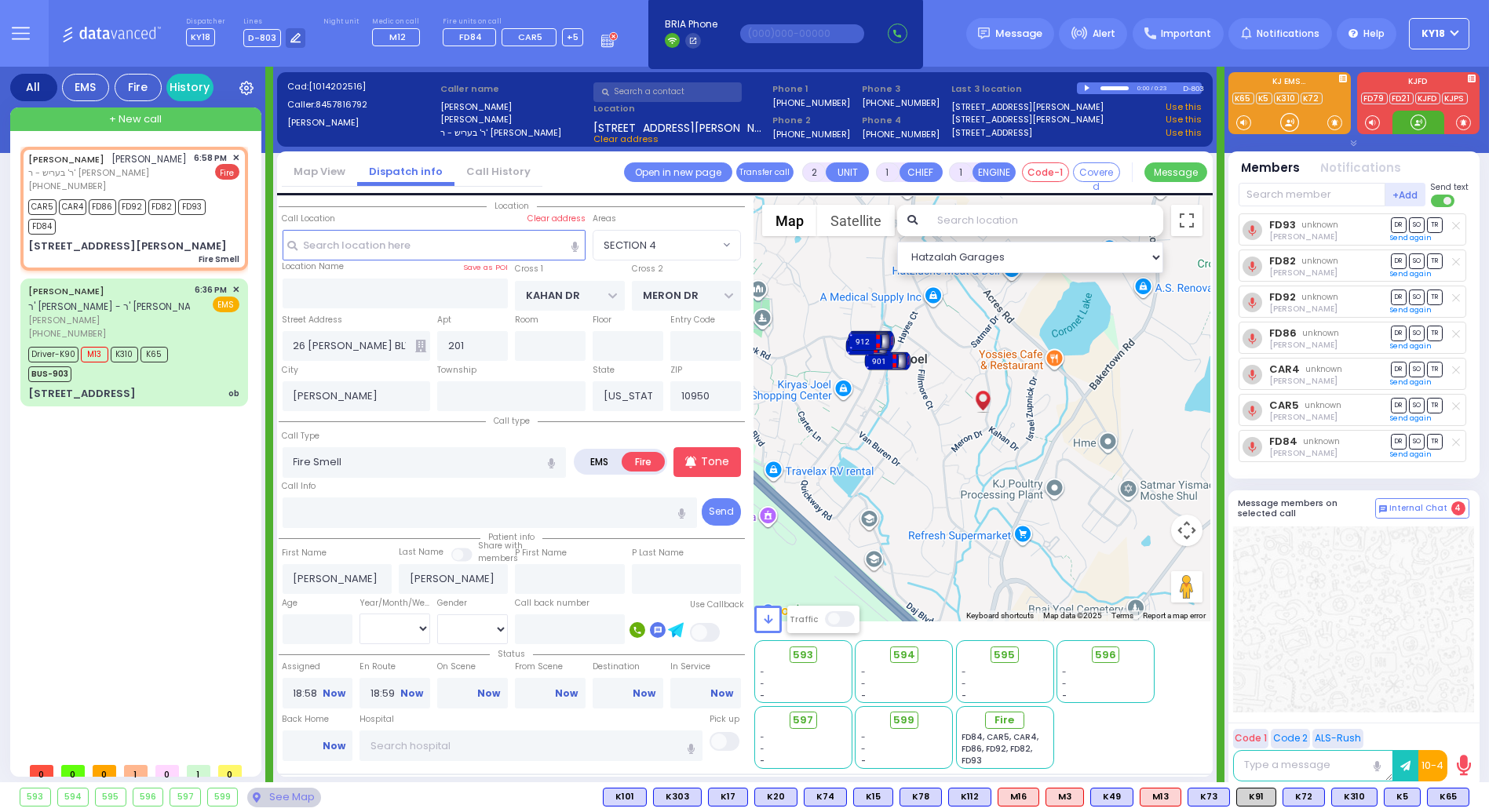
click at [1424, 122] on div at bounding box center [1418, 123] width 16 height 16
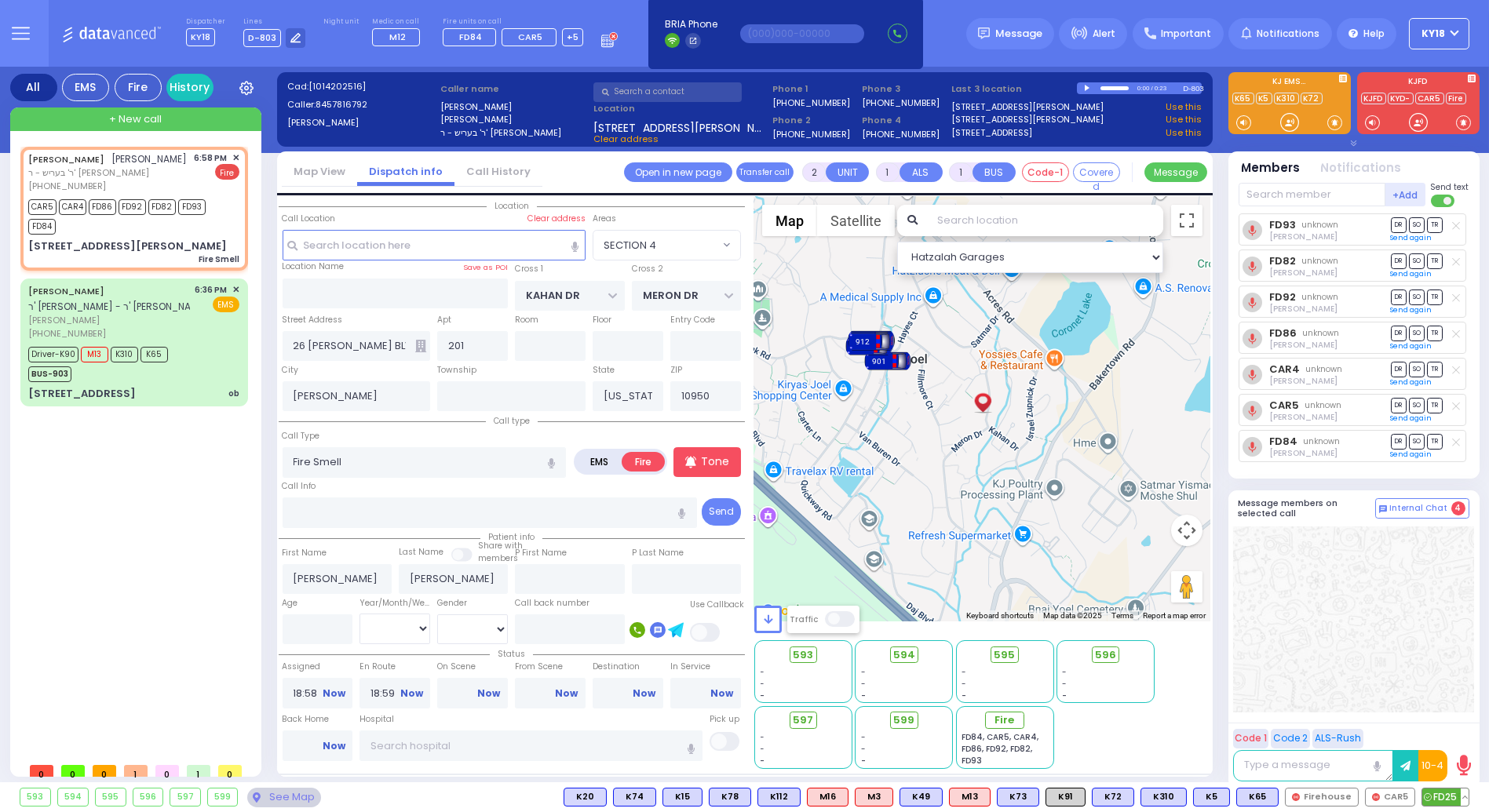
click at [1448, 794] on span "FD25" at bounding box center [1445, 798] width 46 height 18
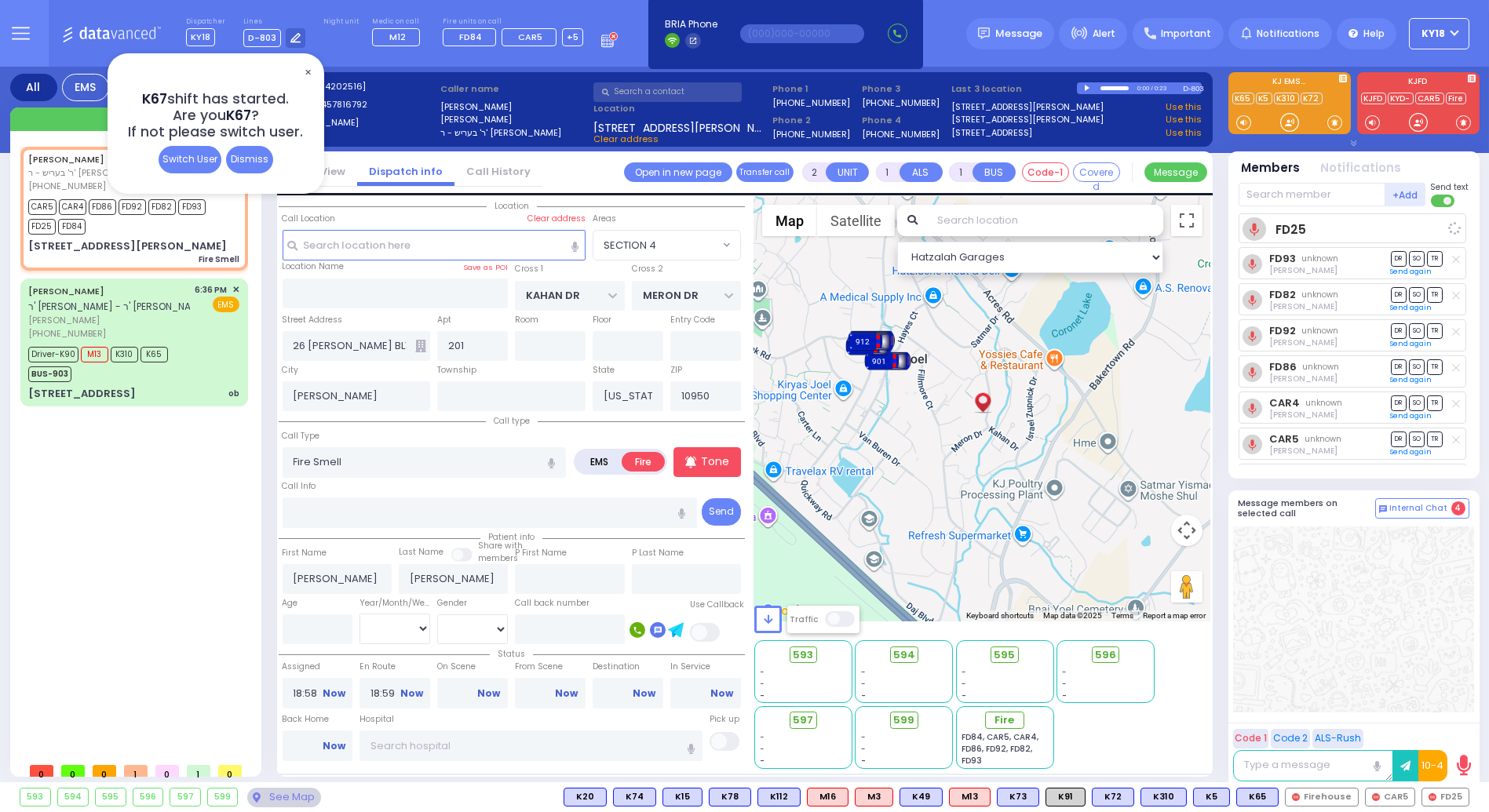
select select
radio input "true"
select select
select select "Hatzalah Garages"
select select "SECTION 4"
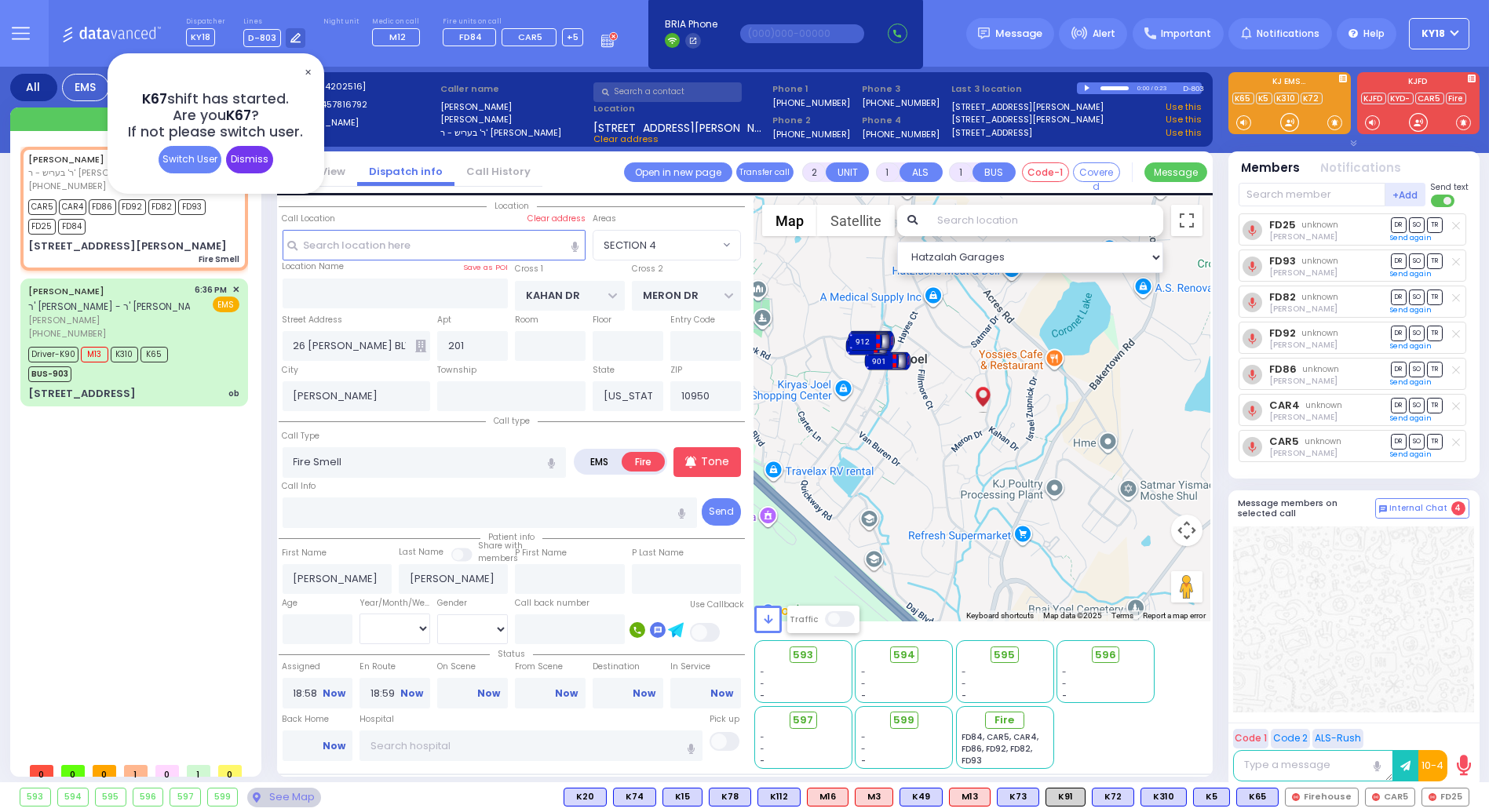
click at [262, 163] on div "Dismiss" at bounding box center [249, 159] width 47 height 27
